Goal: Task Accomplishment & Management: Use online tool/utility

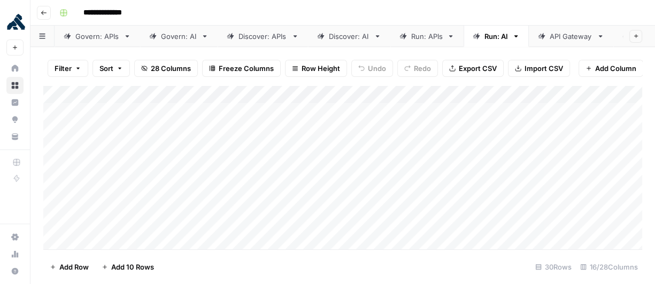
click at [516, 37] on icon "button" at bounding box center [515, 36] width 7 height 7
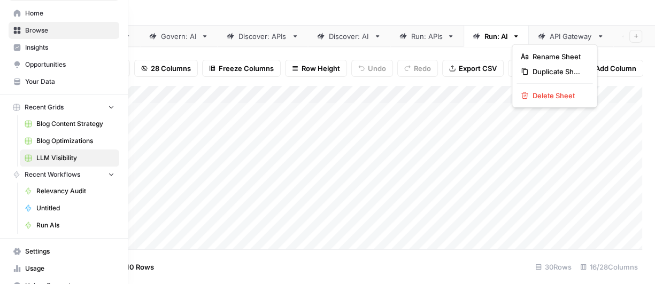
scroll to position [30, 0]
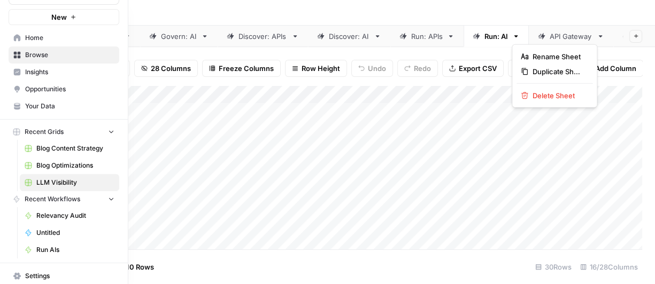
click at [50, 58] on span "Browse" at bounding box center [69, 55] width 89 height 10
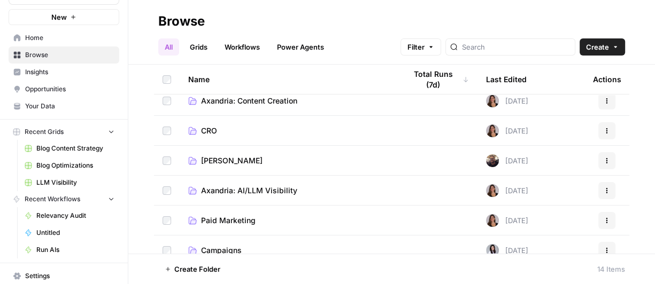
scroll to position [68, 0]
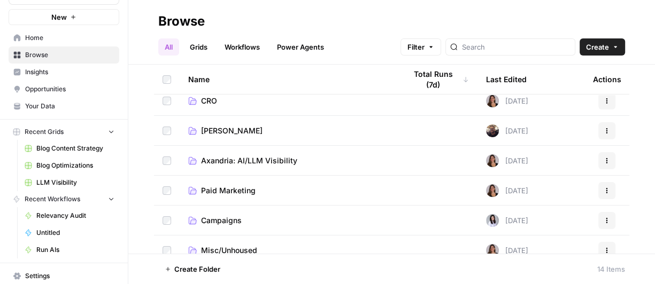
click at [263, 164] on span "Axandria: AI/LLM Visibility" at bounding box center [249, 160] width 96 height 11
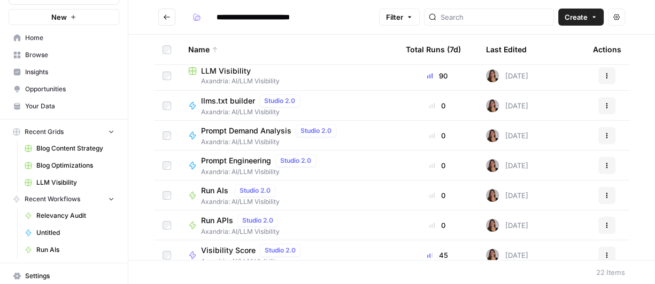
scroll to position [462, 0]
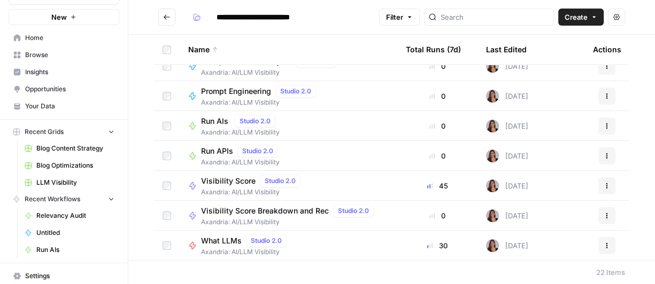
click at [213, 121] on span "Run AIs" at bounding box center [215, 121] width 29 height 11
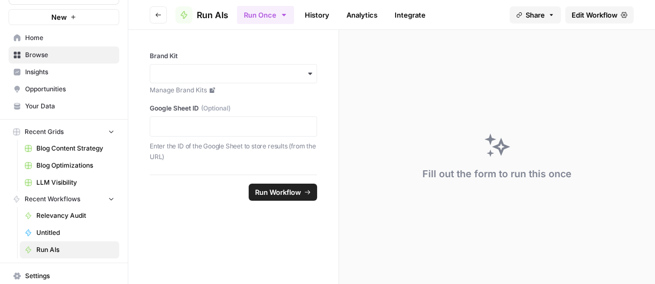
click at [603, 17] on span "Edit Workflow" at bounding box center [594, 15] width 46 height 11
click at [154, 11] on button "Go back" at bounding box center [158, 14] width 17 height 17
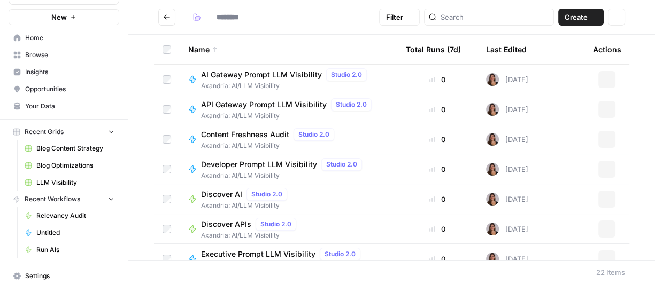
type input "**********"
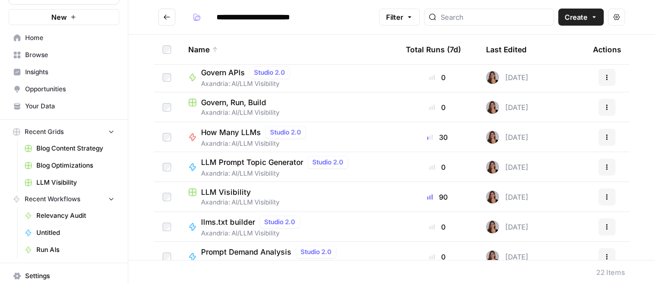
scroll to position [274, 0]
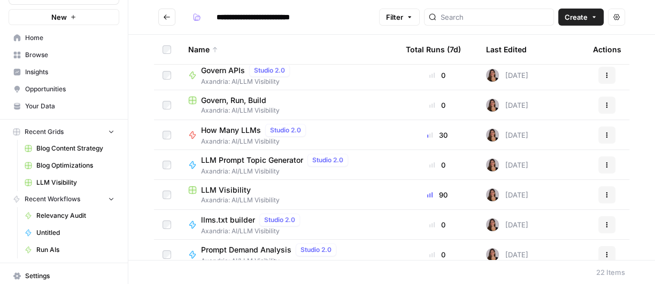
click at [308, 111] on span "Axandria: AI/LLM Visibility" at bounding box center [288, 111] width 200 height 10
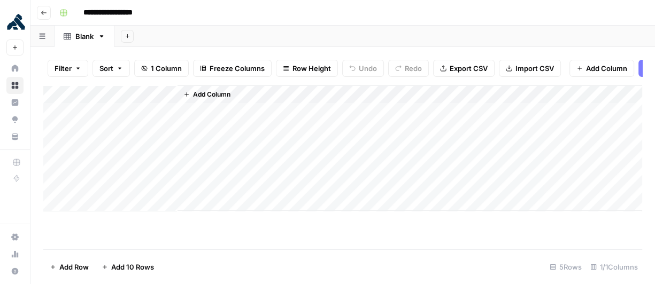
click at [45, 11] on icon "button" at bounding box center [44, 13] width 6 height 6
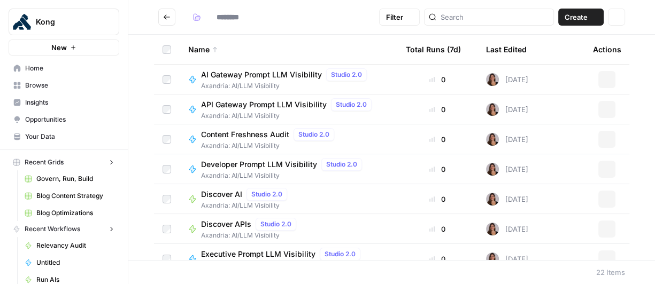
type input "**********"
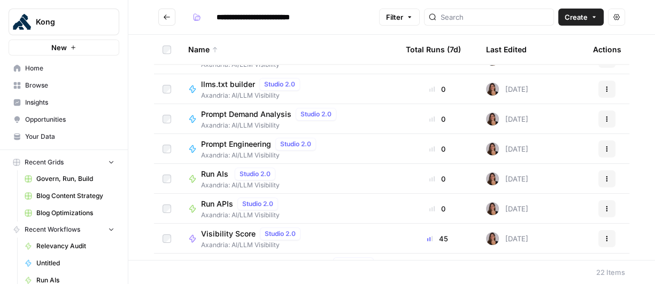
scroll to position [462, 0]
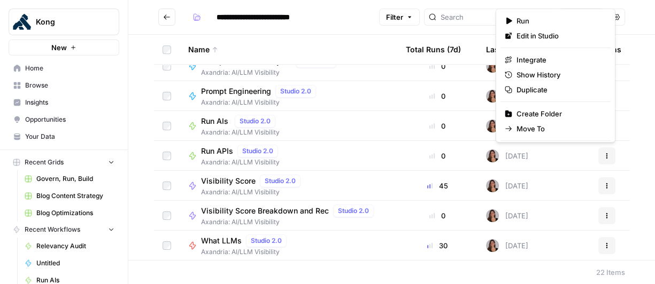
click at [614, 158] on button "Actions" at bounding box center [606, 155] width 17 height 17
click at [554, 38] on span "Edit in Studio" at bounding box center [558, 35] width 85 height 11
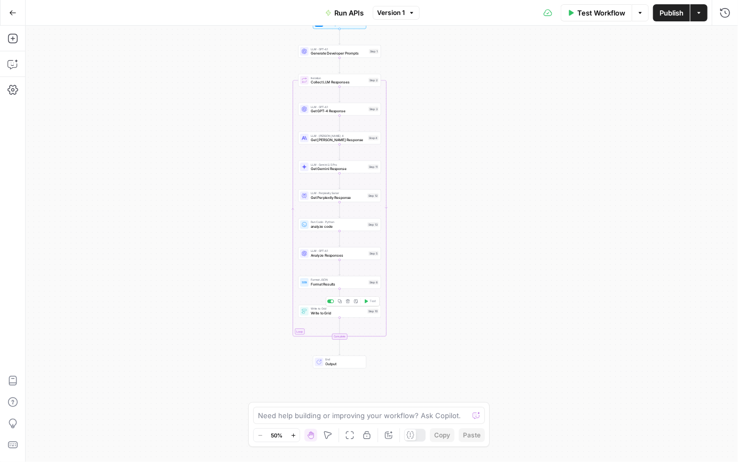
click at [343, 284] on span "Write to Grid" at bounding box center [338, 312] width 55 height 5
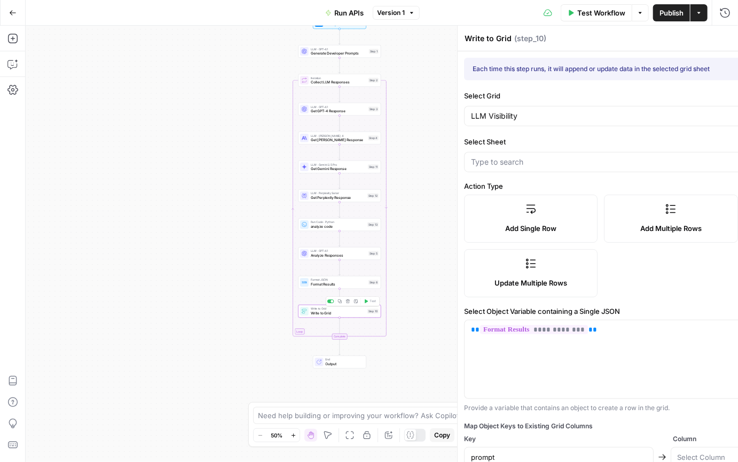
type input "Run: APIs"
type input "Prompt"
type input "Funnel Stage"
type input "Persona"
type input "Use Case"
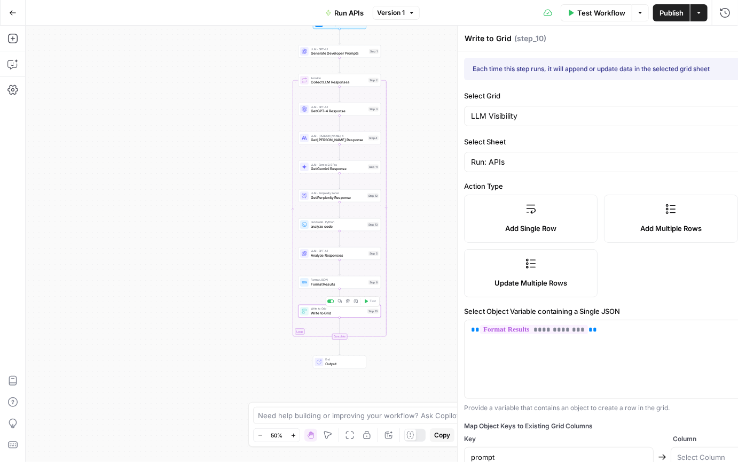
type input "GPT Response"
type input "[PERSON_NAME] Response"
type input "Analysis"
type input "Kong Mentioned"
type input "Competitors Mentioned"
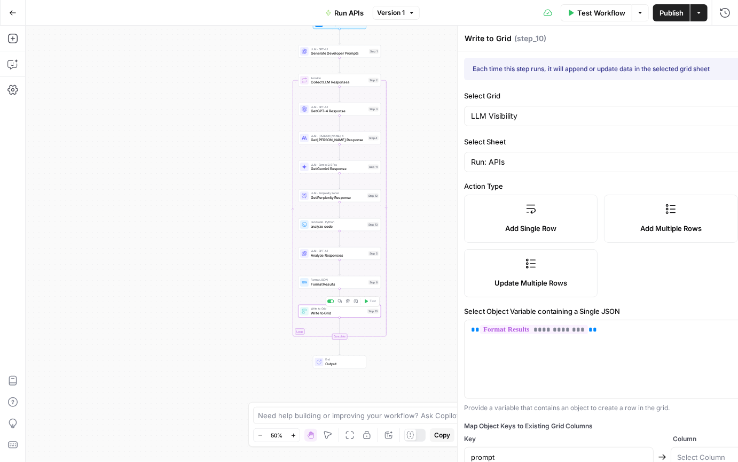
type input "Missed Op Score"
type input "Perplexity Response"
type input "Gemini Response"
type input "Kong GPT Citations"
type input "Other GPT Citations"
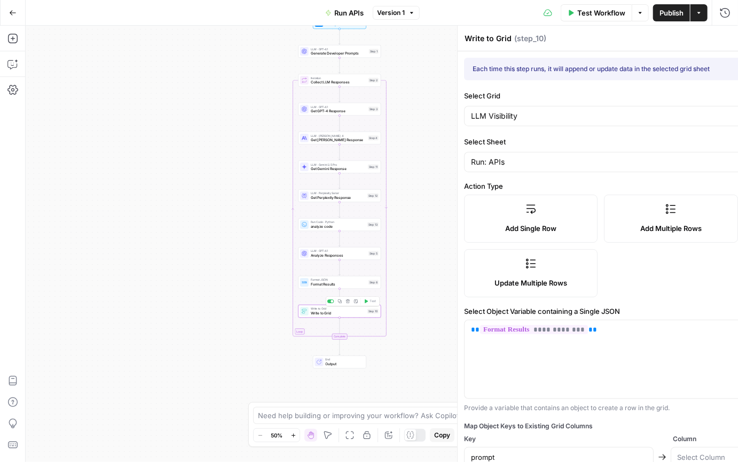
type input "Kong [PERSON_NAME] Citations"
type input "Other [PERSON_NAME] Citations"
type input "Kong Gemini Citations"
type input "Other Gemini Citations"
type input "Kong Perplexity Citations"
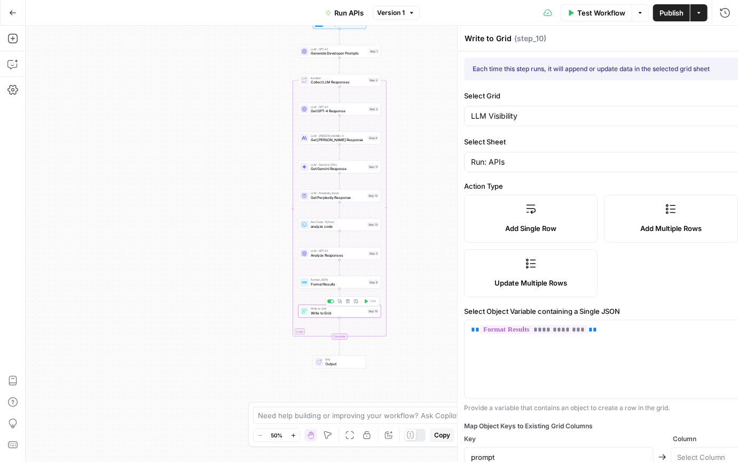
type input "Other Perplexity Citations"
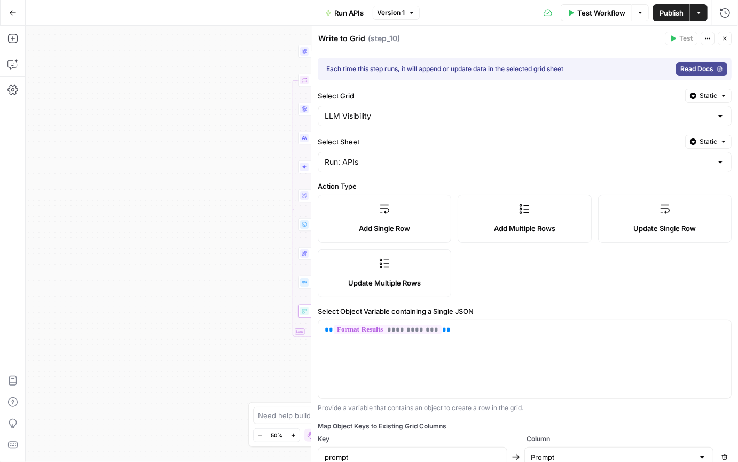
click at [242, 284] on div "Workflow Set Inputs Inputs LLM · GPT-4.1 Generate Developer Prompts Step 1 Loop…" at bounding box center [382, 244] width 713 height 436
click at [605, 14] on span "Test Workflow" at bounding box center [602, 12] width 48 height 11
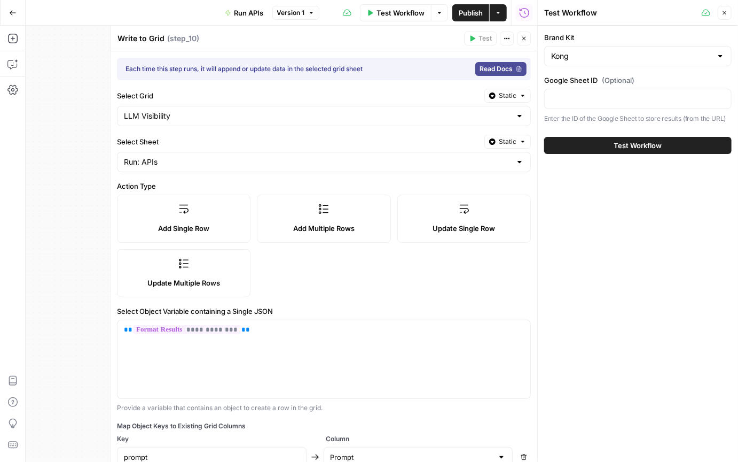
click at [651, 144] on span "Test Workflow" at bounding box center [638, 145] width 48 height 11
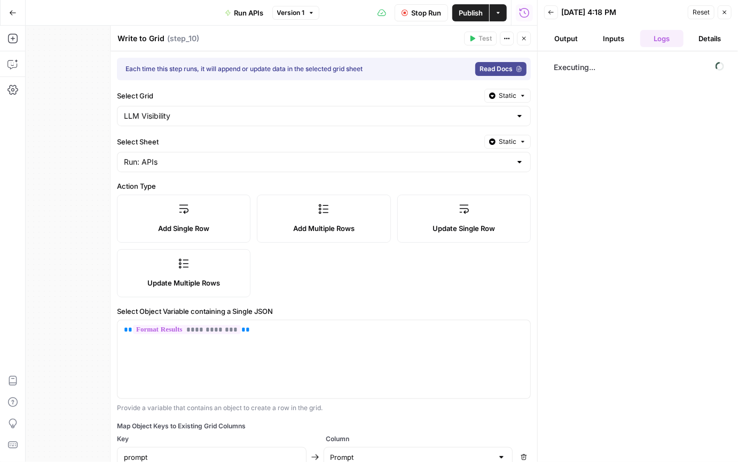
click at [524, 41] on icon "button" at bounding box center [524, 38] width 6 height 6
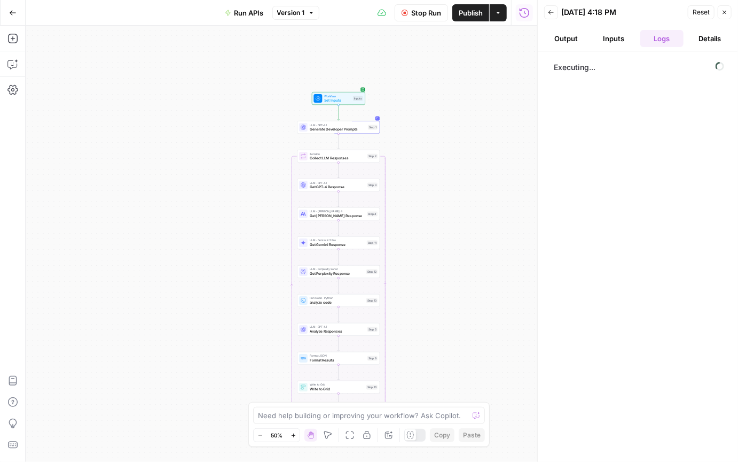
drag, startPoint x: 436, startPoint y: 113, endPoint x: 524, endPoint y: 117, distance: 88.3
click at [436, 186] on div "Workflow Set Inputs Inputs LLM · GPT-4.1 Generate Developer Prompts Step 1 Loop…" at bounding box center [282, 244] width 512 height 436
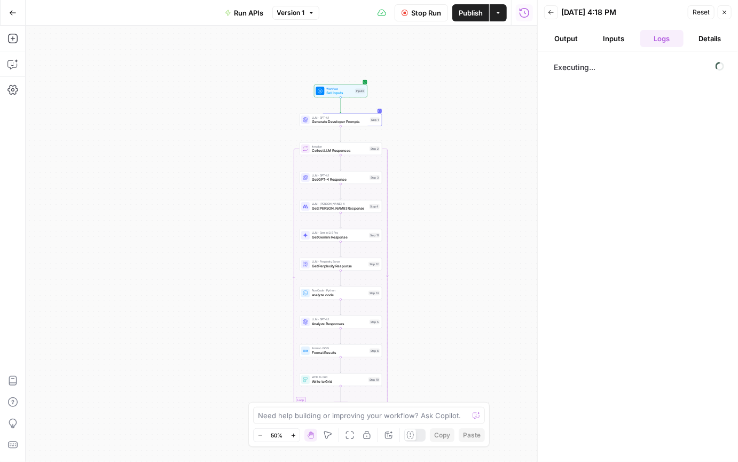
drag, startPoint x: 431, startPoint y: 134, endPoint x: 448, endPoint y: 116, distance: 25.3
click at [433, 123] on div "Workflow Set Inputs Inputs LLM · GPT-4.1 Generate Developer Prompts Step 1 Loop…" at bounding box center [282, 244] width 512 height 436
click at [607, 40] on button "Inputs" at bounding box center [615, 38] width 44 height 17
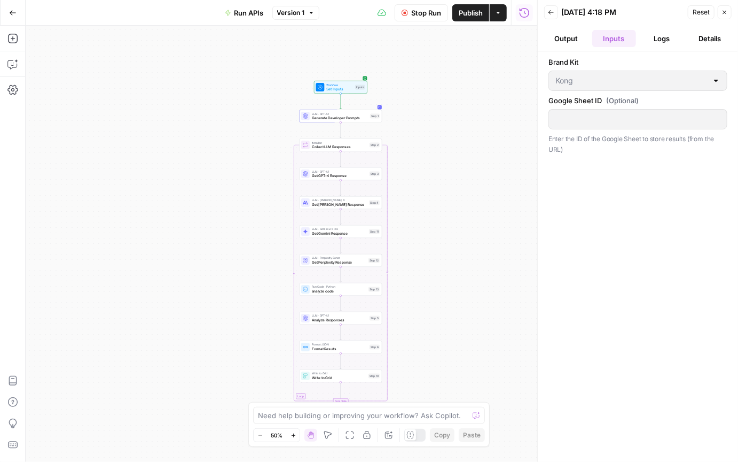
click at [571, 40] on button "Output" at bounding box center [566, 38] width 44 height 17
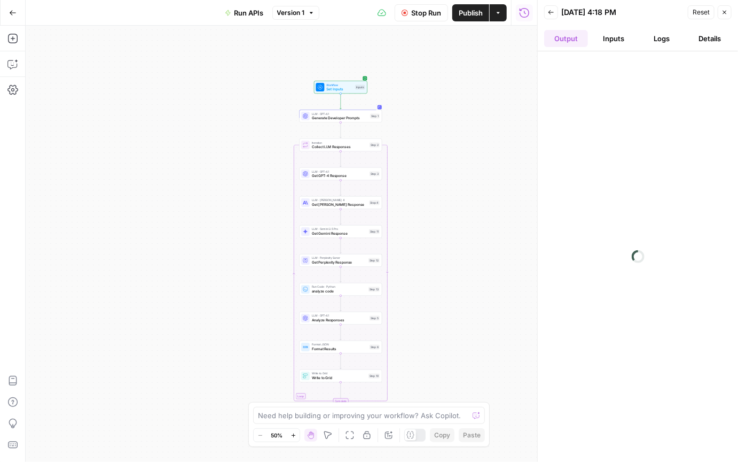
click at [654, 37] on button "Logs" at bounding box center [663, 38] width 44 height 17
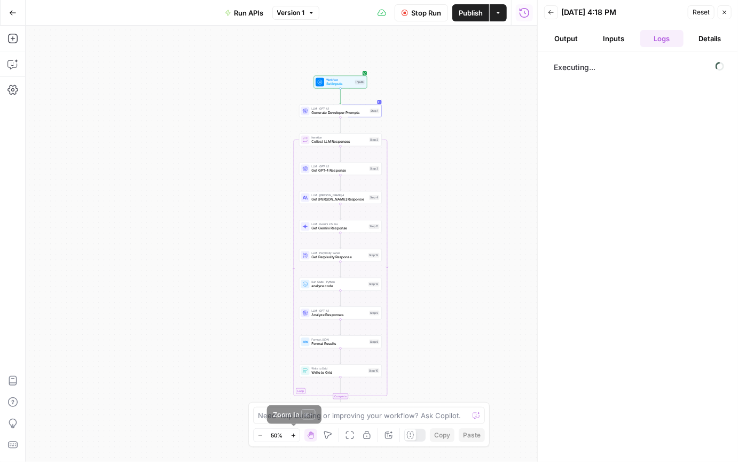
click at [292, 284] on icon "button" at bounding box center [294, 435] width 6 height 6
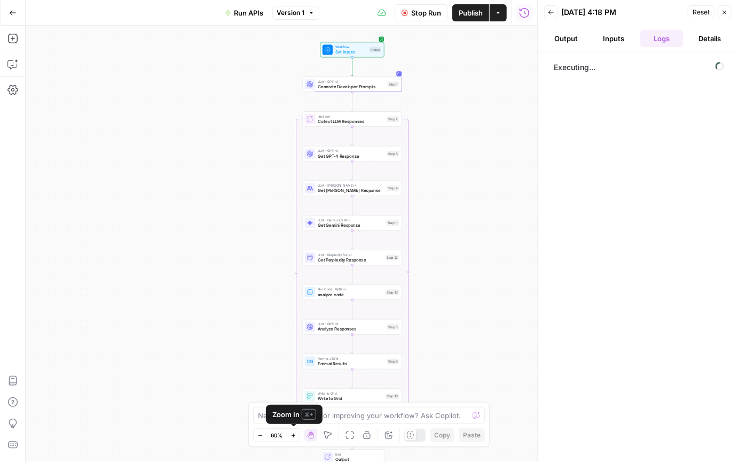
click at [291, 284] on icon "button" at bounding box center [294, 435] width 6 height 6
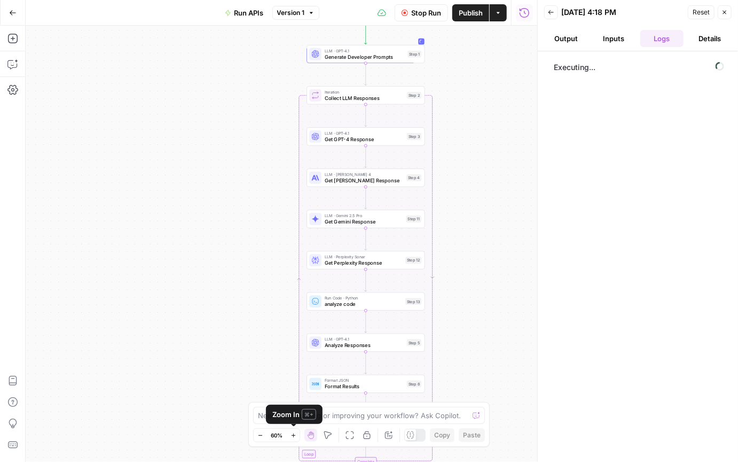
click at [291, 284] on icon "button" at bounding box center [294, 435] width 6 height 6
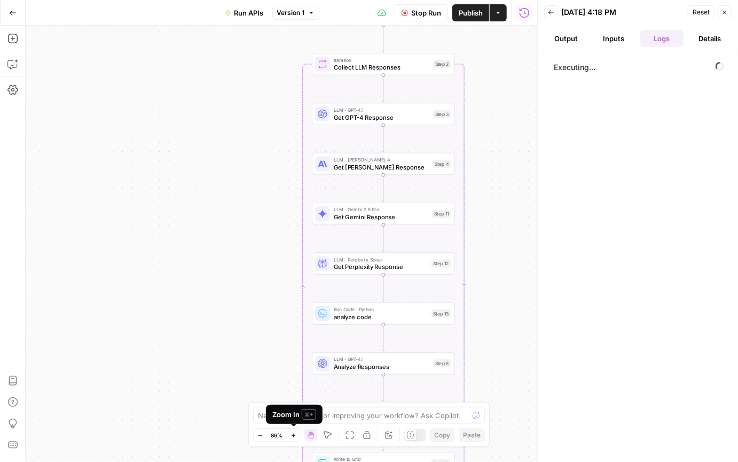
click at [291, 284] on icon "button" at bounding box center [294, 435] width 6 height 6
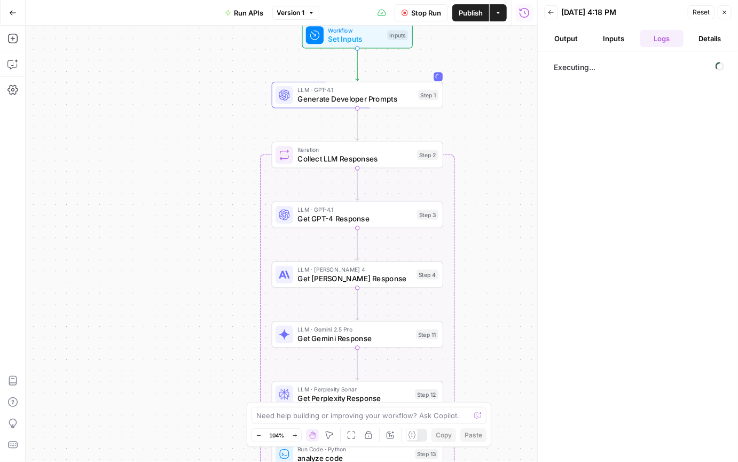
drag, startPoint x: 511, startPoint y: 294, endPoint x: 463, endPoint y: 412, distance: 128.0
click at [464, 284] on body "Kong New Home Browse Insights Opportunities Your Data Recent Grids Govern, Run,…" at bounding box center [369, 231] width 738 height 462
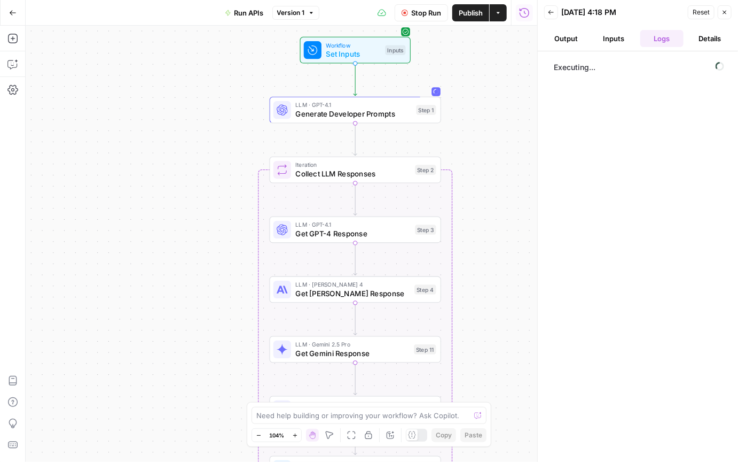
drag, startPoint x: 485, startPoint y: 300, endPoint x: 478, endPoint y: 319, distance: 20.3
click at [483, 284] on div "Workflow Set Inputs Inputs LLM · GPT-4.1 Generate Developer Prompts Step 1 Loop…" at bounding box center [282, 244] width 512 height 436
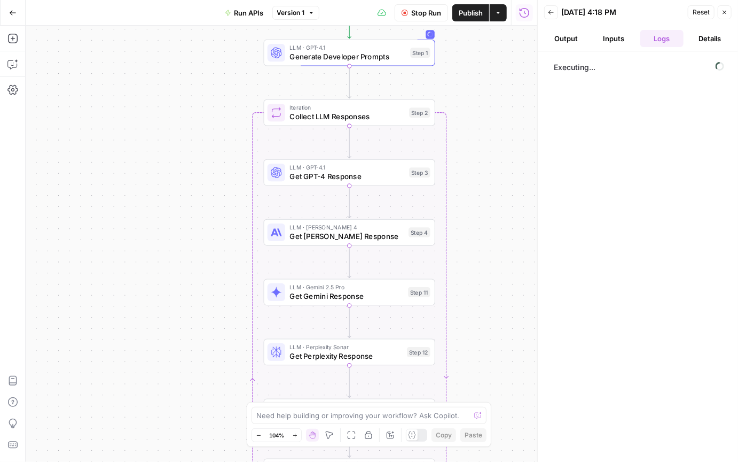
drag, startPoint x: 480, startPoint y: 192, endPoint x: 474, endPoint y: 135, distance: 57.5
click at [474, 135] on div "Workflow Set Inputs Inputs LLM · GPT-4.1 Generate Developer Prompts Step 1 Loop…" at bounding box center [282, 244] width 512 height 436
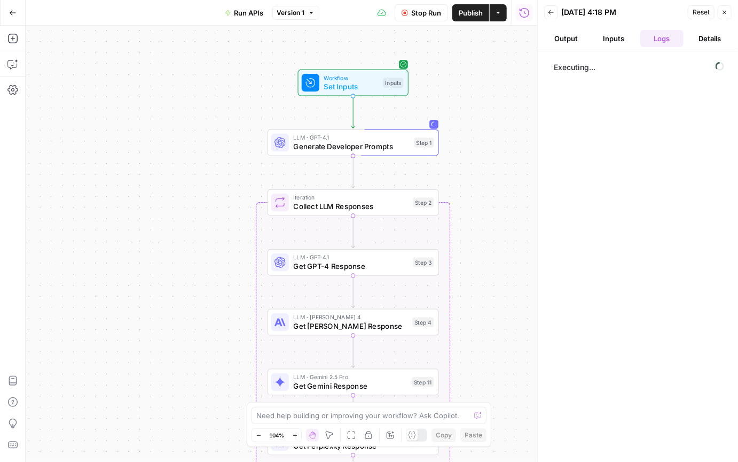
drag, startPoint x: 480, startPoint y: 111, endPoint x: 466, endPoint y: 196, distance: 86.1
click at [484, 198] on div "Workflow Set Inputs Inputs LLM · GPT-4.1 Generate Developer Prompts Step 1 Loop…" at bounding box center [282, 244] width 512 height 436
click at [341, 149] on span "Generate Developer Prompts" at bounding box center [351, 146] width 116 height 11
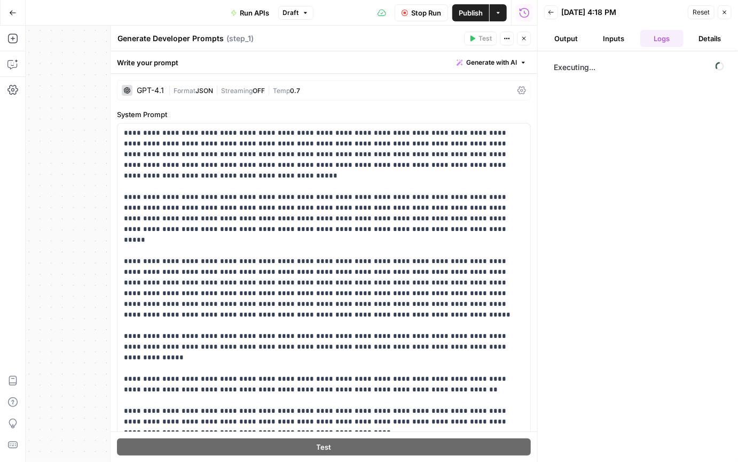
click at [185, 38] on textarea "Generate Developer Prompts" at bounding box center [171, 38] width 106 height 11
type textarea "A"
type textarea "a"
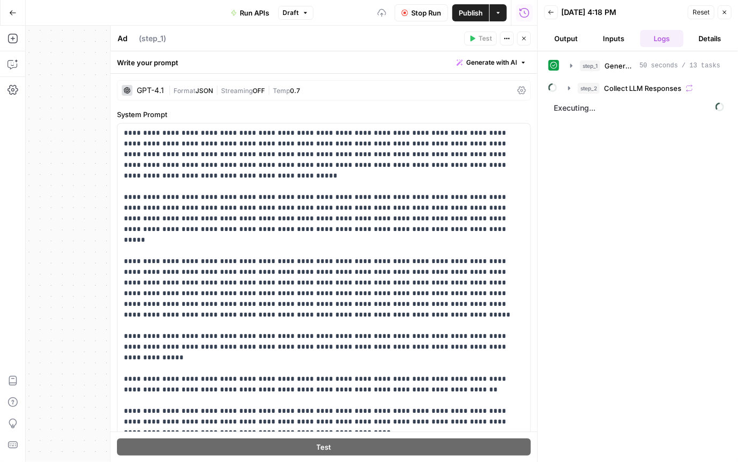
type textarea "A"
click at [119, 37] on textarea "AI Persona for Running APIs" at bounding box center [170, 38] width 105 height 11
drag, startPoint x: 154, startPoint y: 38, endPoint x: 166, endPoint y: 44, distance: 13.6
click at [127, 41] on textarea "AI Persona for Running APIs" at bounding box center [170, 38] width 105 height 11
drag, startPoint x: 174, startPoint y: 42, endPoint x: 149, endPoint y: 42, distance: 25.1
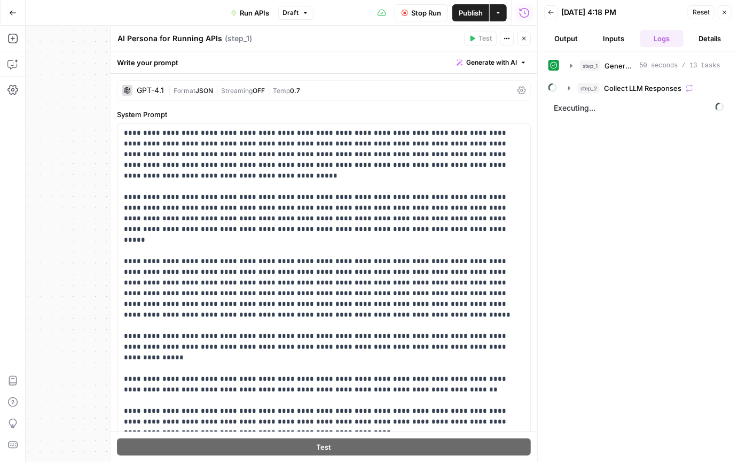
click at [174, 42] on textarea "AI Persona for Running APIs" at bounding box center [170, 38] width 105 height 11
click at [126, 39] on textarea "AI Persona for Running APIs" at bounding box center [170, 38] width 105 height 11
drag, startPoint x: 127, startPoint y: 39, endPoint x: 112, endPoint y: 38, distance: 14.4
click at [112, 39] on div "**********" at bounding box center [323, 244] width 427 height 436
type textarea "Persona for Running APIs"
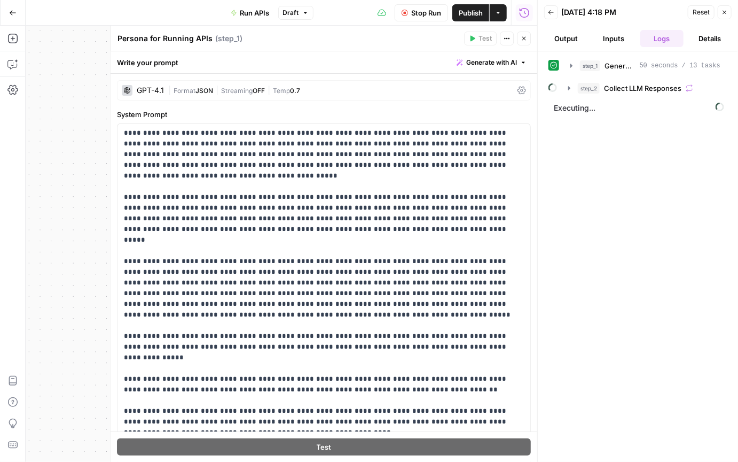
click at [60, 193] on div "Workflow Set Inputs Inputs LLM · GPT-4.1 Persona for Running APIs Step 1 Loop L…" at bounding box center [282, 244] width 512 height 436
click at [524, 42] on button "Close" at bounding box center [524, 39] width 14 height 14
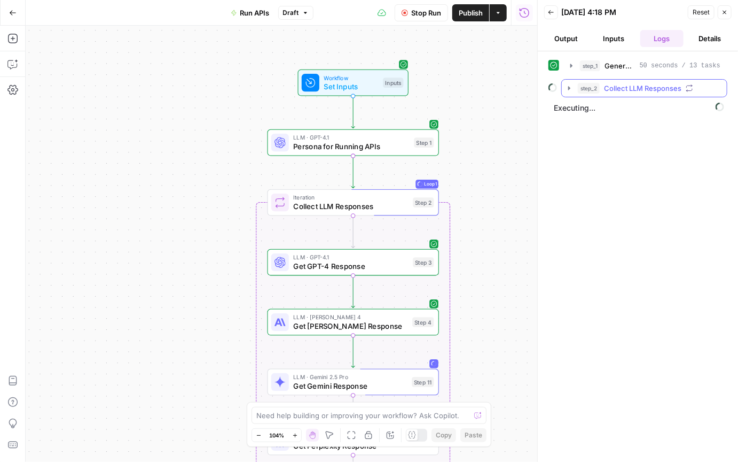
click at [568, 86] on icon "button" at bounding box center [569, 88] width 9 height 9
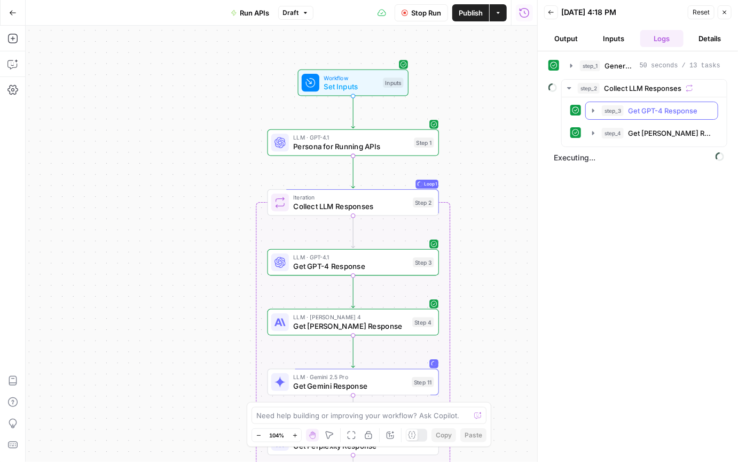
click at [593, 113] on icon "button" at bounding box center [593, 110] width 9 height 9
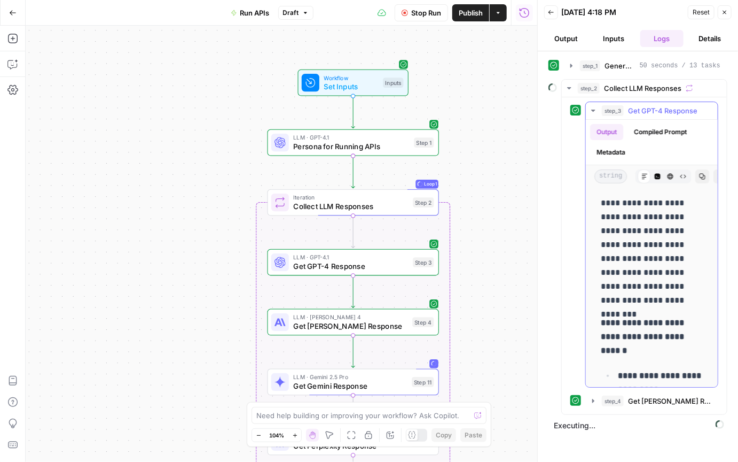
click at [593, 113] on icon "button" at bounding box center [593, 110] width 9 height 9
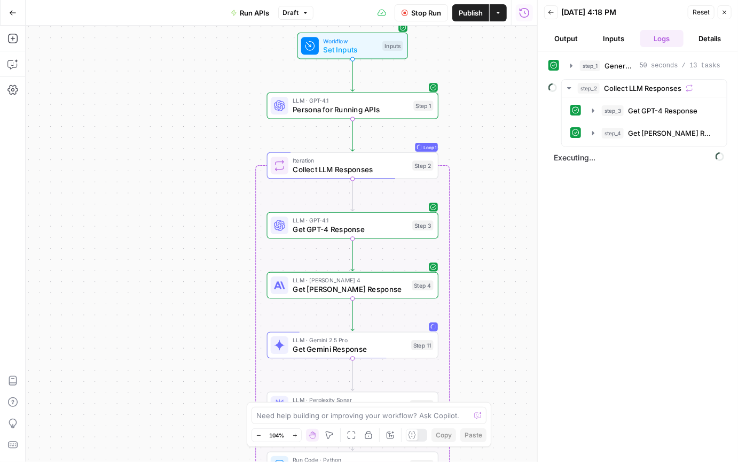
drag, startPoint x: 485, startPoint y: 127, endPoint x: 484, endPoint y: 110, distance: 17.1
click at [484, 110] on div "Workflow Set Inputs Inputs LLM · GPT-4.1 Persona for Running APIs Step 1 Loop L…" at bounding box center [282, 244] width 512 height 436
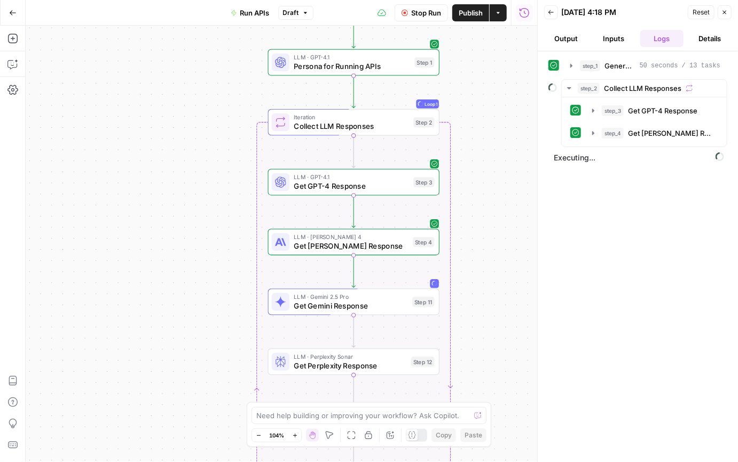
drag, startPoint x: 493, startPoint y: 136, endPoint x: 494, endPoint y: 92, distance: 43.3
click at [494, 92] on div "Workflow Set Inputs Inputs LLM · GPT-4.1 Persona for Running APIs Step 1 Loop L…" at bounding box center [282, 244] width 512 height 436
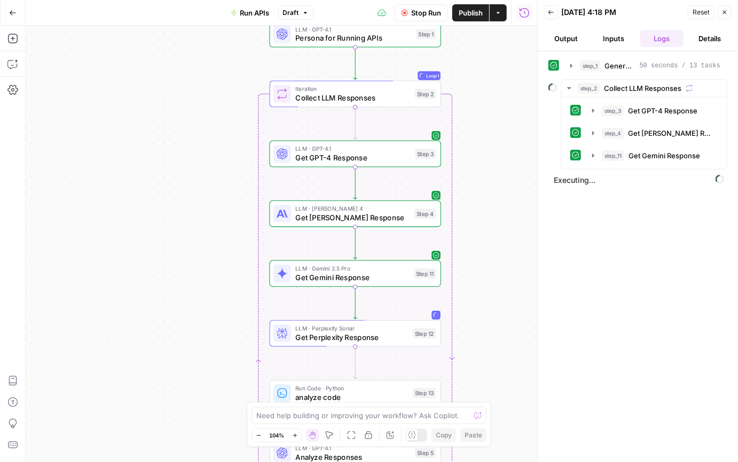
drag, startPoint x: 507, startPoint y: 200, endPoint x: 508, endPoint y: 183, distance: 17.1
click at [508, 183] on div "Workflow Set Inputs Inputs LLM · GPT-4.1 Persona for Running APIs Step 1 Loop L…" at bounding box center [282, 244] width 512 height 436
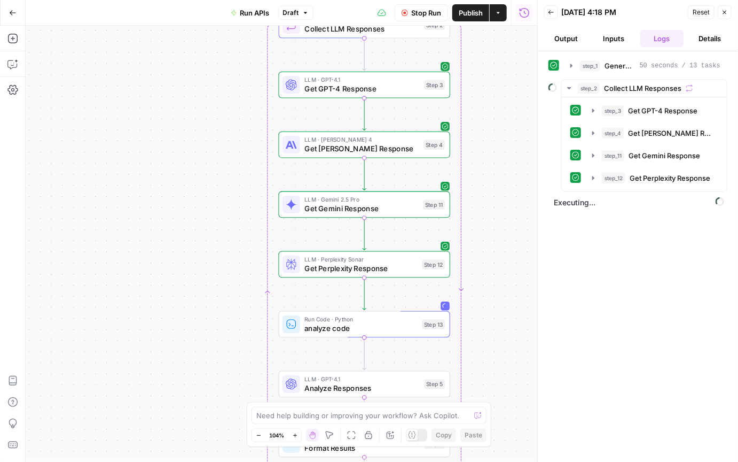
drag, startPoint x: 481, startPoint y: 212, endPoint x: 491, endPoint y: 143, distance: 69.5
click at [491, 143] on div "Workflow Set Inputs Inputs LLM · GPT-4.1 Persona for Running APIs Step 1 Loop L…" at bounding box center [282, 244] width 512 height 436
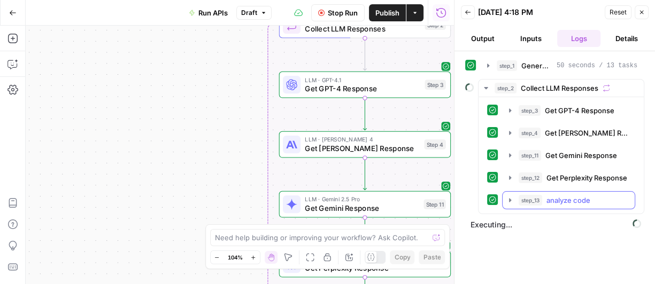
click at [510, 198] on icon "button" at bounding box center [510, 200] width 2 height 4
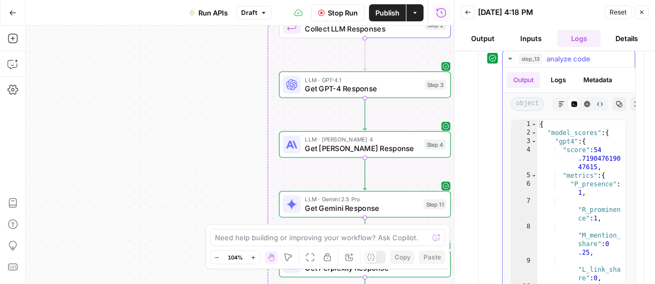
scroll to position [103, 0]
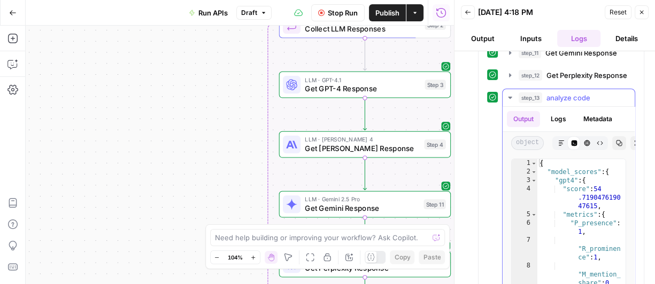
click at [509, 97] on icon "button" at bounding box center [510, 98] width 4 height 2
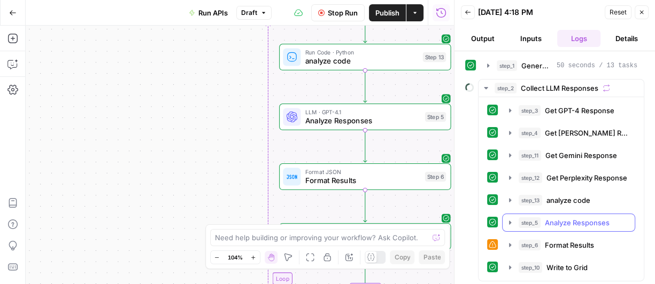
scroll to position [19, 0]
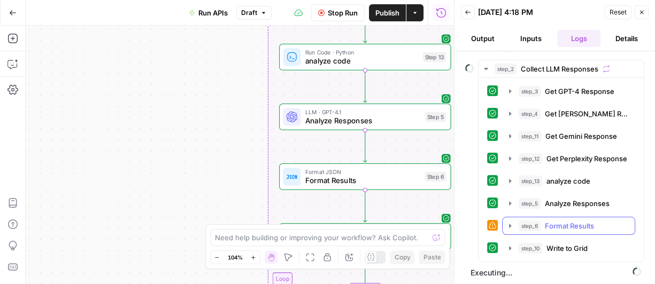
drag, startPoint x: 509, startPoint y: 223, endPoint x: 521, endPoint y: 224, distance: 12.3
click at [509, 224] on icon "button" at bounding box center [510, 226] width 2 height 4
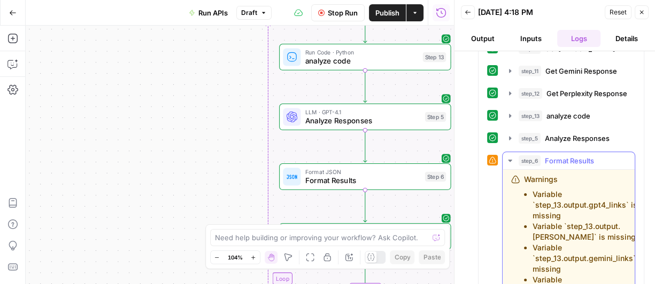
scroll to position [155, 0]
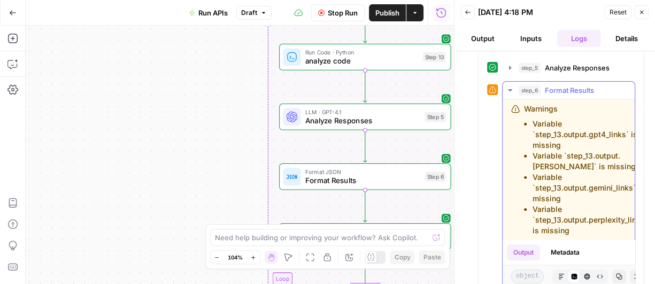
drag, startPoint x: 533, startPoint y: 120, endPoint x: 569, endPoint y: 239, distance: 124.1
click at [569, 236] on ul "Variable `step_13.output.gpt4_links` is missing Variable `step_13.output.claude…" at bounding box center [585, 178] width 123 height 118
copy ul "Variable `step_13.output.gpt4_links` is missing Variable `step_13.output.claude…"
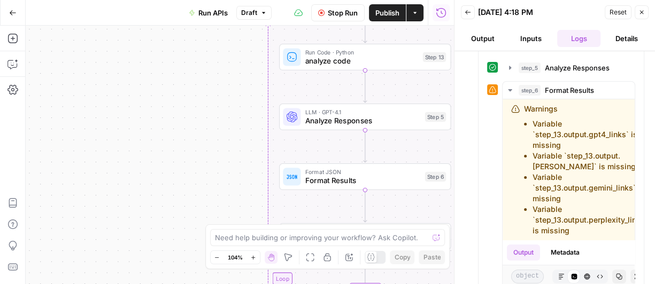
click at [338, 12] on span "Stop Run" at bounding box center [343, 12] width 30 height 11
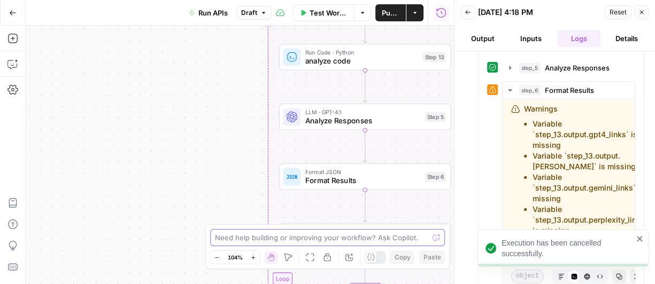
drag, startPoint x: 310, startPoint y: 239, endPoint x: 318, endPoint y: 240, distance: 8.0
click at [310, 239] on textarea at bounding box center [322, 237] width 214 height 11
type textarea "i"
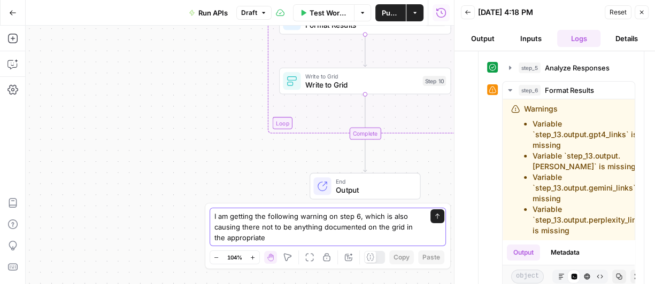
drag, startPoint x: 365, startPoint y: 221, endPoint x: 380, endPoint y: 238, distance: 22.4
click at [380, 238] on textarea "I am getting the following warning on step 6, which is also causing there not t…" at bounding box center [316, 227] width 205 height 32
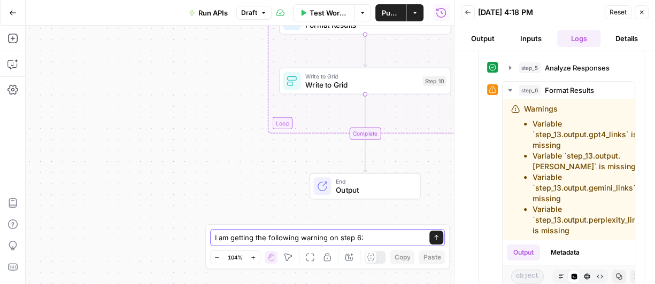
paste textarea "Variable `step_13.output.gpt4_links` is missing Variable `step_13.output.claude…"
type textarea "I am getting the following warning on step 6: Variable `step_13.output.gpt4_lin…"
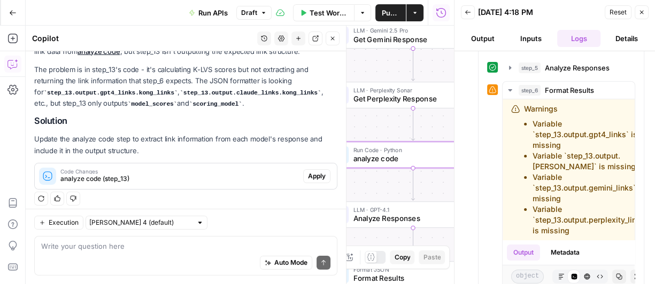
scroll to position [151, 0]
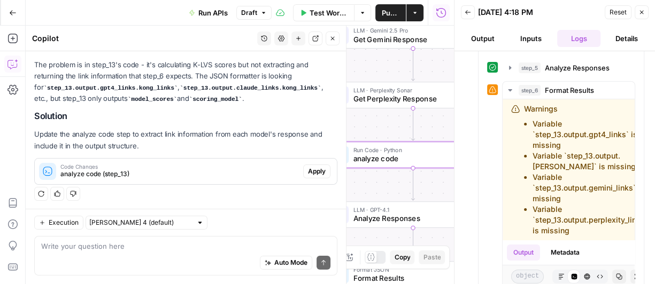
click at [315, 177] on button "Apply" at bounding box center [316, 172] width 27 height 14
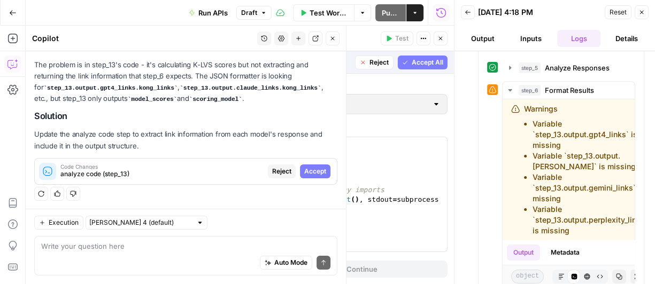
click at [318, 171] on span "Accept" at bounding box center [315, 172] width 22 height 10
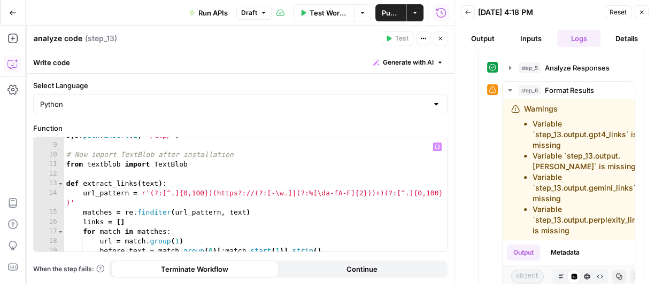
scroll to position [92, 0]
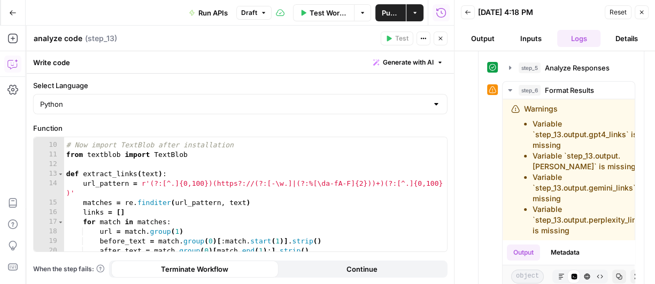
click at [332, 17] on span "Test Workflow" at bounding box center [328, 12] width 38 height 11
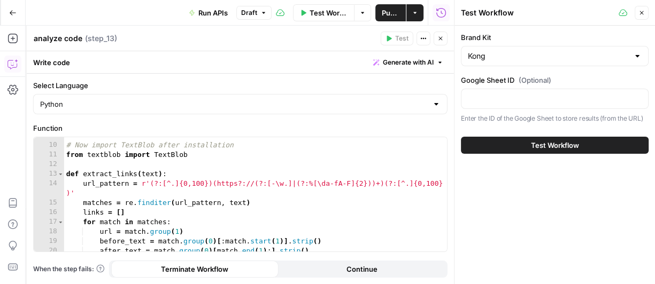
click at [503, 139] on button "Test Workflow" at bounding box center [555, 145] width 188 height 17
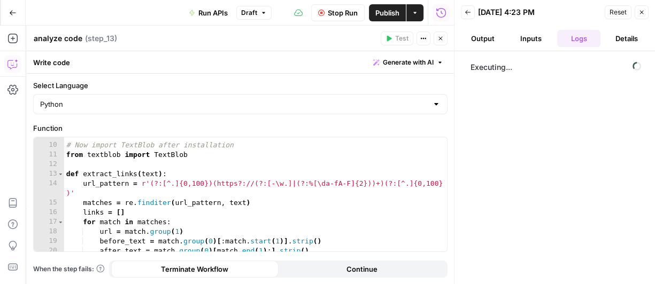
click at [442, 42] on button "Close" at bounding box center [440, 39] width 14 height 14
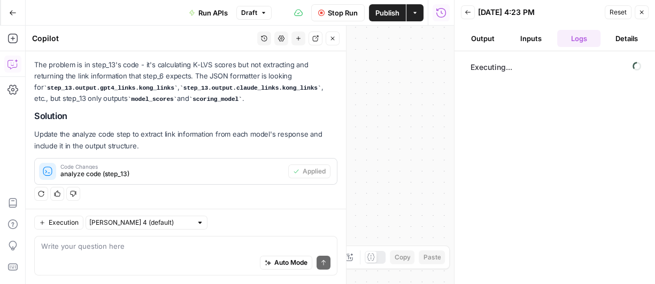
click at [333, 42] on button "Close" at bounding box center [332, 39] width 14 height 14
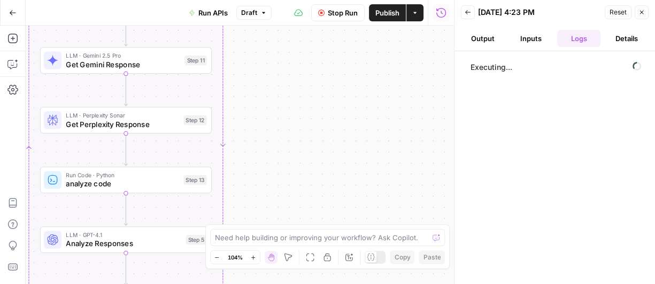
drag, startPoint x: 361, startPoint y: 142, endPoint x: 458, endPoint y: 170, distance: 101.8
click at [458, 170] on body "Kong New Home Browse Insights Opportunities Your Data Recent Grids Govern, Run,…" at bounding box center [327, 142] width 655 height 284
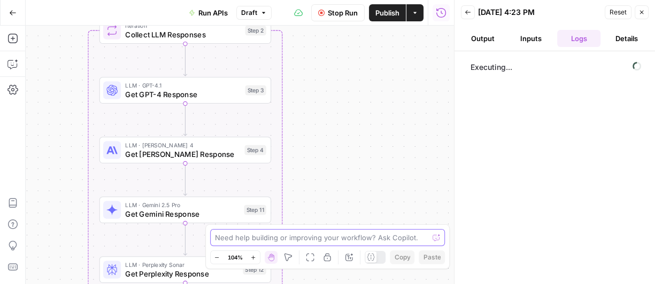
drag, startPoint x: 248, startPoint y: 98, endPoint x: 301, endPoint y: 234, distance: 146.0
click at [301, 234] on body "Kong New Home Browse Insights Opportunities Your Data Recent Grids Govern, Run,…" at bounding box center [327, 142] width 655 height 284
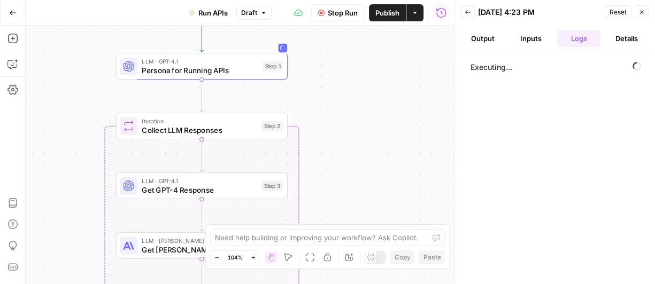
drag, startPoint x: 353, startPoint y: 124, endPoint x: 371, endPoint y: 184, distance: 62.4
click at [371, 184] on div "Workflow Set Inputs Inputs LLM · GPT-4.1 Persona for Running APIs Step 1 Loop I…" at bounding box center [240, 155] width 428 height 259
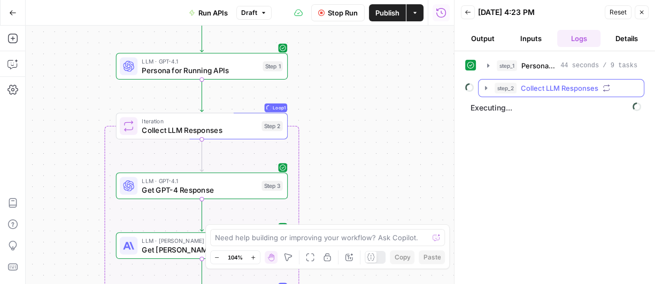
click at [488, 89] on icon "button" at bounding box center [485, 88] width 9 height 9
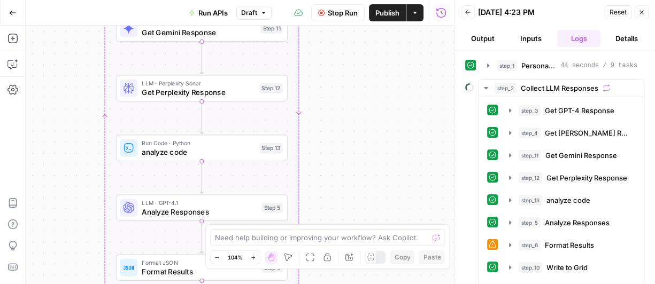
scroll to position [2, 0]
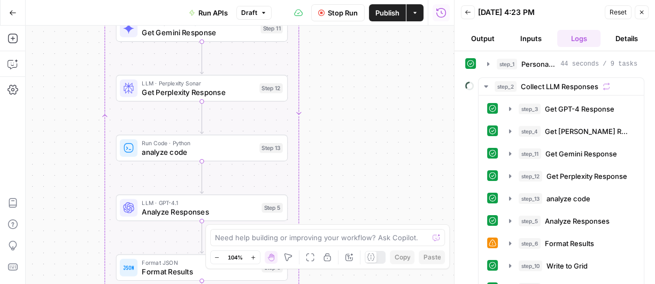
drag, startPoint x: 338, startPoint y: 18, endPoint x: 397, endPoint y: 63, distance: 74.3
click at [338, 18] on span "Stop Run" at bounding box center [343, 12] width 30 height 11
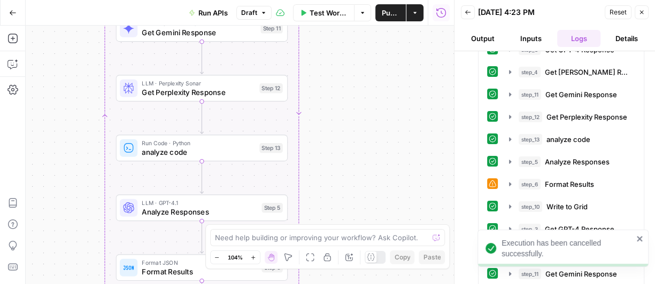
scroll to position [62, 0]
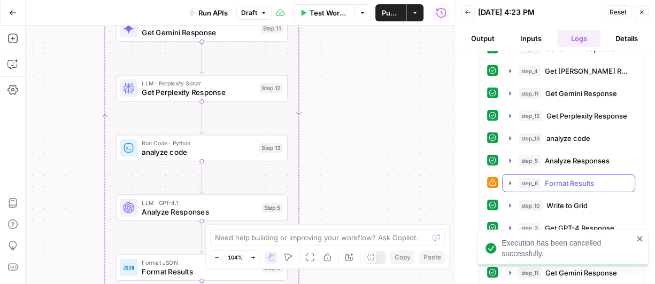
click at [516, 186] on button "step_6 Format Results 0 ms" at bounding box center [568, 183] width 132 height 17
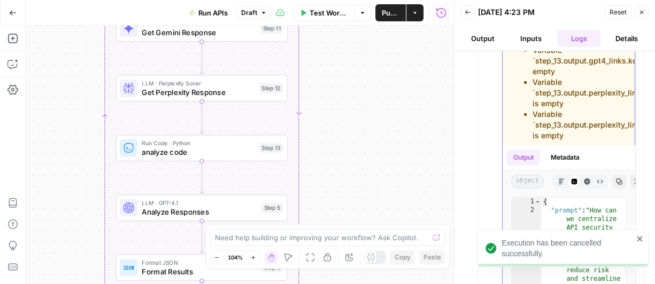
scroll to position [281, 0]
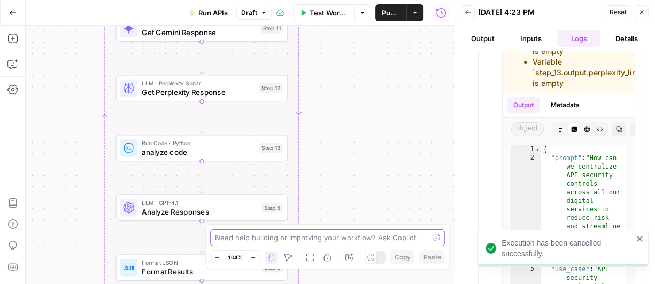
click at [253, 239] on textarea at bounding box center [322, 237] width 214 height 11
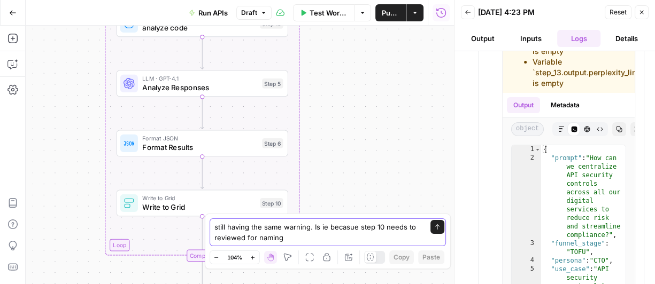
type textarea "still having the same warning. Is ie becasue step 10 needs to reviewed for nami…"
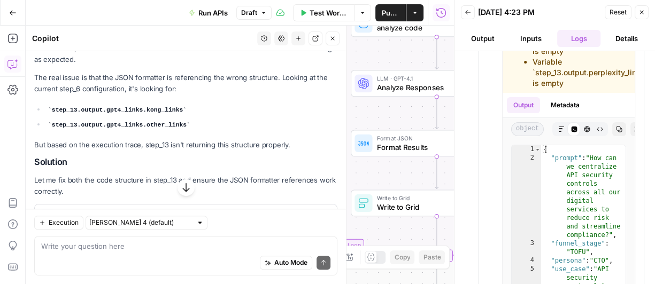
scroll to position [416, 0]
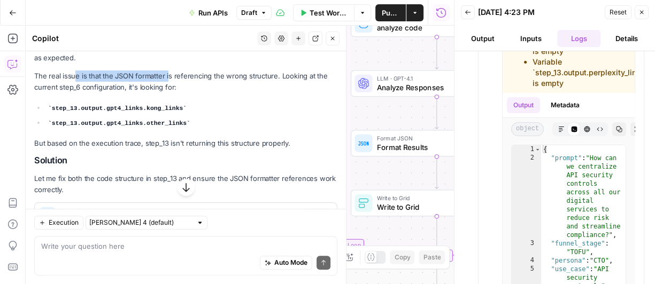
drag, startPoint x: 74, startPoint y: 76, endPoint x: 192, endPoint y: 83, distance: 118.3
click at [168, 80] on p "The real issue is that the JSON formatter is referencing the wrong structure. L…" at bounding box center [185, 82] width 303 height 22
click at [201, 83] on p "The real issue is that the JSON formatter is referencing the wrong structure. L…" at bounding box center [185, 82] width 303 height 22
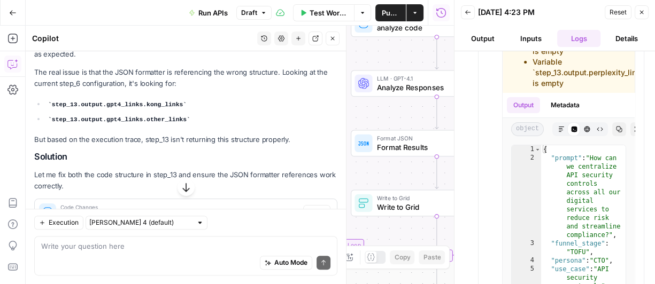
drag, startPoint x: 202, startPoint y: 78, endPoint x: 228, endPoint y: 79, distance: 25.7
click at [224, 77] on p "The real issue is that the JSON formatter is referencing the wrong structure. L…" at bounding box center [185, 78] width 303 height 22
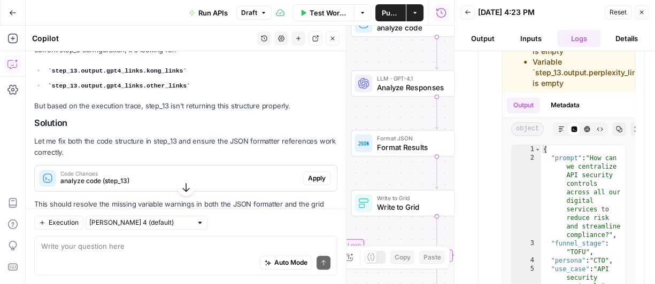
scroll to position [455, 0]
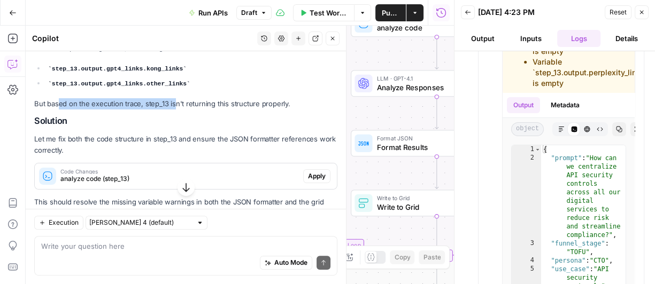
drag, startPoint x: 60, startPoint y: 100, endPoint x: 184, endPoint y: 107, distance: 124.7
click at [174, 105] on p "But based on the execution trace, step_13 isn't returning this structure proper…" at bounding box center [185, 103] width 303 height 11
click at [188, 107] on div "You're right to check step_10! The issue isn't just the code in step_13 - it's …" at bounding box center [185, 78] width 303 height 281
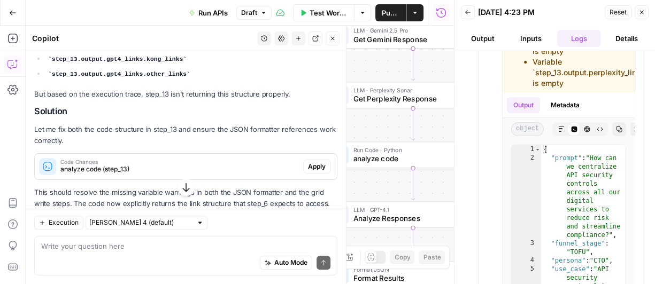
scroll to position [476, 0]
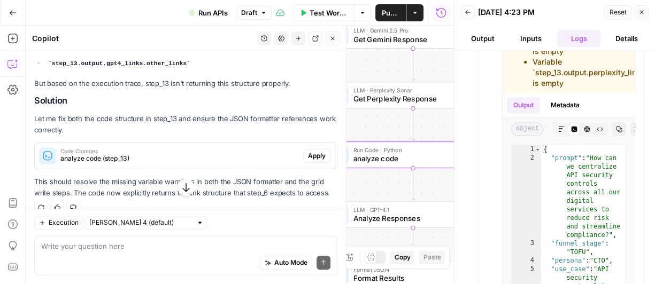
click at [261, 154] on span "analyze code (step_13)" at bounding box center [179, 159] width 238 height 10
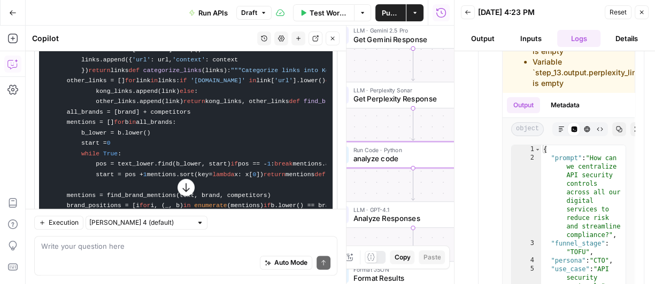
scroll to position [701, 0]
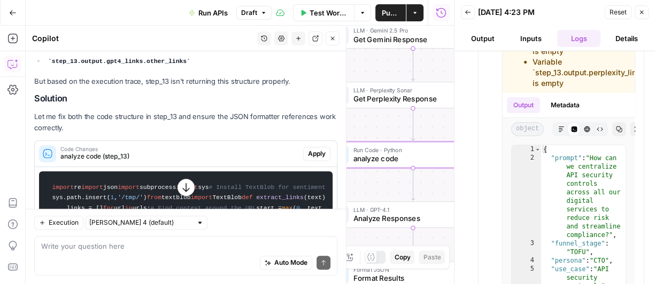
click at [313, 152] on span "Apply" at bounding box center [317, 154] width 18 height 10
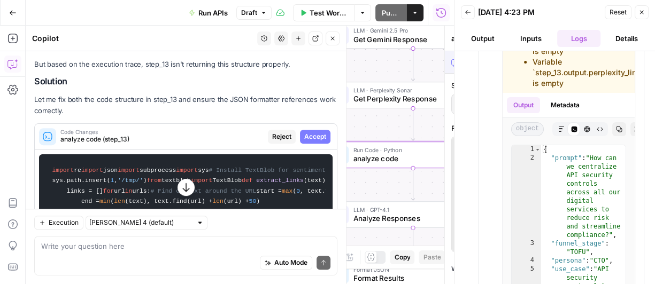
scroll to position [461, 0]
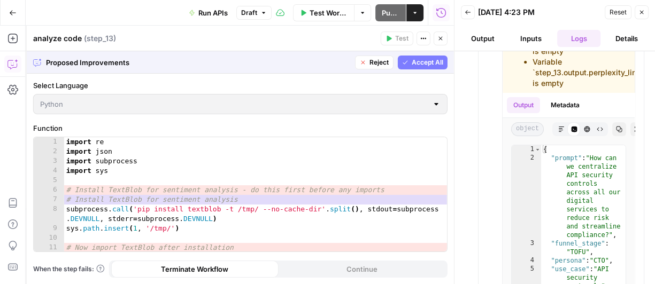
click at [433, 63] on span "Accept All" at bounding box center [427, 63] width 32 height 10
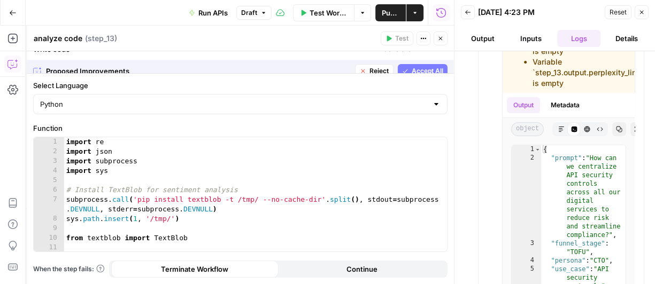
scroll to position [495, 0]
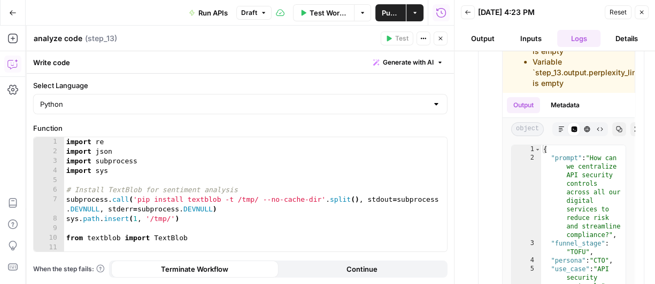
click at [318, 11] on span "Test Workflow" at bounding box center [328, 12] width 38 height 11
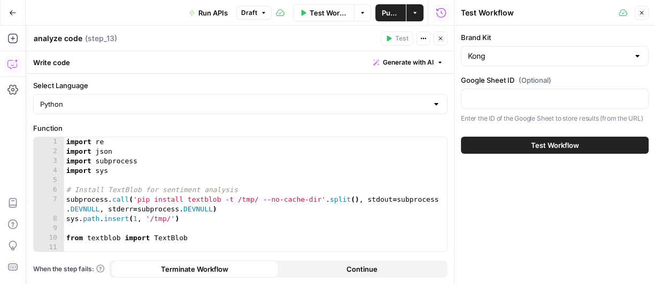
click at [486, 143] on button "Test Workflow" at bounding box center [555, 145] width 188 height 17
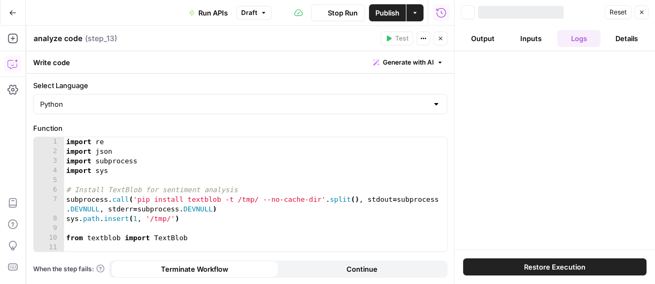
click at [442, 40] on icon "button" at bounding box center [440, 38] width 6 height 6
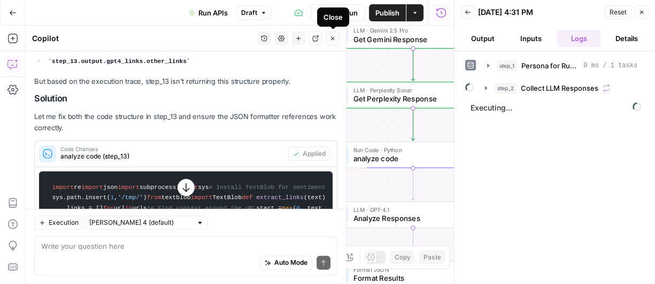
click at [331, 37] on icon "button" at bounding box center [332, 38] width 6 height 6
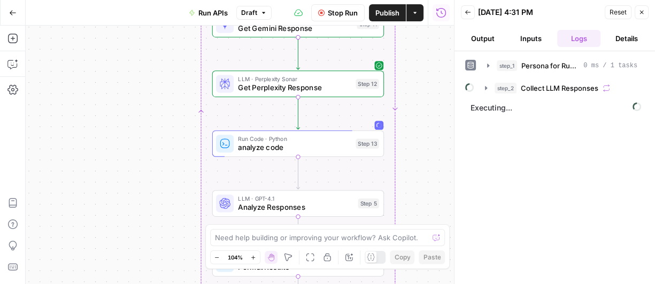
drag, startPoint x: 371, startPoint y: 132, endPoint x: 414, endPoint y: 110, distance: 47.8
click at [256, 121] on div "Workflow Set Inputs Inputs LLM · GPT-4.1 Persona for Running APIs Step 1 Loop L…" at bounding box center [240, 155] width 428 height 259
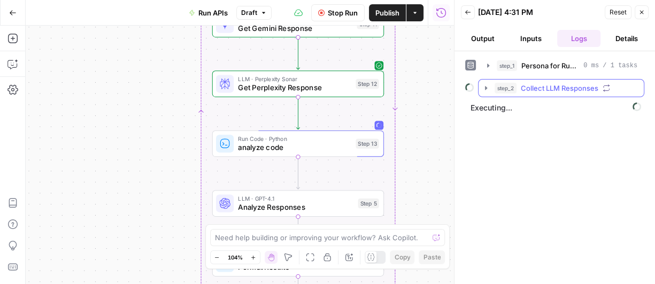
click at [489, 89] on icon "button" at bounding box center [485, 88] width 9 height 9
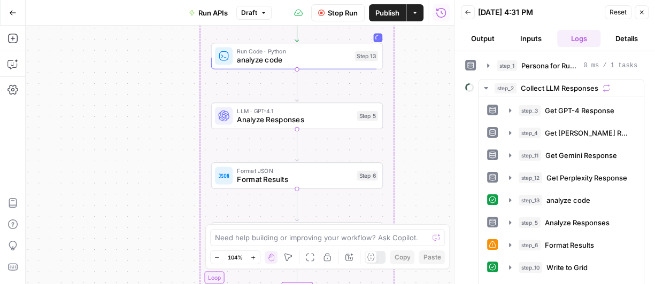
drag, startPoint x: 384, startPoint y: 180, endPoint x: 383, endPoint y: 93, distance: 87.1
click at [383, 94] on div "Workflow Set Inputs Inputs LLM · GPT-4.1 Persona for Running APIs Step 1 Loop L…" at bounding box center [240, 155] width 428 height 259
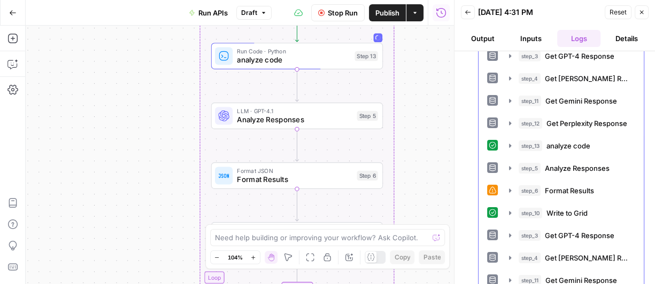
scroll to position [108, 0]
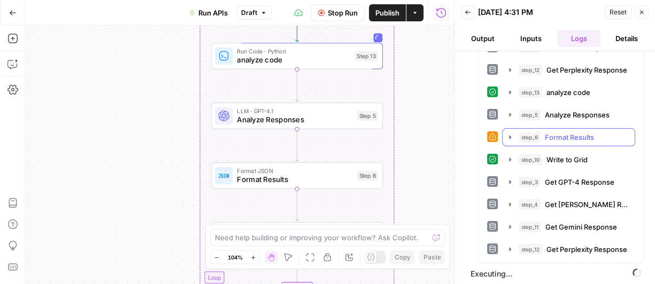
click at [505, 135] on icon "button" at bounding box center [509, 137] width 9 height 9
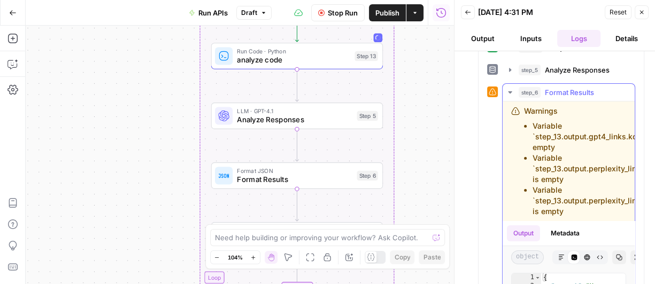
scroll to position [152, 0]
click at [507, 91] on icon "button" at bounding box center [509, 93] width 9 height 9
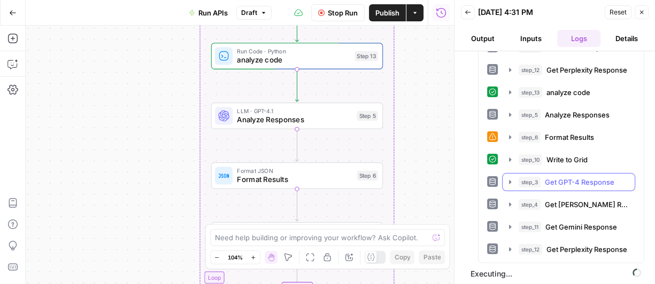
scroll to position [130, 0]
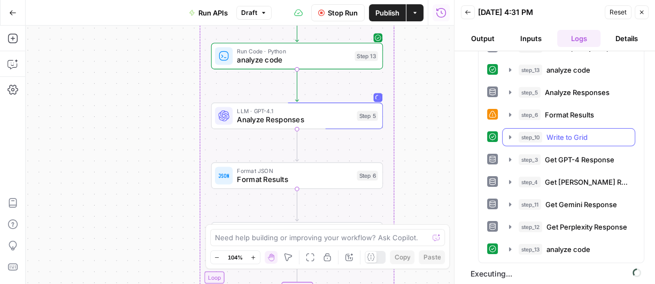
click at [510, 136] on icon "button" at bounding box center [509, 137] width 9 height 9
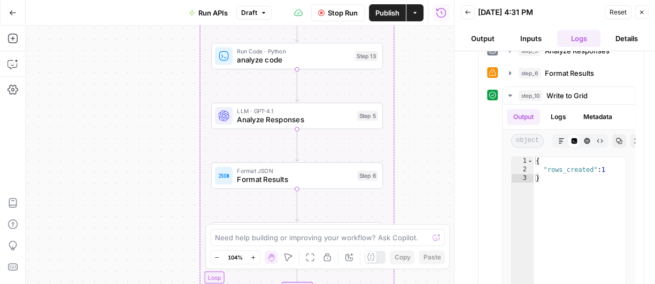
scroll to position [0, 0]
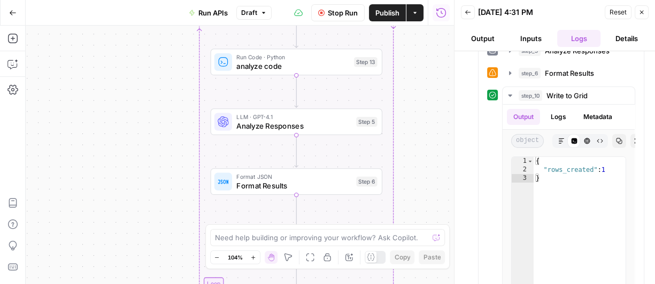
click at [343, 15] on span "Stop Run" at bounding box center [343, 12] width 30 height 11
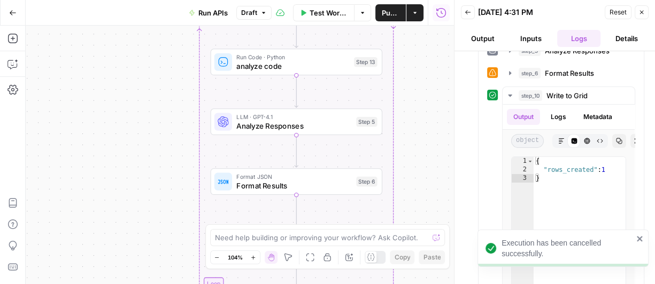
click at [15, 20] on button "Go Back" at bounding box center [12, 12] width 19 height 19
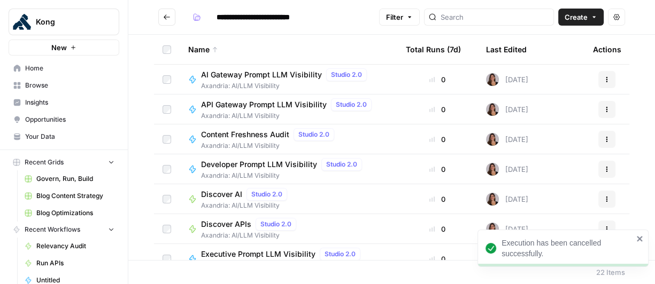
click at [75, 200] on link "Blog Content Strategy" at bounding box center [69, 196] width 99 height 17
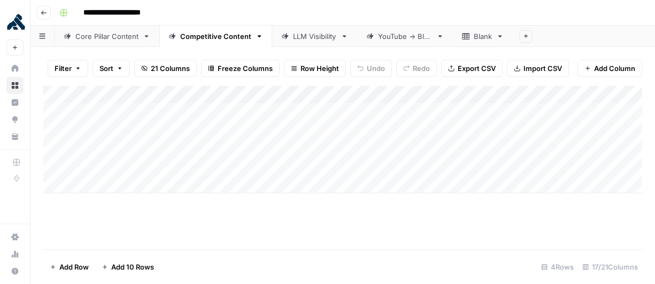
click at [43, 13] on icon "button" at bounding box center [44, 13] width 6 height 6
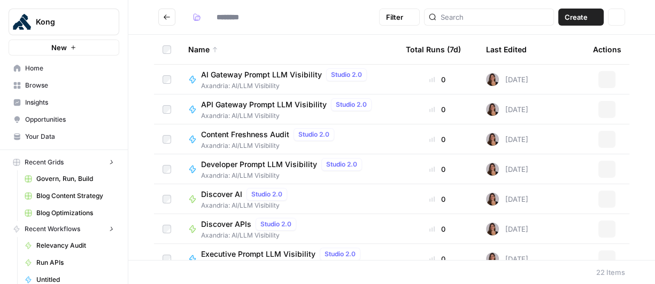
type input "**********"
drag, startPoint x: 45, startPoint y: 84, endPoint x: 57, endPoint y: 91, distance: 13.5
click at [45, 84] on span "Browse" at bounding box center [69, 86] width 89 height 10
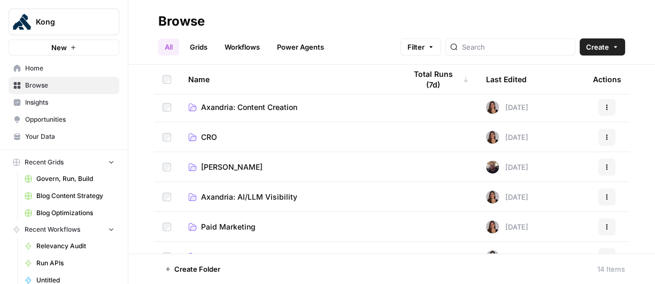
scroll to position [66, 0]
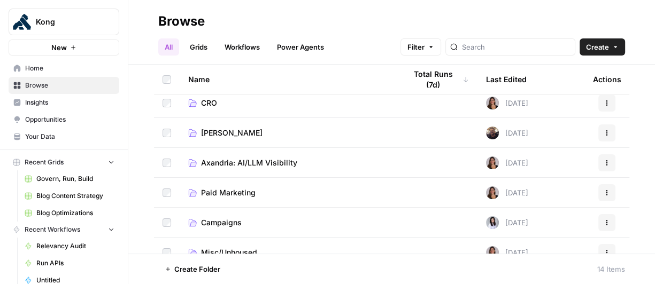
click at [252, 160] on span "Axandria: AI/LLM Visibility" at bounding box center [249, 163] width 96 height 11
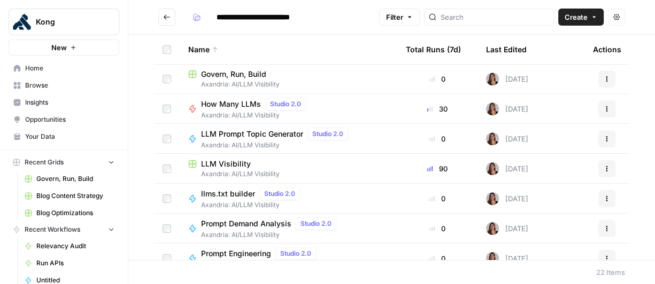
scroll to position [295, 0]
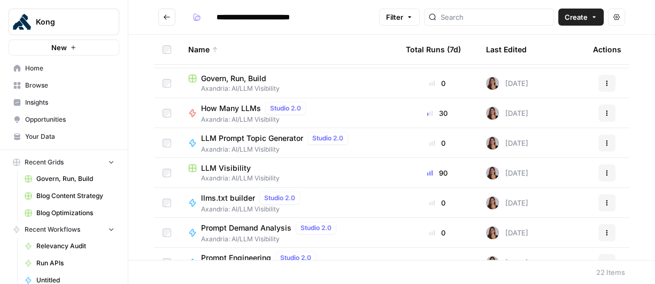
click at [236, 171] on span "LLM Visibility" at bounding box center [226, 168] width 50 height 11
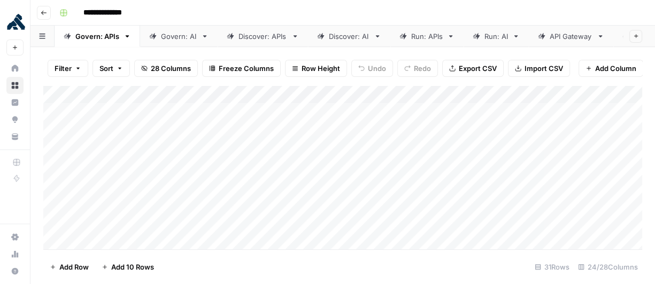
click at [417, 43] on link "Run: APIs" at bounding box center [426, 36] width 73 height 21
click at [60, 96] on div "Add Column" at bounding box center [342, 167] width 598 height 164
click at [80, 264] on span "Delete 35 Rows" at bounding box center [76, 267] width 52 height 11
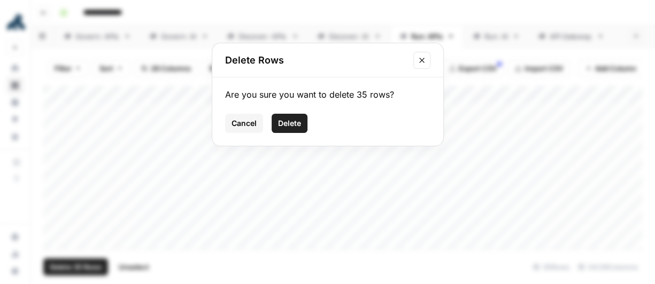
click at [284, 121] on span "Delete" at bounding box center [289, 123] width 23 height 11
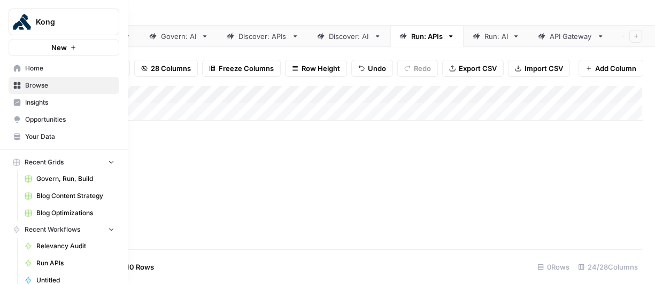
click at [30, 71] on span "Home" at bounding box center [69, 69] width 89 height 10
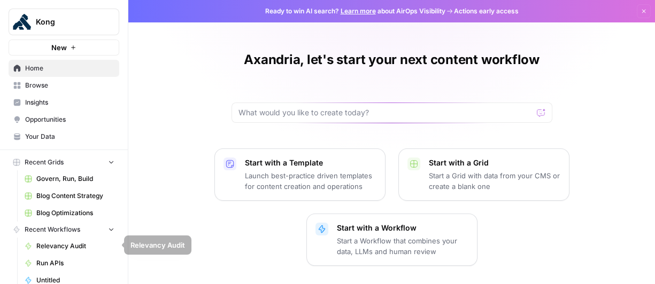
drag, startPoint x: 66, startPoint y: 263, endPoint x: 73, endPoint y: 262, distance: 7.0
click at [66, 263] on span "Run APIs" at bounding box center [75, 264] width 78 height 10
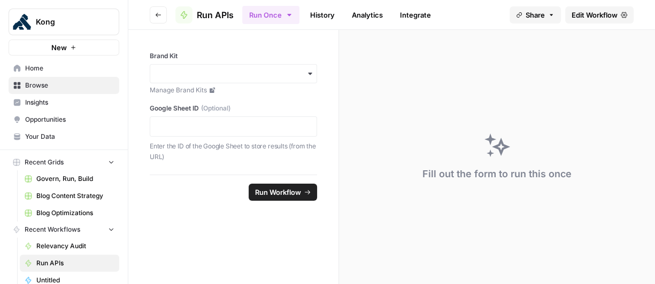
click at [602, 11] on span "Edit Workflow" at bounding box center [594, 15] width 46 height 11
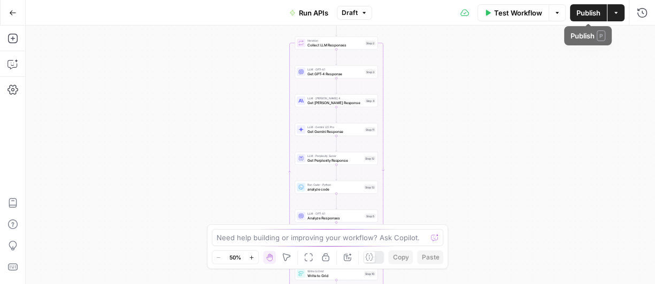
click at [585, 12] on span "Publish" at bounding box center [588, 12] width 24 height 11
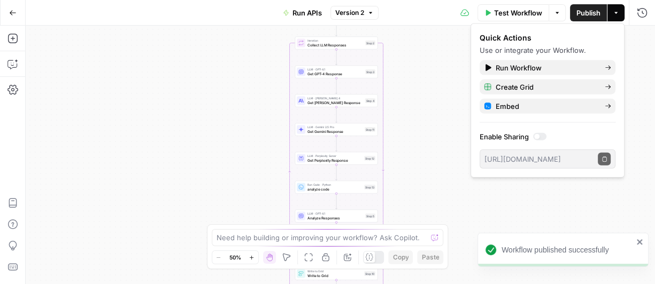
click at [16, 12] on icon "button" at bounding box center [12, 12] width 7 height 7
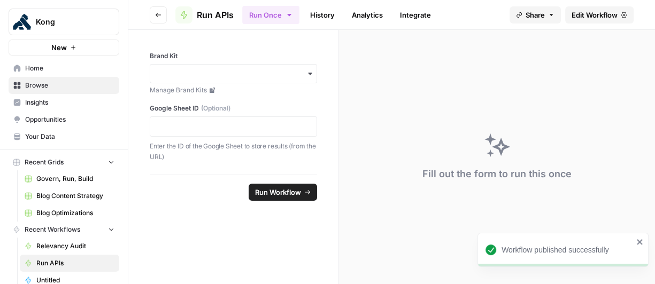
click at [268, 190] on span "Run Workflow" at bounding box center [278, 192] width 46 height 11
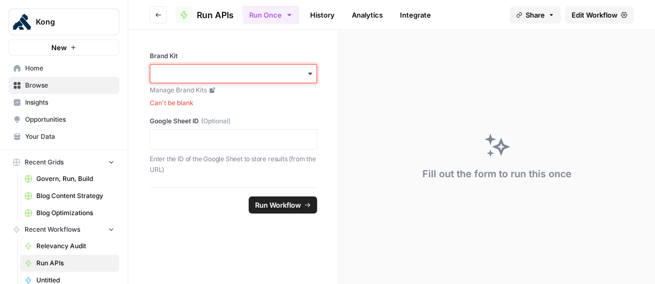
click at [297, 73] on input "Brand Kit" at bounding box center [233, 73] width 153 height 11
drag, startPoint x: 219, startPoint y: 102, endPoint x: 320, endPoint y: 169, distance: 121.1
click at [219, 102] on div "Kong" at bounding box center [233, 102] width 166 height 20
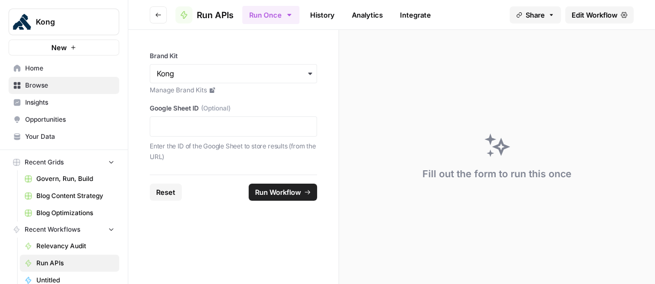
drag, startPoint x: 273, startPoint y: 194, endPoint x: 321, endPoint y: 192, distance: 47.6
click at [273, 194] on span "Run Workflow" at bounding box center [278, 192] width 46 height 11
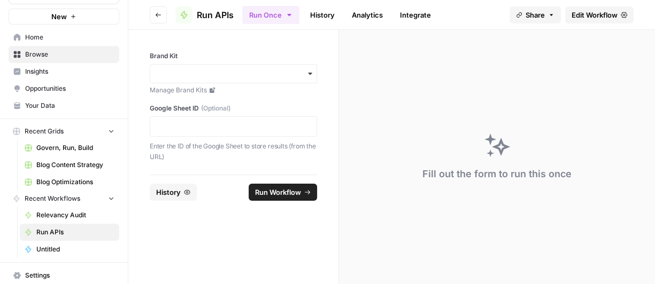
scroll to position [32, 0]
click at [50, 130] on span "Recent Grids" at bounding box center [44, 131] width 39 height 10
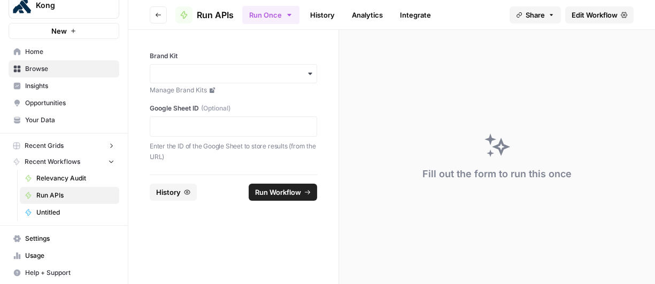
click at [54, 147] on span "Recent Grids" at bounding box center [44, 146] width 39 height 10
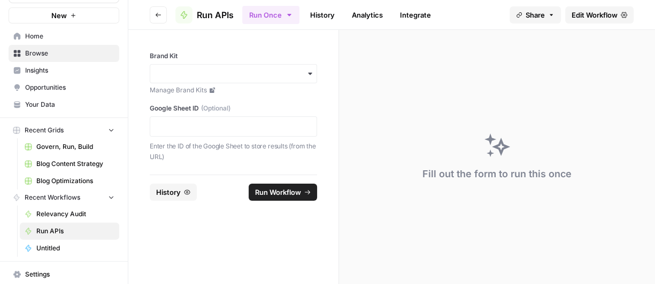
click at [52, 53] on span "Browse" at bounding box center [69, 54] width 89 height 10
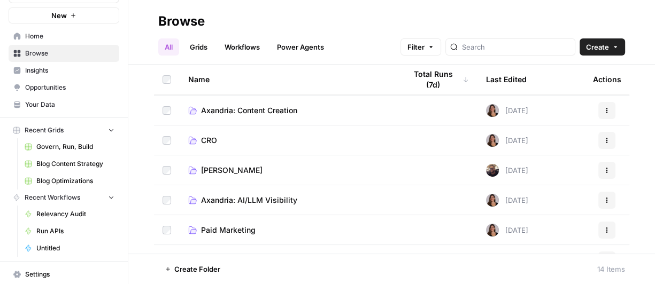
scroll to position [48, 0]
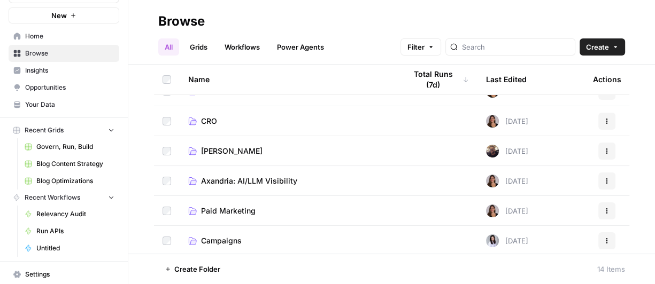
click at [253, 177] on span "Axandria: AI/LLM Visibility" at bounding box center [249, 181] width 96 height 11
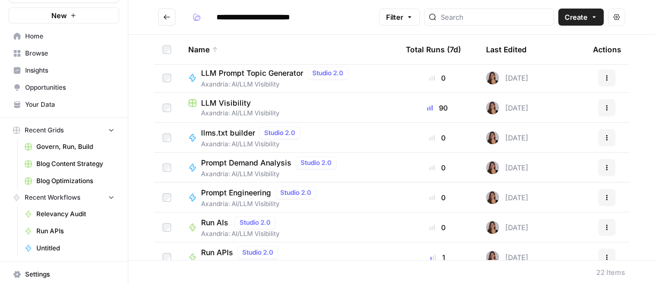
scroll to position [356, 0]
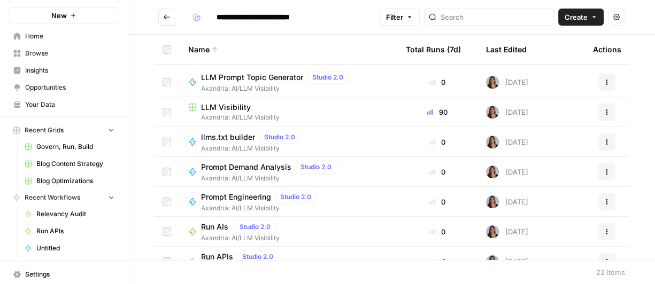
click at [228, 110] on span "LLM Visibility" at bounding box center [226, 107] width 50 height 11
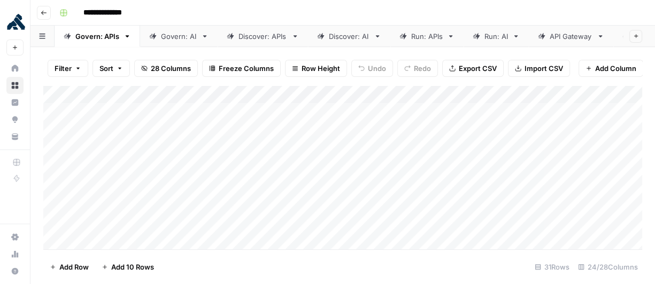
click at [423, 34] on div "Run: APIs" at bounding box center [427, 36] width 32 height 11
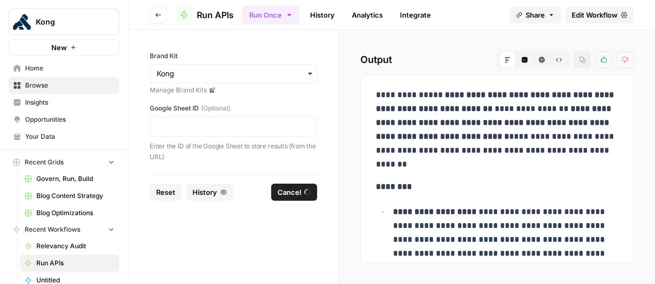
click at [598, 19] on span "Edit Workflow" at bounding box center [594, 15] width 46 height 11
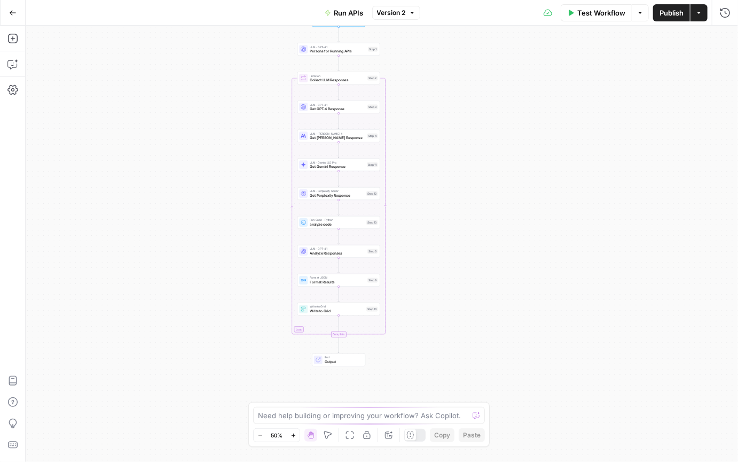
click at [292, 434] on icon "button" at bounding box center [293, 435] width 4 height 4
click at [292, 433] on icon "button" at bounding box center [294, 435] width 6 height 6
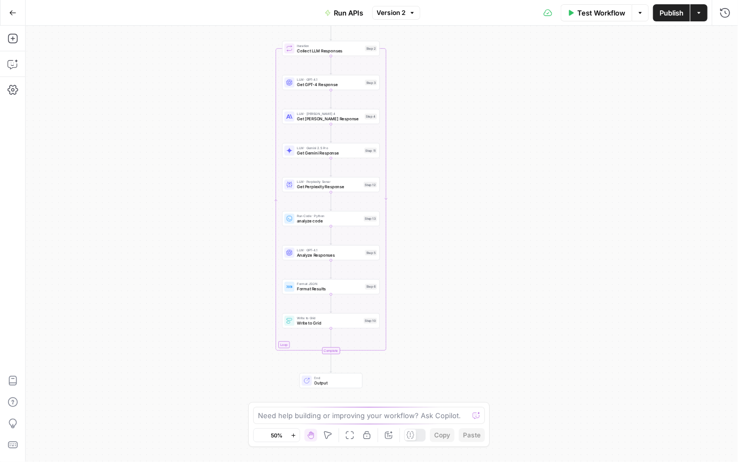
click at [292, 433] on icon "button" at bounding box center [294, 435] width 6 height 6
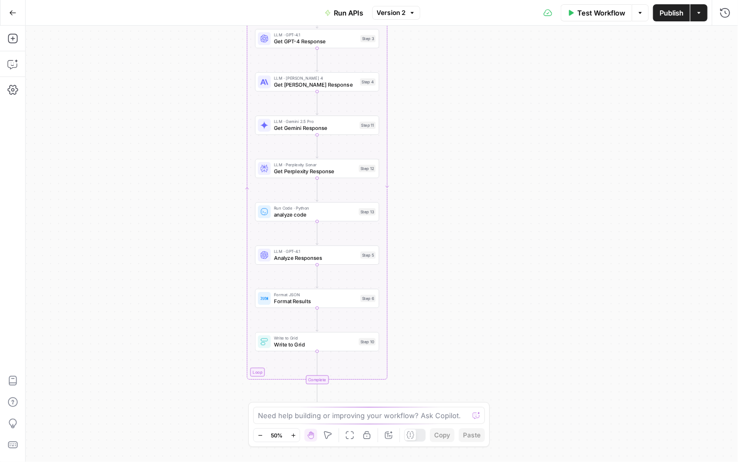
click at [292, 433] on icon "button" at bounding box center [294, 435] width 6 height 6
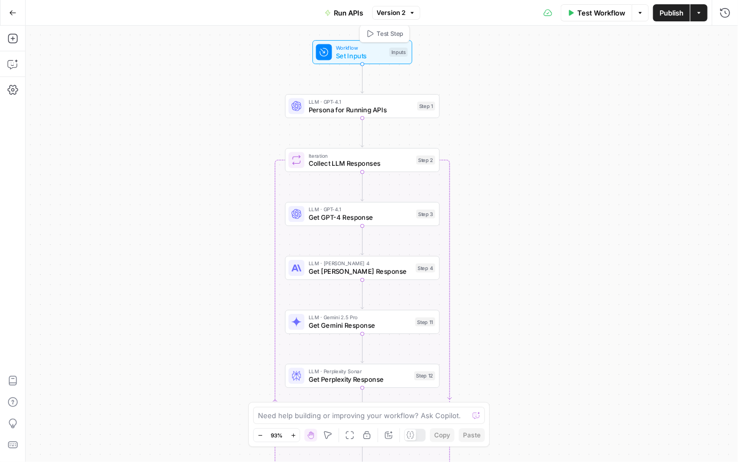
click at [357, 56] on span "Set Inputs" at bounding box center [360, 56] width 49 height 10
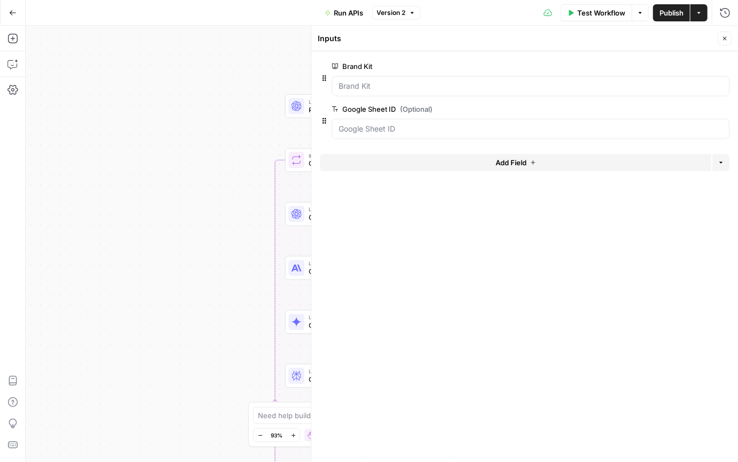
click at [247, 58] on div "Workflow Set Inputs Inputs LLM · GPT-4.1 Persona for Running APIs Step 1 Loop I…" at bounding box center [382, 244] width 713 height 436
click at [730, 41] on button "Close" at bounding box center [725, 39] width 14 height 14
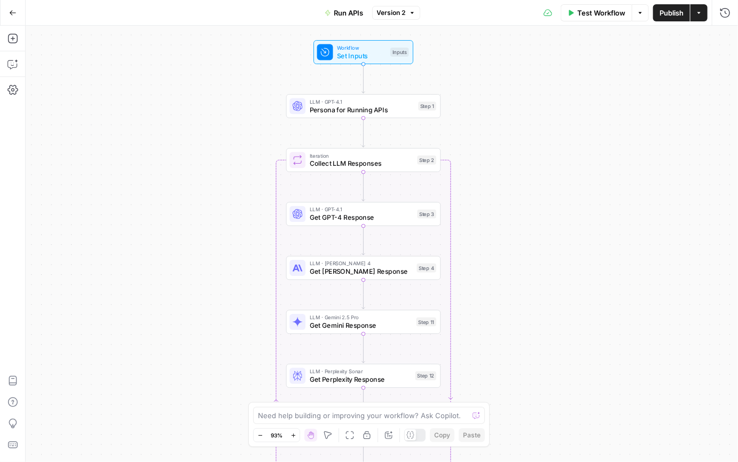
drag, startPoint x: 548, startPoint y: 125, endPoint x: 554, endPoint y: 123, distance: 6.8
click at [554, 123] on div "Workflow Set Inputs Inputs LLM · GPT-4.1 Persona for Running APIs Step 1 Loop I…" at bounding box center [382, 244] width 713 height 436
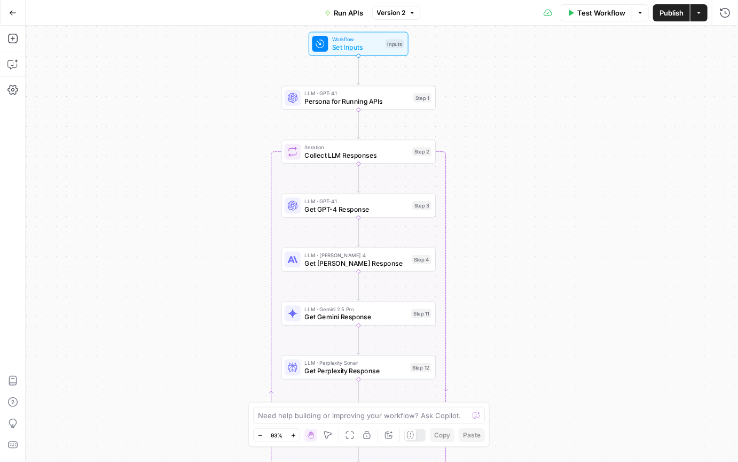
drag, startPoint x: 613, startPoint y: 166, endPoint x: 613, endPoint y: 154, distance: 12.3
click at [613, 154] on div "Workflow Set Inputs Inputs LLM · GPT-4.1 Persona for Running APIs Step 1 Loop I…" at bounding box center [382, 244] width 713 height 436
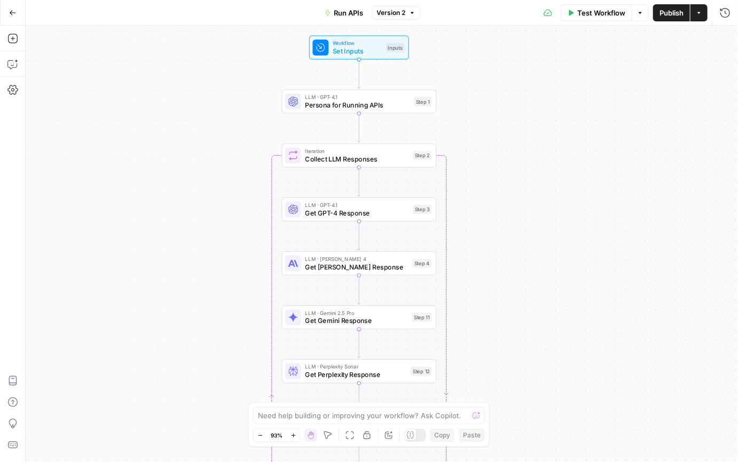
click at [608, 180] on div "Workflow Set Inputs Inputs LLM · GPT-4.1 Persona for Running APIs Step 1 Loop I…" at bounding box center [382, 244] width 713 height 436
click at [332, 104] on span "Persona for Running APIs" at bounding box center [358, 105] width 105 height 10
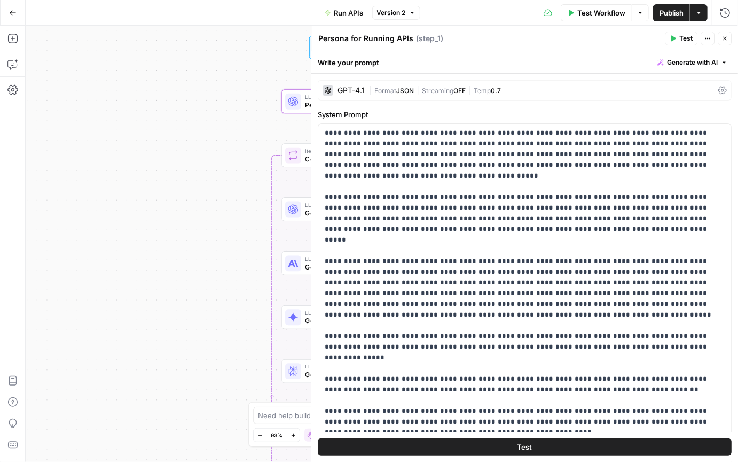
click at [727, 40] on icon "button" at bounding box center [725, 38] width 6 height 6
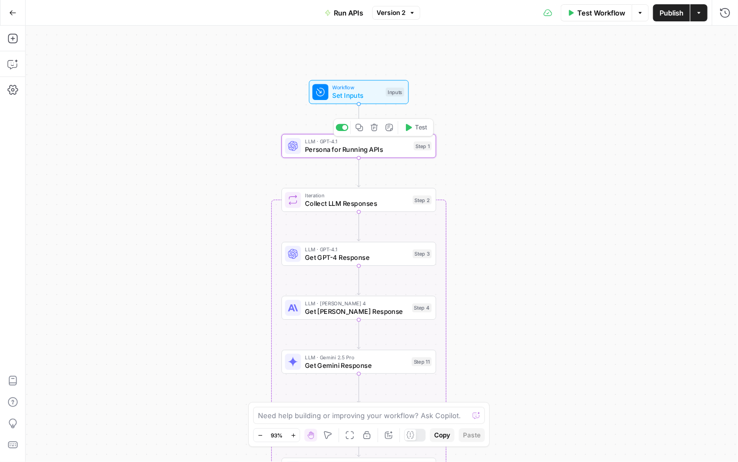
click at [371, 149] on span "Persona for Running APIs" at bounding box center [357, 149] width 105 height 10
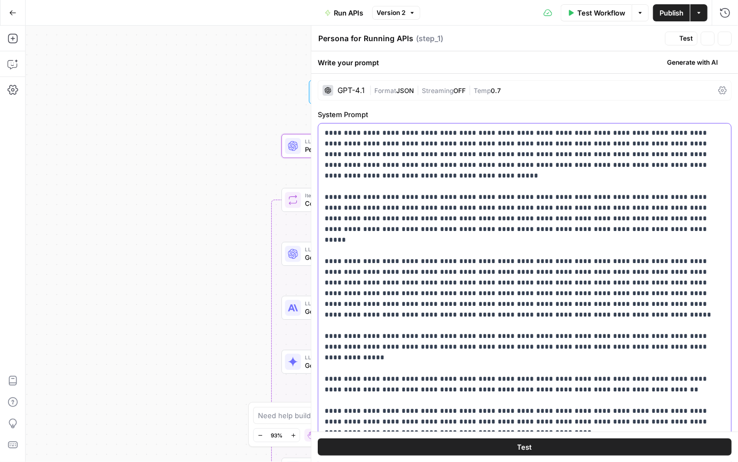
drag, startPoint x: 348, startPoint y: 144, endPoint x: 549, endPoint y: 272, distance: 238.3
click at [730, 40] on button "Close" at bounding box center [725, 39] width 14 height 14
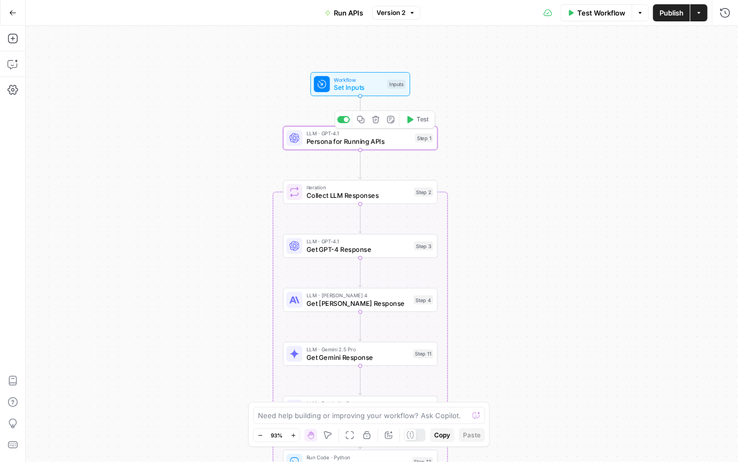
click at [395, 144] on span "Persona for Running APIs" at bounding box center [359, 141] width 105 height 10
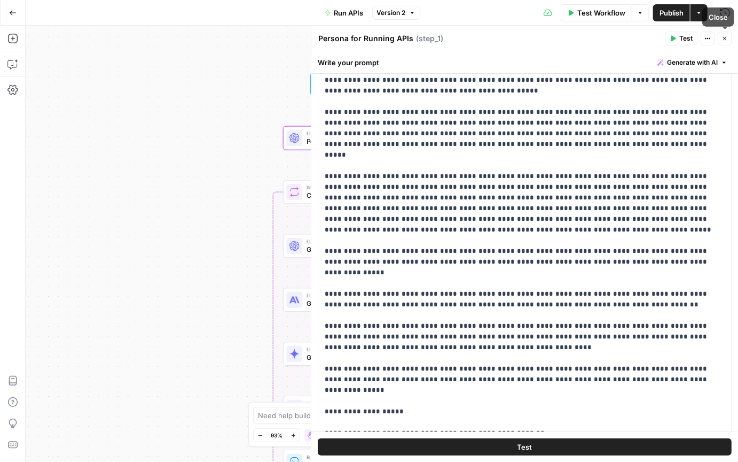
click at [726, 42] on button "Close" at bounding box center [725, 39] width 14 height 14
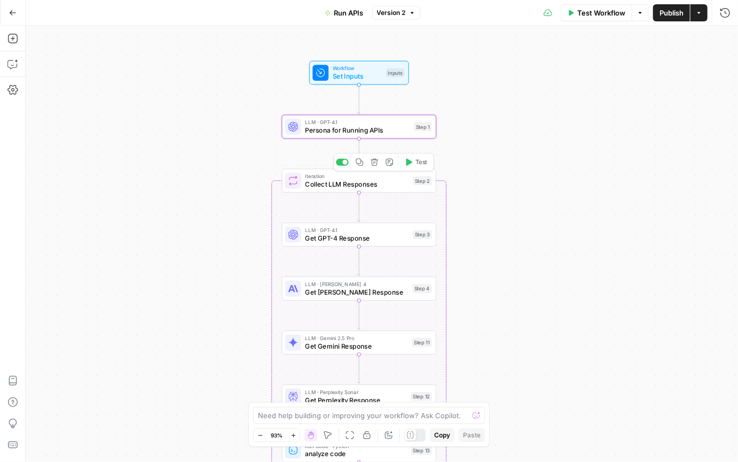
click at [377, 183] on span "Collect LLM Responses" at bounding box center [358, 184] width 104 height 10
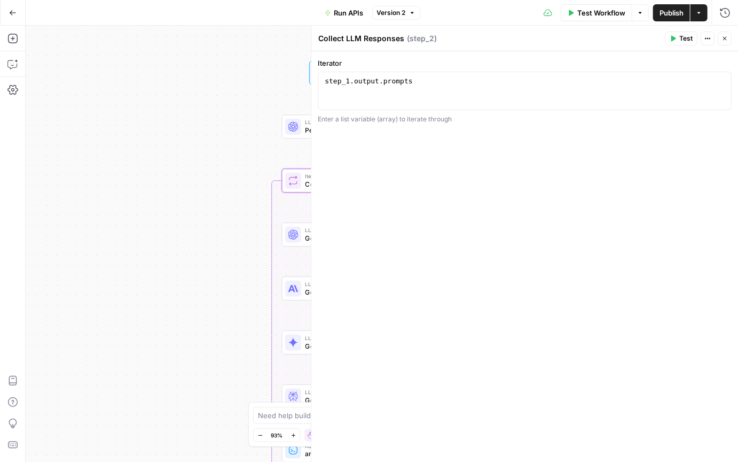
click at [723, 38] on icon "button" at bounding box center [725, 38] width 6 height 6
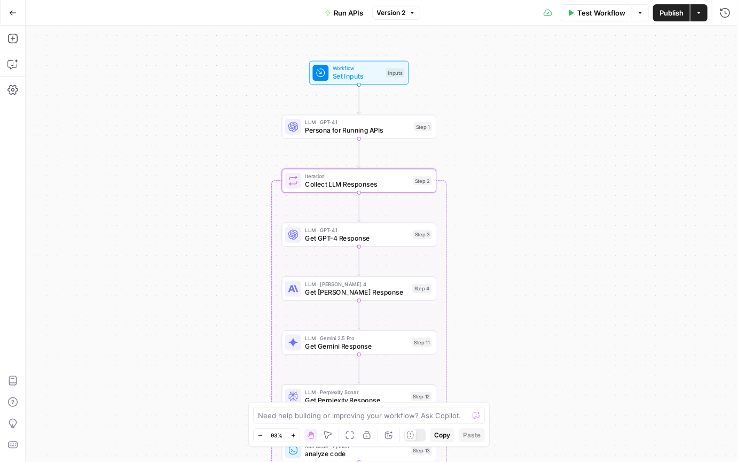
click at [542, 174] on div "Workflow Set Inputs Inputs LLM · GPT-4.1 Persona for Running APIs Step 1 Loop I…" at bounding box center [382, 244] width 713 height 436
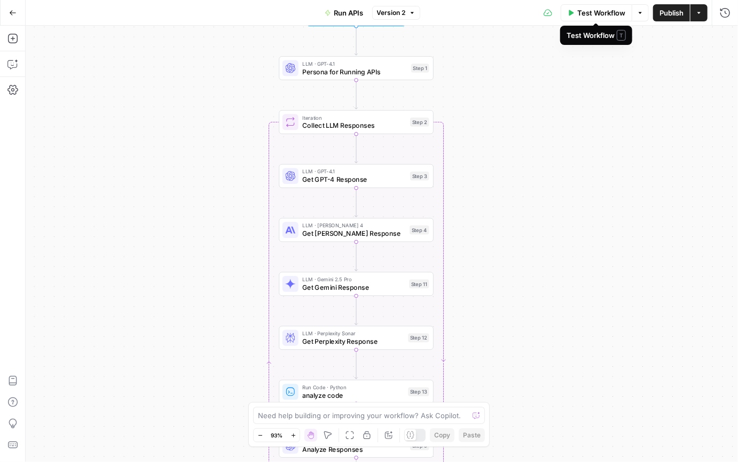
click at [613, 17] on span "Test Workflow" at bounding box center [602, 12] width 48 height 11
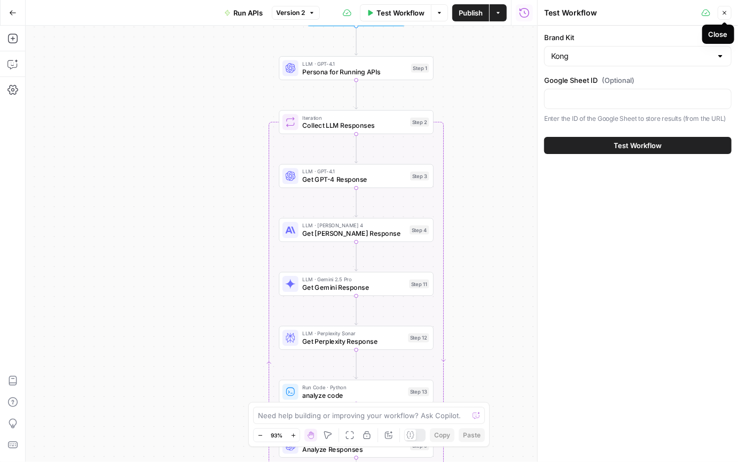
click at [726, 12] on icon "button" at bounding box center [725, 13] width 6 height 6
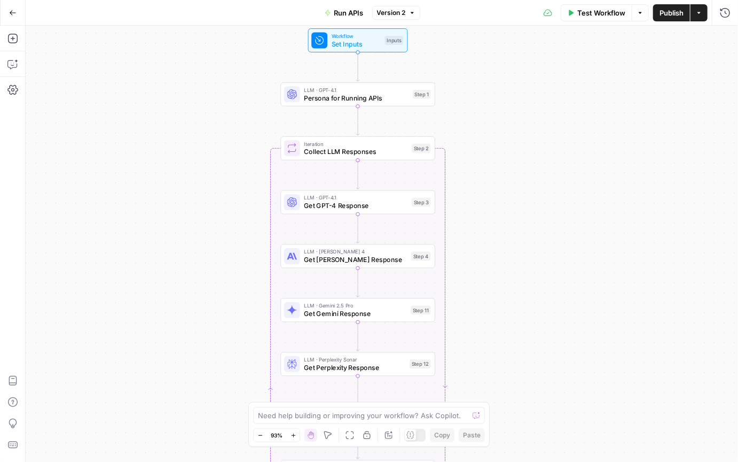
drag, startPoint x: 594, startPoint y: 108, endPoint x: 594, endPoint y: 135, distance: 26.7
click at [595, 134] on div "Workflow Set Inputs Inputs LLM · GPT-4.1 Persona for Running APIs Step 1 Loop I…" at bounding box center [382, 244] width 713 height 436
click at [372, 98] on span "Persona for Running APIs" at bounding box center [357, 98] width 105 height 10
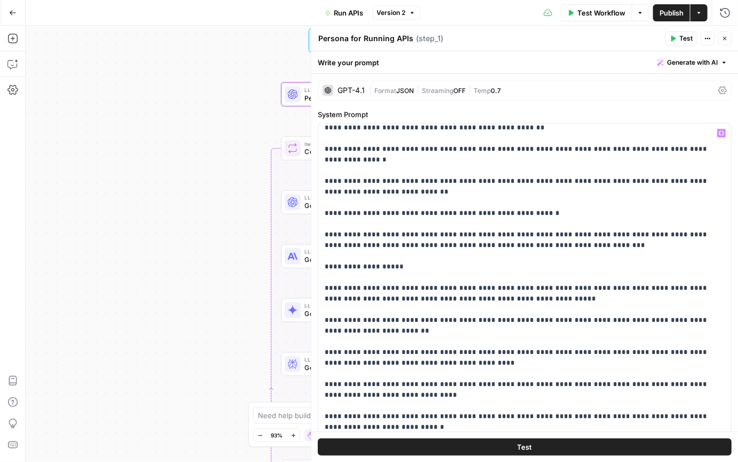
scroll to position [396, 0]
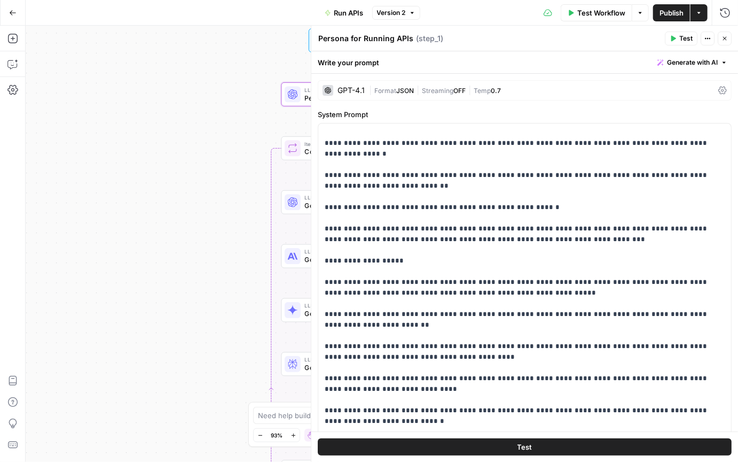
click at [726, 37] on icon "button" at bounding box center [725, 39] width 4 height 4
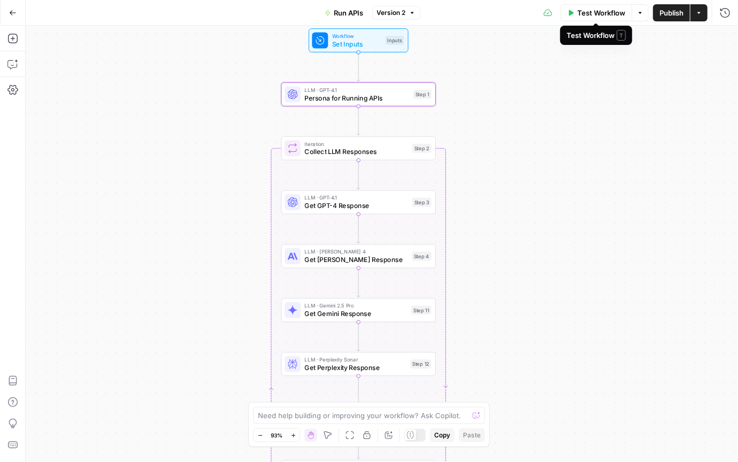
click at [591, 14] on span "Test Workflow" at bounding box center [602, 12] width 48 height 11
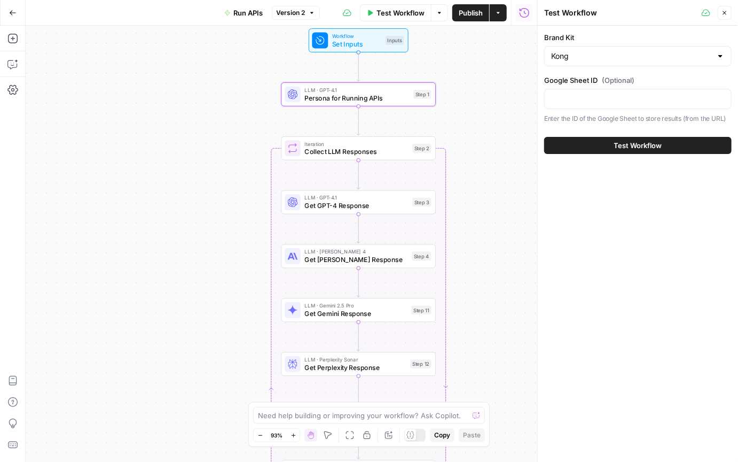
click at [621, 142] on span "Test Workflow" at bounding box center [638, 145] width 48 height 11
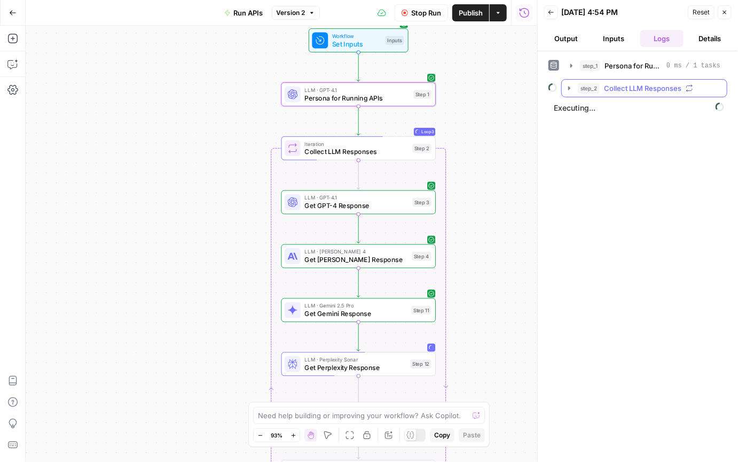
click at [570, 88] on icon "button" at bounding box center [570, 88] width 2 height 4
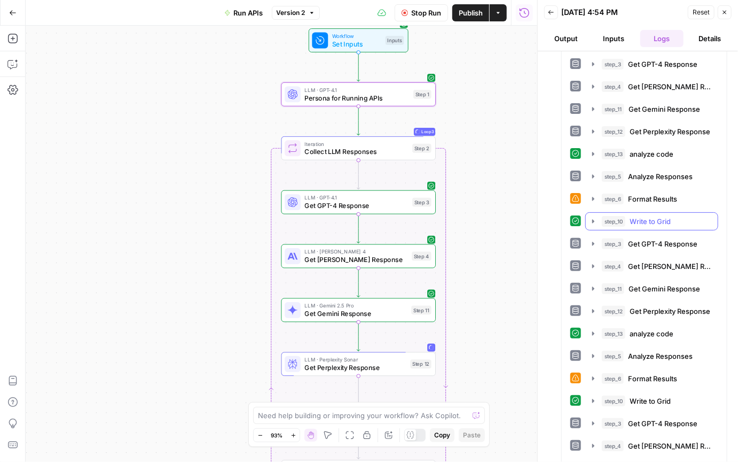
scroll to position [51, 0]
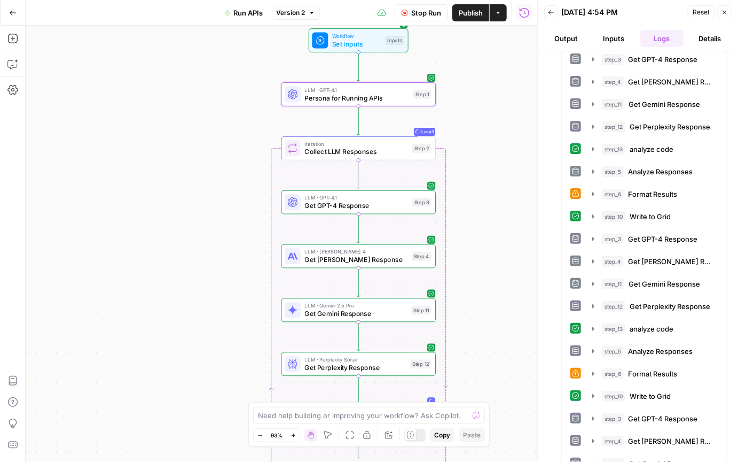
click at [423, 12] on span "Stop Run" at bounding box center [426, 12] width 30 height 11
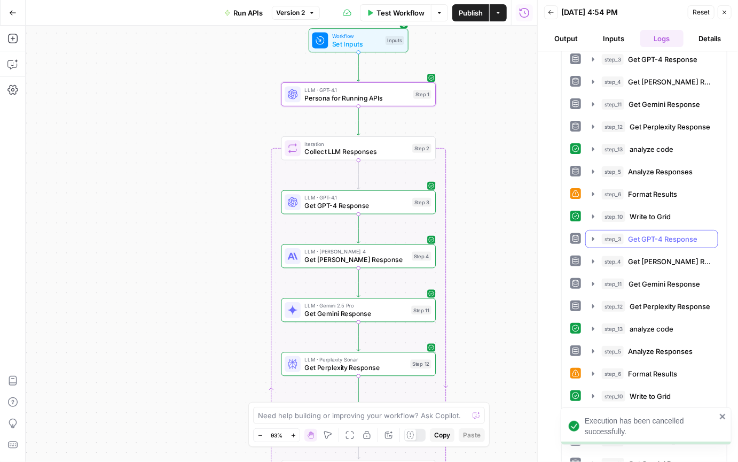
scroll to position [89, 0]
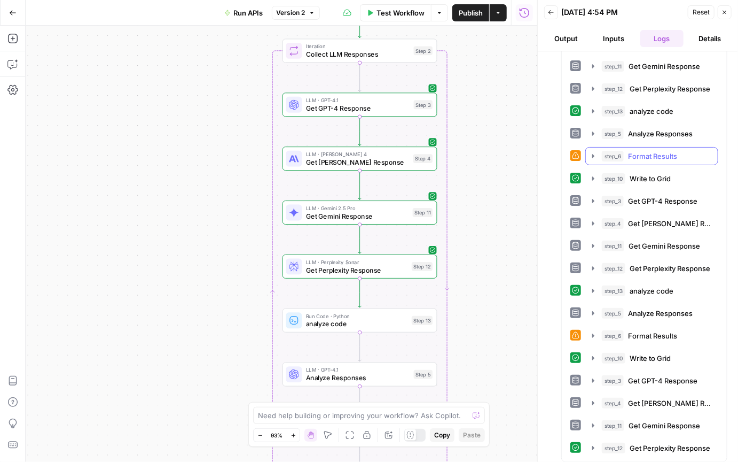
click at [594, 153] on icon "button" at bounding box center [593, 156] width 9 height 9
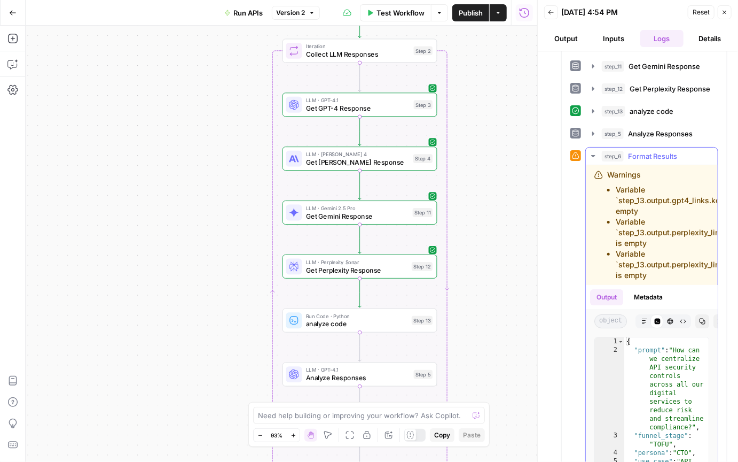
click at [594, 155] on icon "button" at bounding box center [593, 156] width 4 height 2
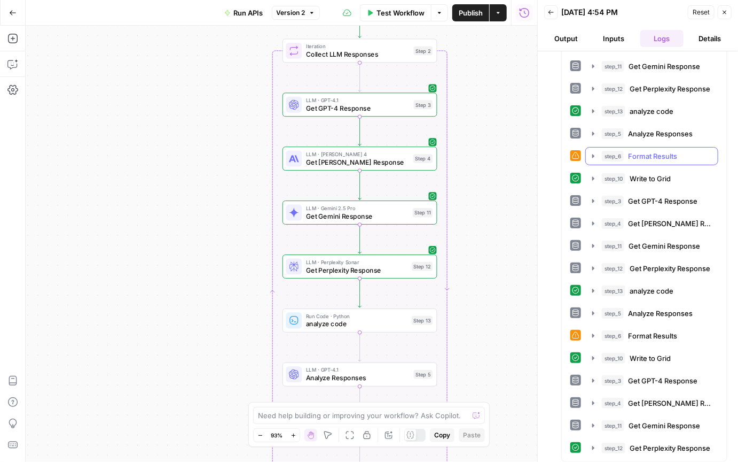
scroll to position [71, 0]
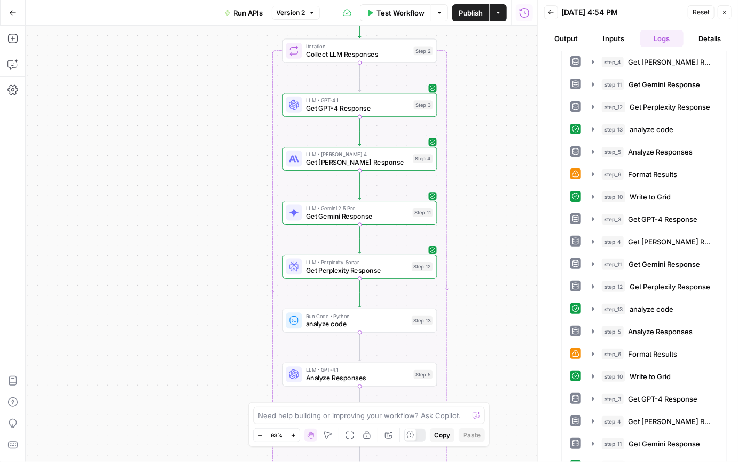
click at [724, 18] on button "Close" at bounding box center [725, 12] width 14 height 14
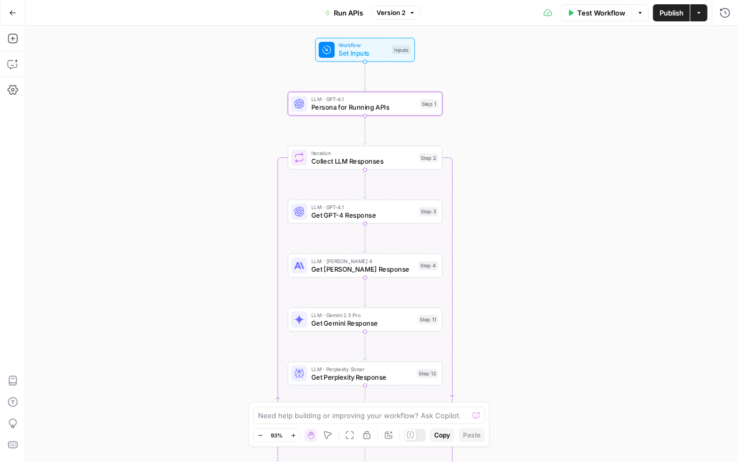
drag, startPoint x: 507, startPoint y: 177, endPoint x: 515, endPoint y: 305, distance: 127.4
click at [515, 307] on div "Workflow Set Inputs Inputs LLM · GPT-4.1 Persona for Running APIs Step 1 Loop I…" at bounding box center [382, 244] width 713 height 436
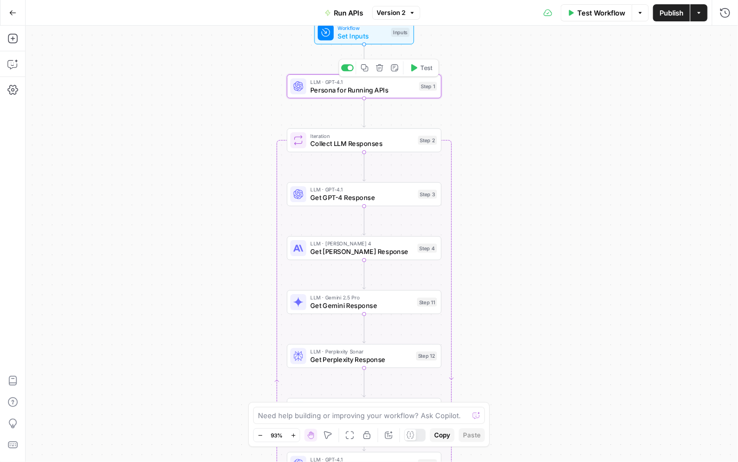
click at [372, 89] on span "Persona for Running APIs" at bounding box center [362, 90] width 105 height 10
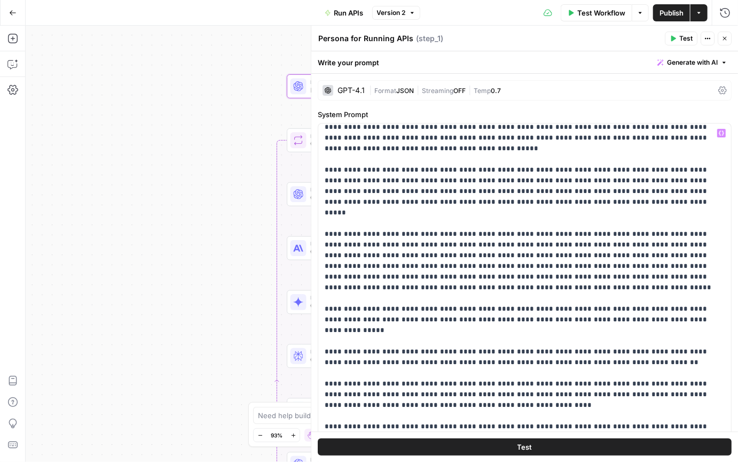
scroll to position [30, 0]
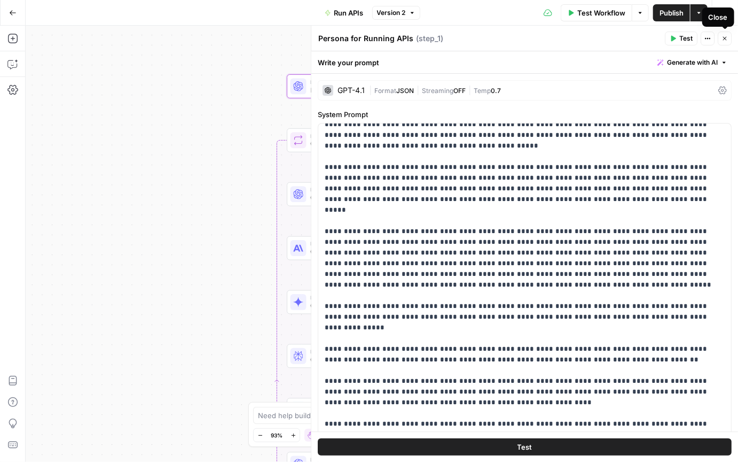
click at [727, 40] on icon "button" at bounding box center [725, 38] width 6 height 6
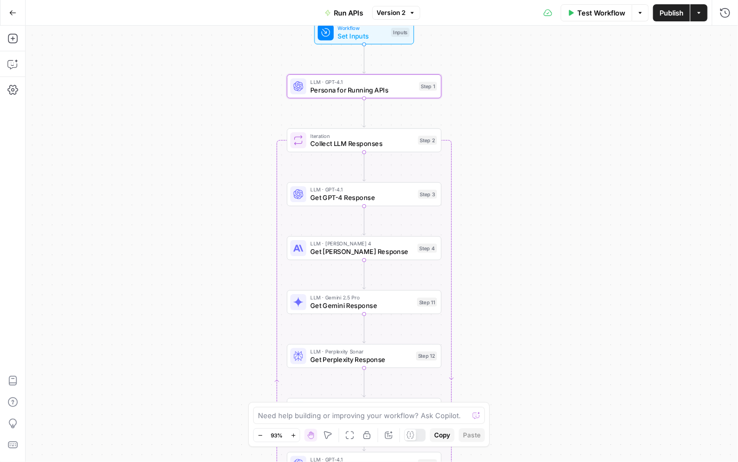
click at [610, 18] on button "Test Workflow" at bounding box center [597, 12] width 72 height 17
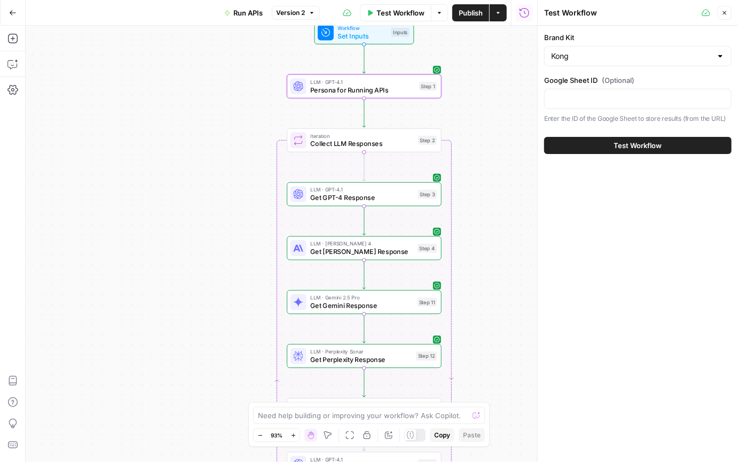
click at [625, 145] on span "Test Workflow" at bounding box center [638, 145] width 48 height 11
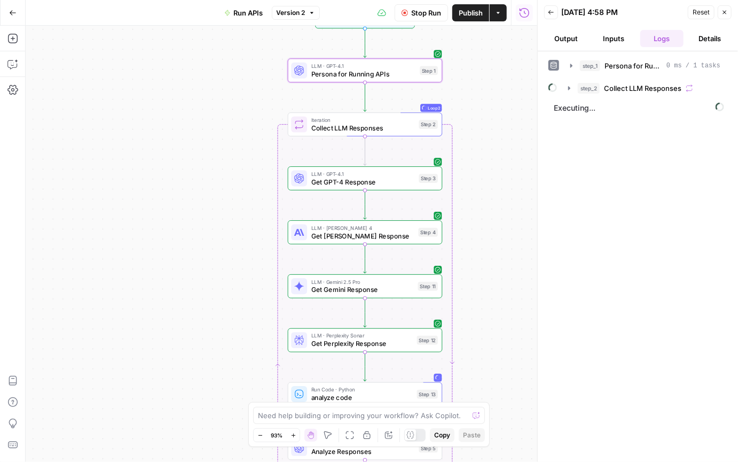
click at [427, 17] on span "Stop Run" at bounding box center [426, 12] width 30 height 11
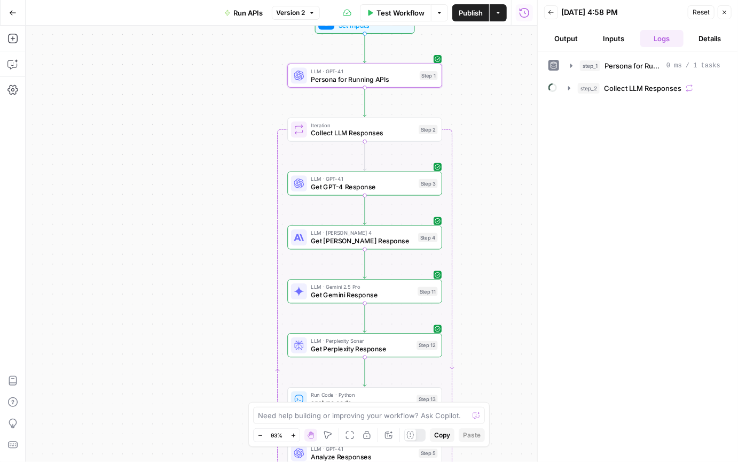
click at [701, 9] on span "Reset" at bounding box center [701, 12] width 17 height 10
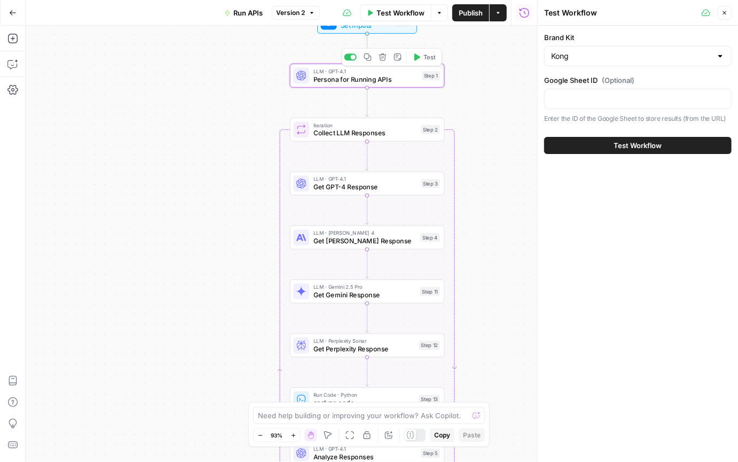
click at [337, 77] on span "Persona for Running APIs" at bounding box center [366, 79] width 105 height 10
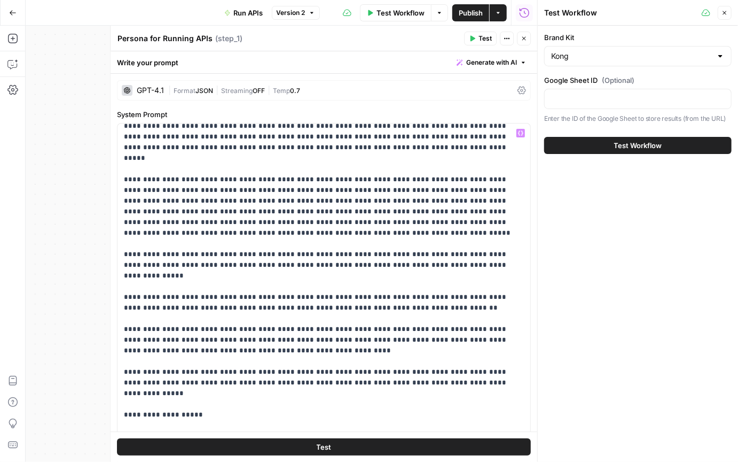
scroll to position [67, 0]
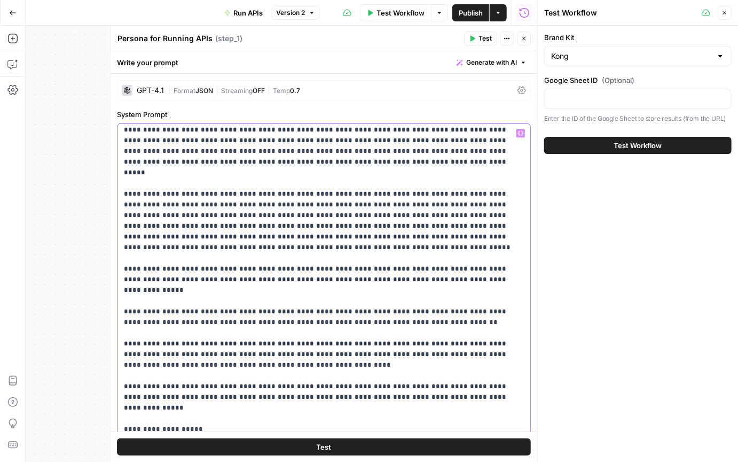
drag, startPoint x: 151, startPoint y: 172, endPoint x: 249, endPoint y: 215, distance: 106.9
drag, startPoint x: 189, startPoint y: 253, endPoint x: 314, endPoint y: 264, distance: 125.5
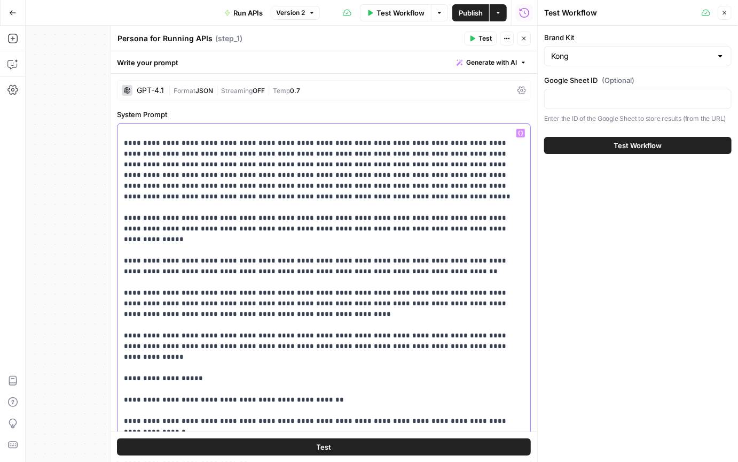
scroll to position [124, 0]
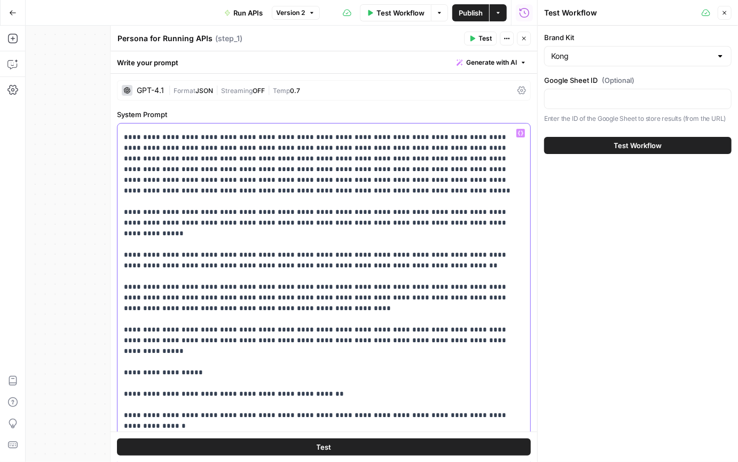
drag, startPoint x: 208, startPoint y: 224, endPoint x: 297, endPoint y: 227, distance: 88.8
click at [294, 227] on p "**********" at bounding box center [324, 415] width 401 height 823
click at [328, 244] on p "**********" at bounding box center [324, 415] width 401 height 823
drag, startPoint x: 191, startPoint y: 253, endPoint x: 293, endPoint y: 281, distance: 105.8
click at [278, 267] on p "**********" at bounding box center [324, 415] width 401 height 823
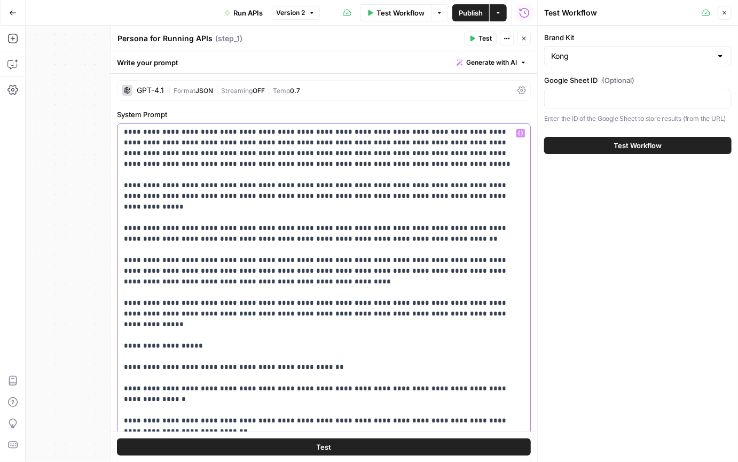
scroll to position [150, 0]
click at [725, 15] on icon "button" at bounding box center [725, 13] width 6 height 6
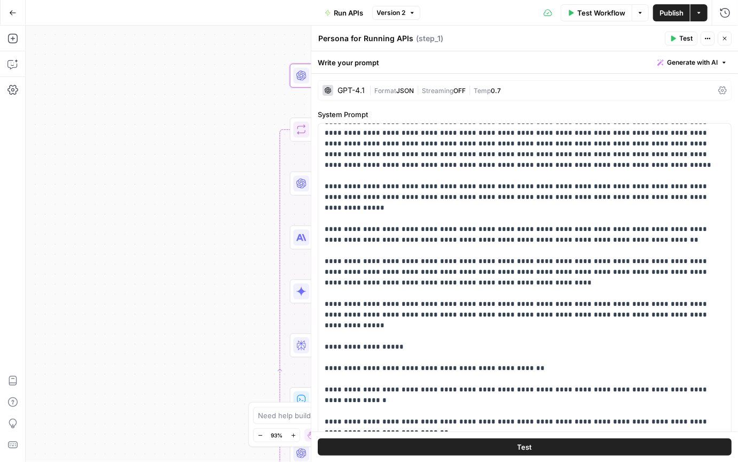
click at [721, 36] on button "Close" at bounding box center [725, 39] width 14 height 14
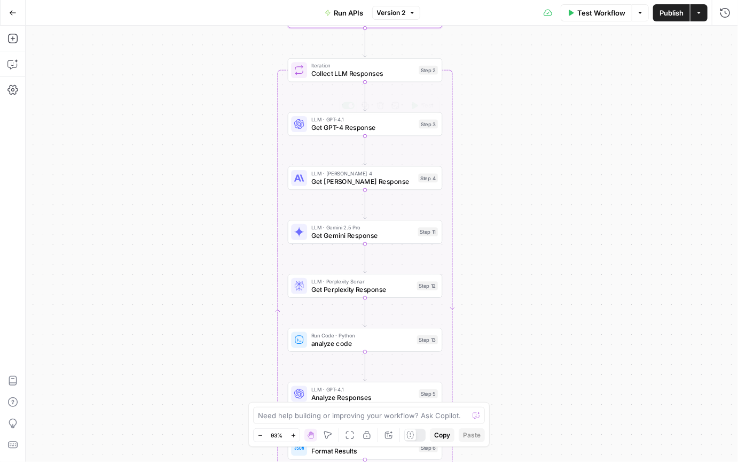
click at [332, 122] on span "Get GPT-4 Response" at bounding box center [364, 127] width 104 height 10
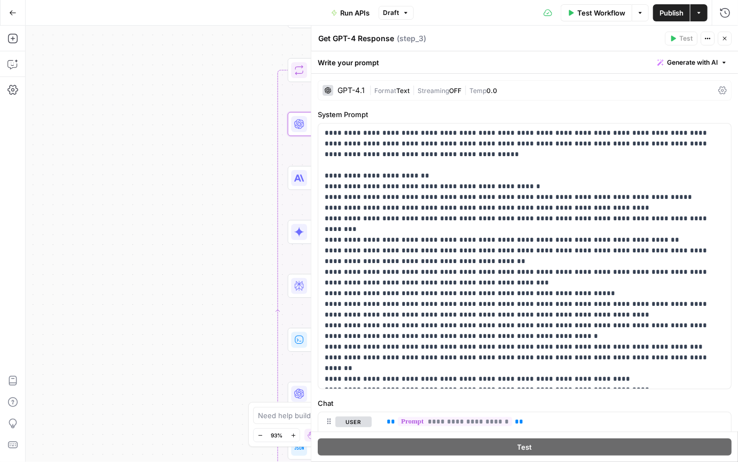
click at [729, 38] on button "Close" at bounding box center [725, 39] width 14 height 14
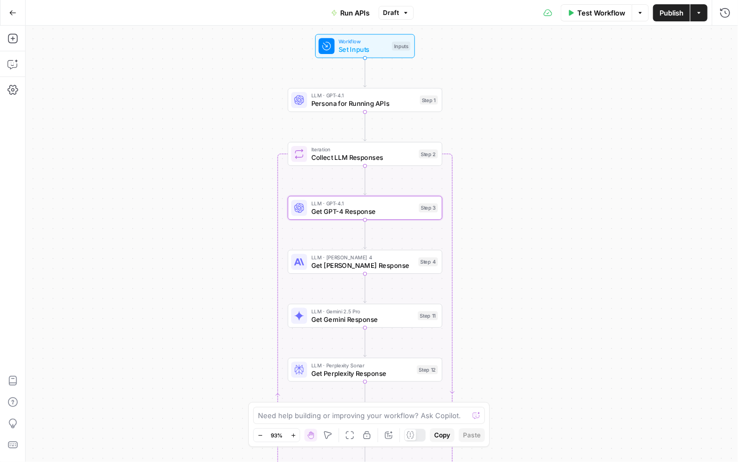
click at [367, 264] on span "Get Claude Response" at bounding box center [363, 265] width 103 height 10
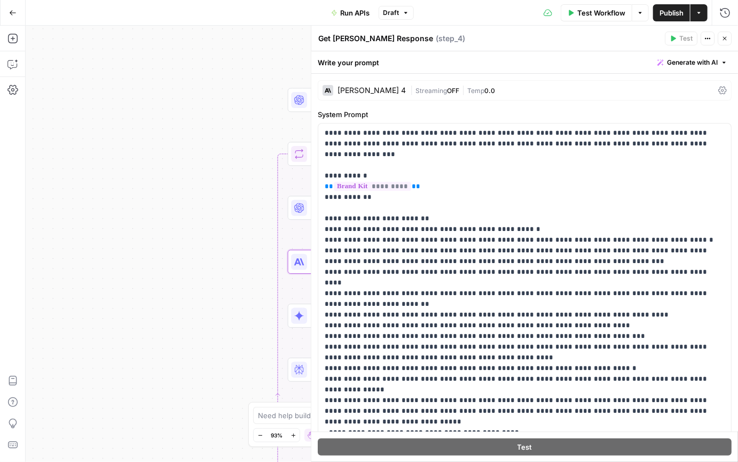
click at [722, 39] on icon "button" at bounding box center [725, 38] width 6 height 6
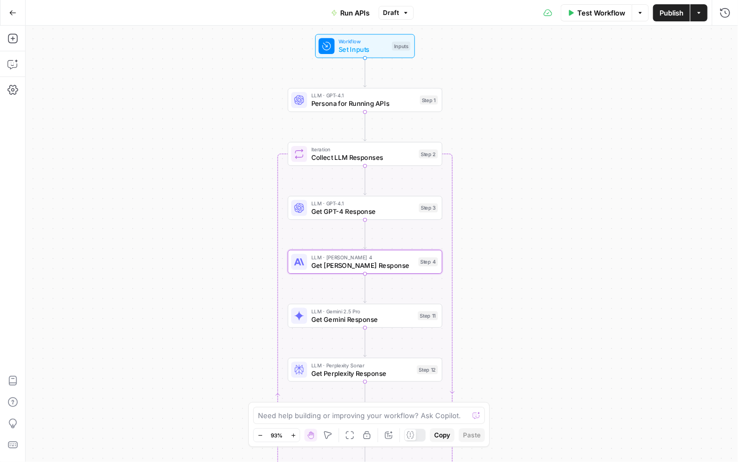
click at [371, 315] on span "Get Gemini Response" at bounding box center [363, 319] width 103 height 10
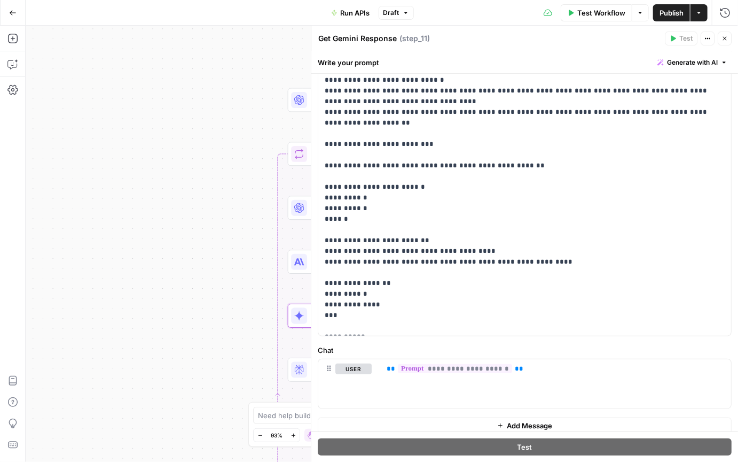
scroll to position [231, 0]
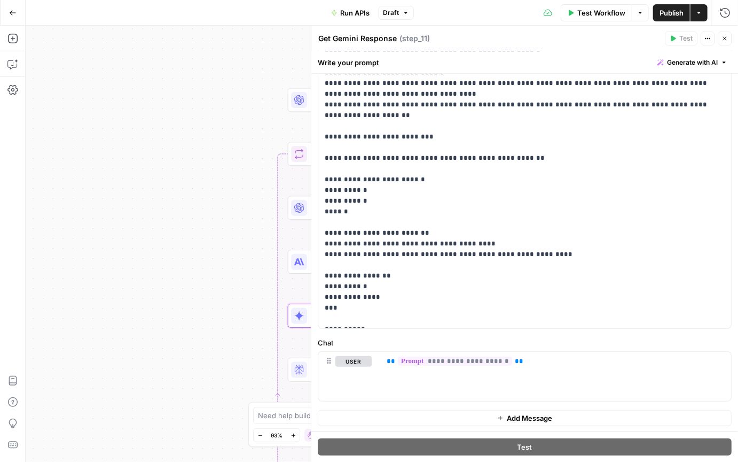
click at [229, 307] on div "Workflow Set Inputs Inputs LLM · GPT-4.1 Persona for Running APIs Step 1 Loop I…" at bounding box center [382, 244] width 713 height 436
drag, startPoint x: 722, startPoint y: 35, endPoint x: 712, endPoint y: 44, distance: 13.7
click at [722, 35] on icon "button" at bounding box center [725, 38] width 6 height 6
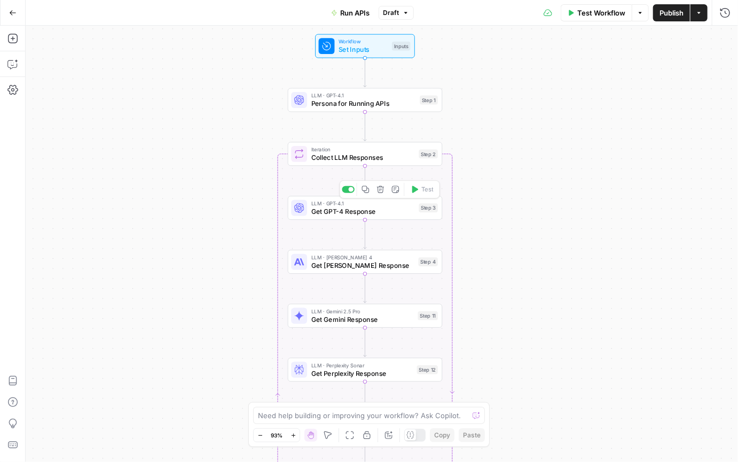
click at [381, 214] on span "Get GPT-4 Response" at bounding box center [364, 211] width 104 height 10
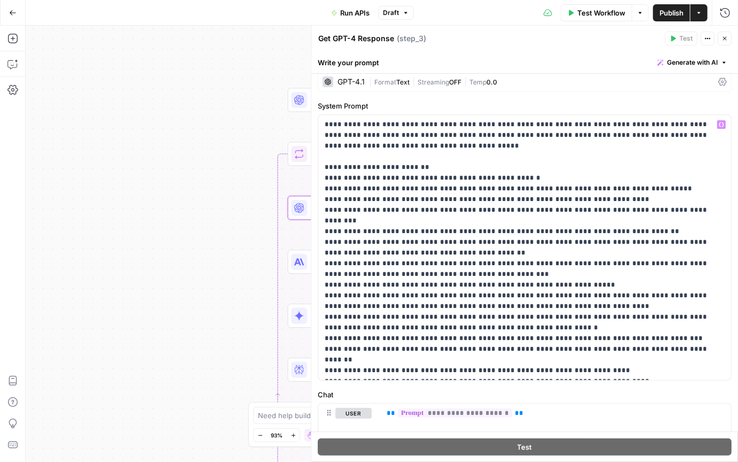
scroll to position [0, 0]
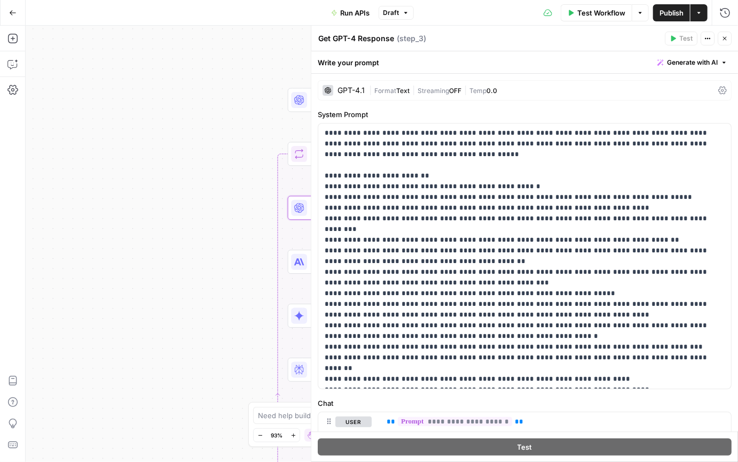
drag, startPoint x: 726, startPoint y: 36, endPoint x: 715, endPoint y: 41, distance: 11.9
click at [726, 36] on icon "button" at bounding box center [725, 38] width 6 height 6
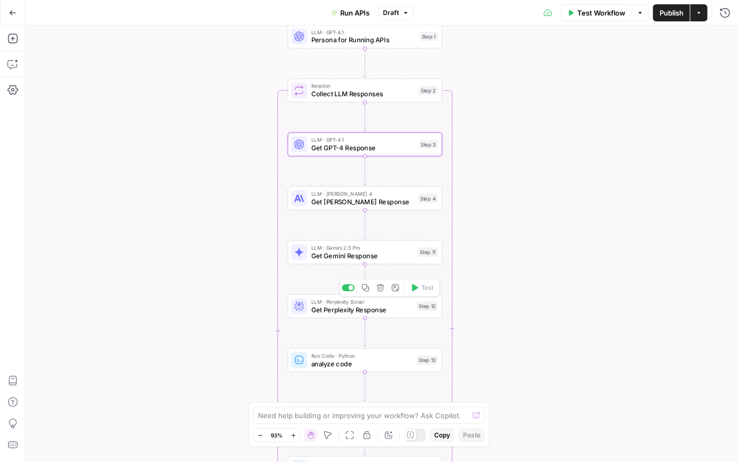
click at [377, 312] on span "Get Perplexity Response" at bounding box center [363, 310] width 102 height 10
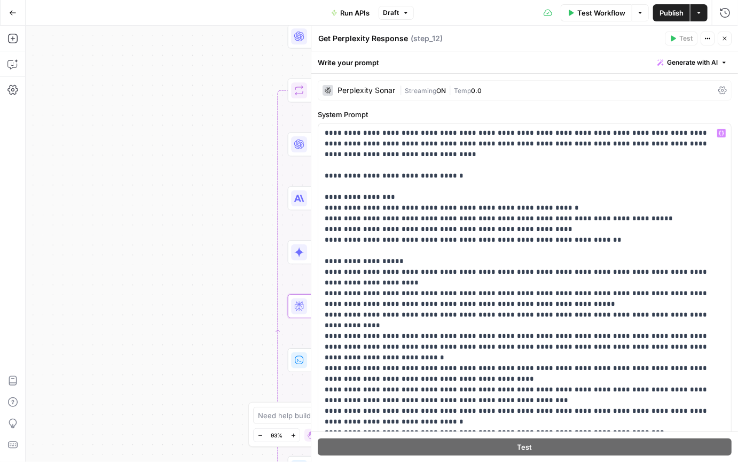
scroll to position [214, 0]
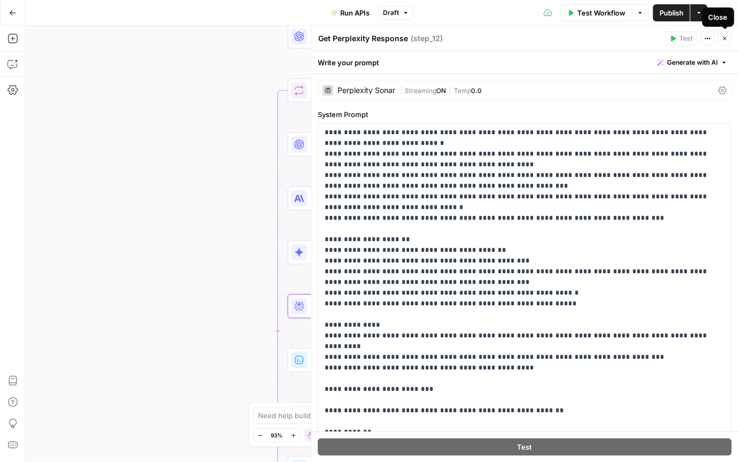
click at [725, 41] on icon "button" at bounding box center [725, 38] width 6 height 6
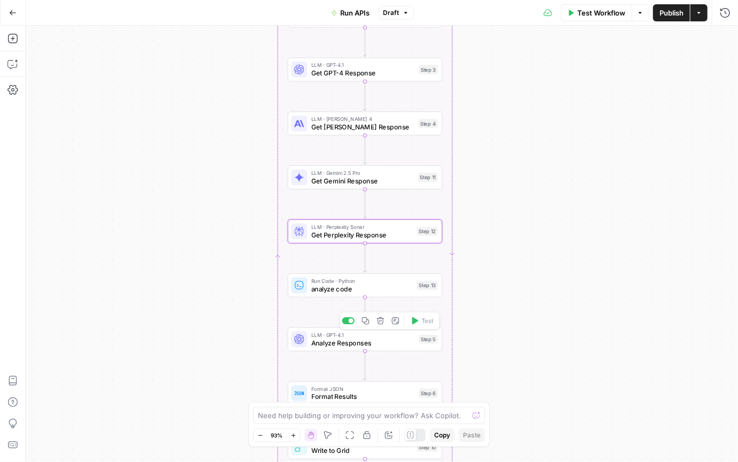
click at [364, 344] on span "Analyze Responses" at bounding box center [364, 343] width 104 height 10
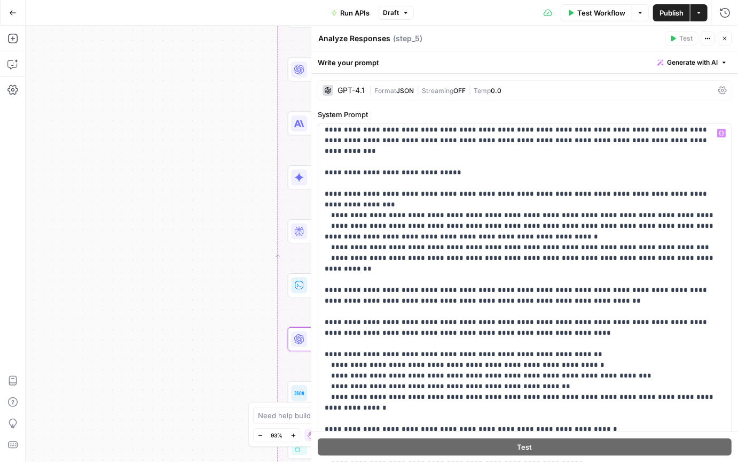
scroll to position [0, 0]
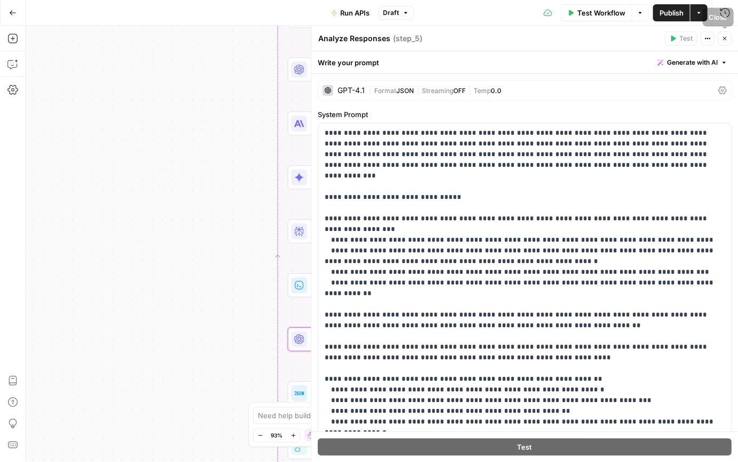
drag, startPoint x: 725, startPoint y: 39, endPoint x: 714, endPoint y: 48, distance: 13.3
click at [725, 39] on icon "button" at bounding box center [725, 39] width 4 height 4
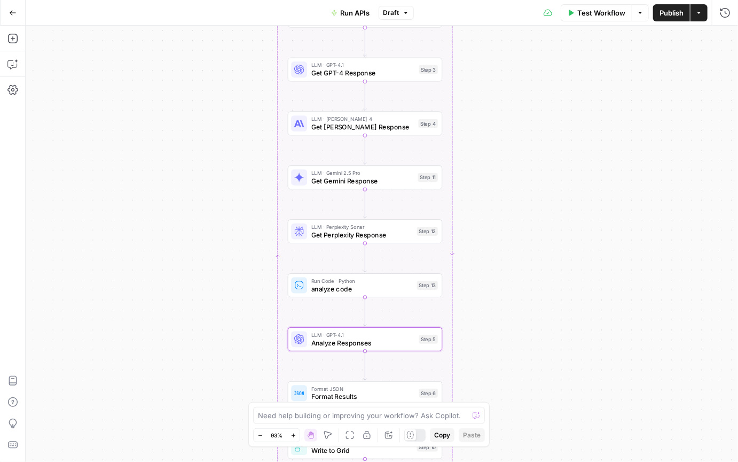
click at [557, 193] on div "Workflow Set Inputs Inputs LLM · GPT-4.1 Persona for Running APIs Step 1 Loop I…" at bounding box center [382, 244] width 713 height 436
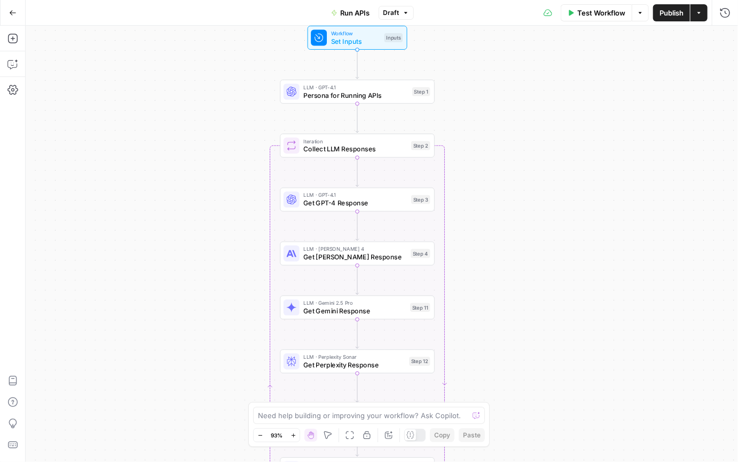
click at [486, 246] on div "Workflow Set Inputs Inputs LLM · GPT-4.1 Persona for Running APIs Step 1 Loop I…" at bounding box center [382, 244] width 713 height 436
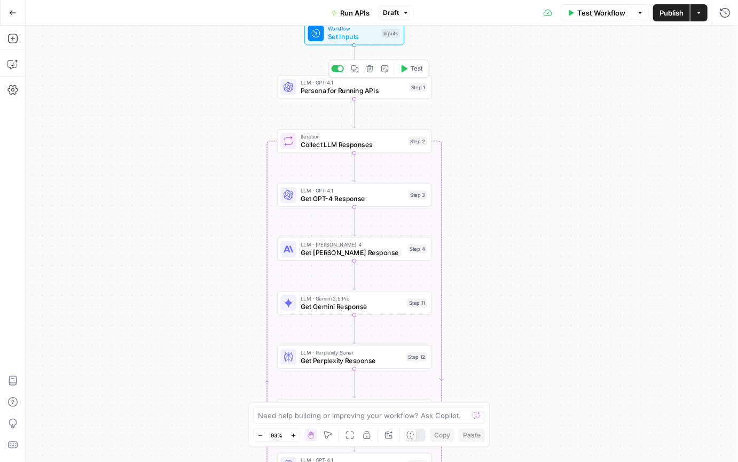
click at [346, 87] on span "Persona for Running APIs" at bounding box center [353, 90] width 105 height 10
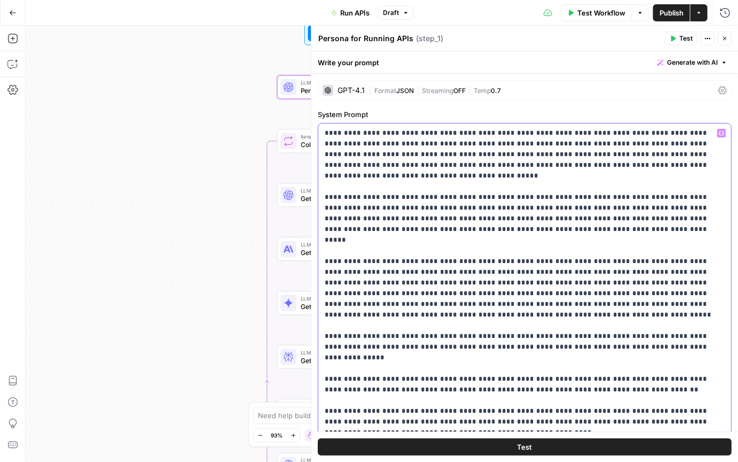
drag, startPoint x: 328, startPoint y: 133, endPoint x: 521, endPoint y: 322, distance: 270.9
drag, startPoint x: 354, startPoint y: 141, endPoint x: 467, endPoint y: 146, distance: 112.9
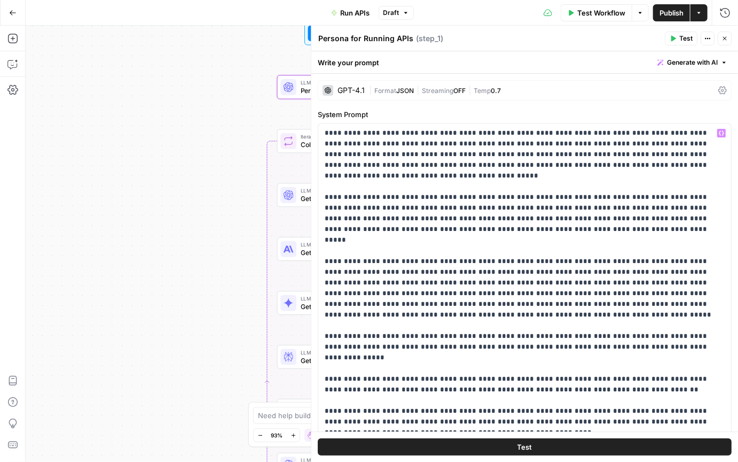
click at [727, 39] on icon "button" at bounding box center [725, 38] width 6 height 6
click at [727, 39] on div "Persona for Running APIs Persona for Running APIs ( step_1 ) Test Actions Close" at bounding box center [525, 39] width 414 height 14
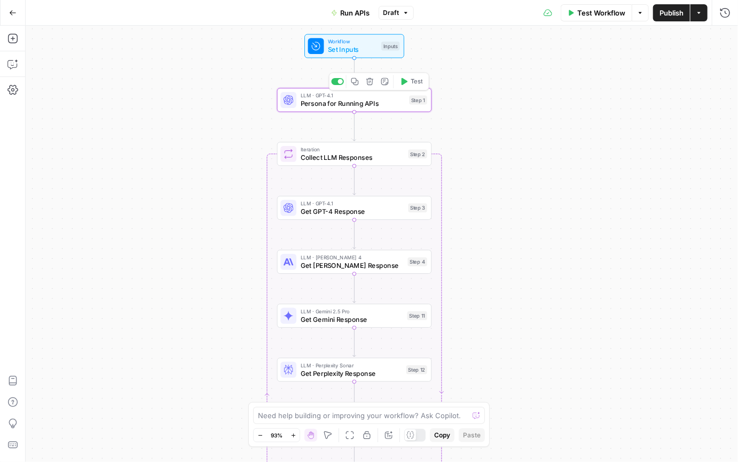
click at [349, 105] on span "Persona for Running APIs" at bounding box center [353, 103] width 105 height 10
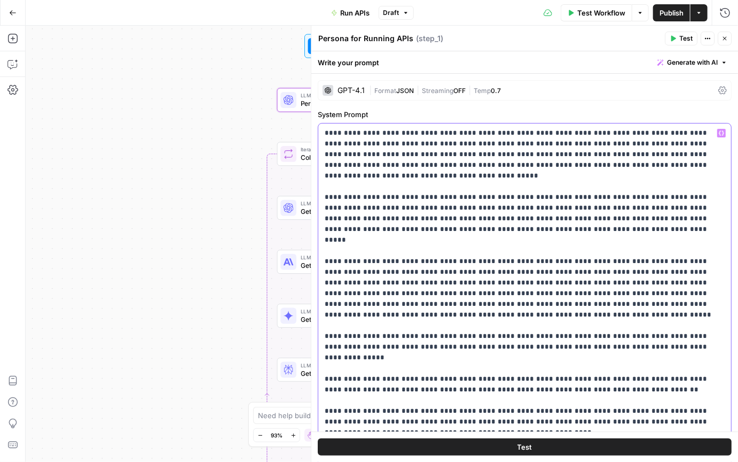
drag, startPoint x: 352, startPoint y: 143, endPoint x: 470, endPoint y: 145, distance: 117.6
click at [726, 41] on icon "button" at bounding box center [725, 38] width 6 height 6
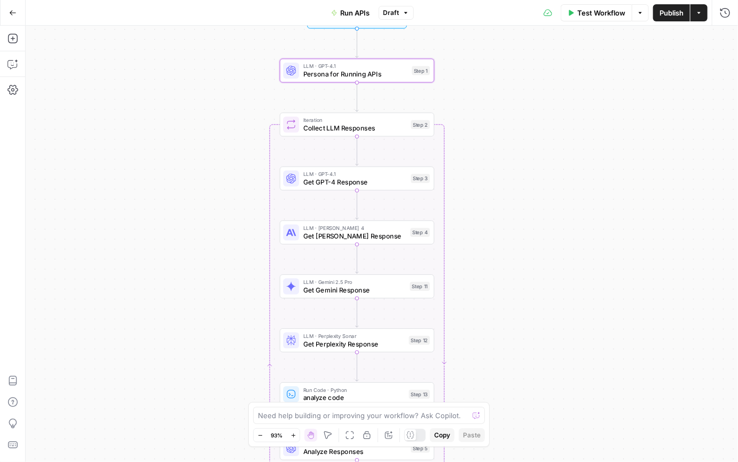
drag, startPoint x: 544, startPoint y: 120, endPoint x: 549, endPoint y: 79, distance: 41.4
click at [550, 79] on div "Workflow Set Inputs Inputs LLM · GPT-4.1 Persona for Running APIs Step 1 Loop I…" at bounding box center [382, 244] width 713 height 436
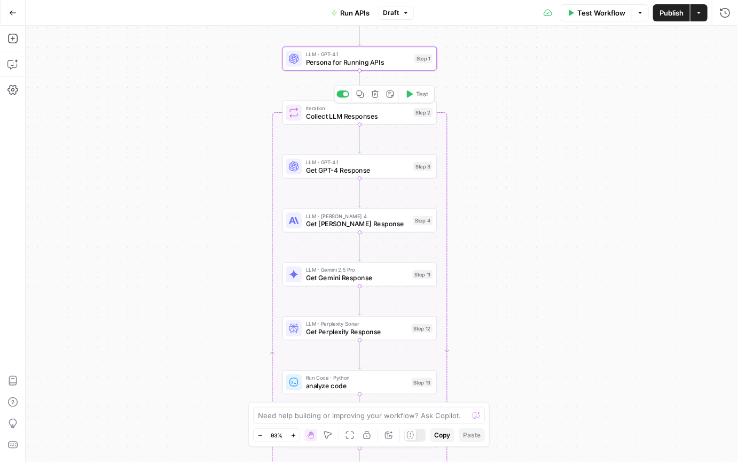
click at [352, 115] on span "Collect LLM Responses" at bounding box center [358, 116] width 104 height 10
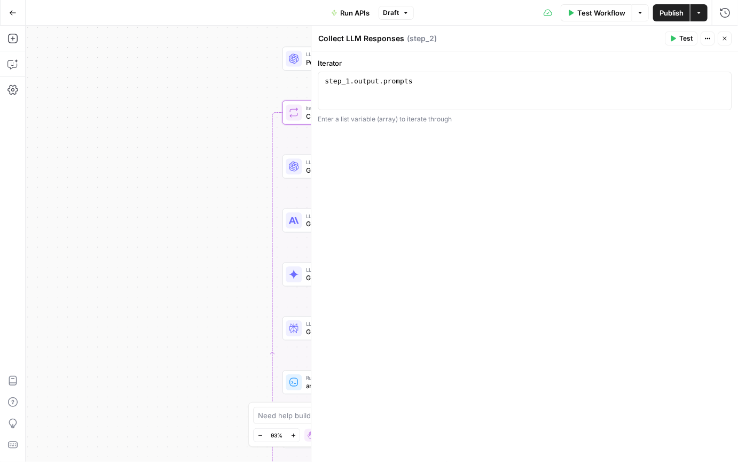
drag, startPoint x: 727, startPoint y: 35, endPoint x: 614, endPoint y: 65, distance: 116.3
click at [727, 35] on button "Close" at bounding box center [725, 39] width 14 height 14
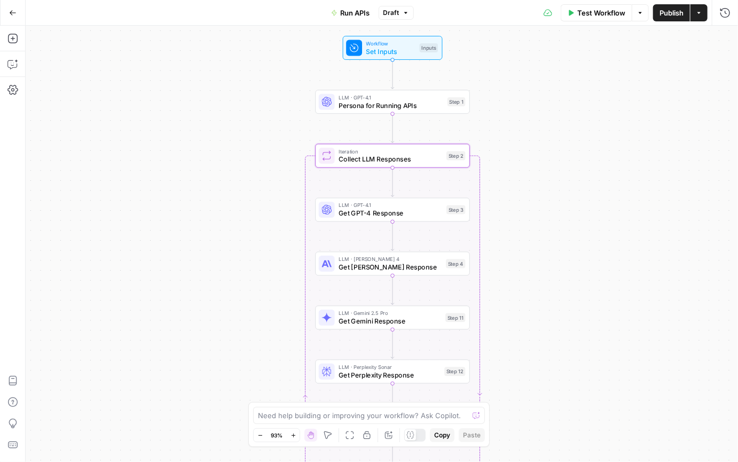
click at [193, 125] on div "Workflow Set Inputs Inputs LLM · GPT-4.1 Persona for Running APIs Step 1 Loop I…" at bounding box center [382, 244] width 713 height 436
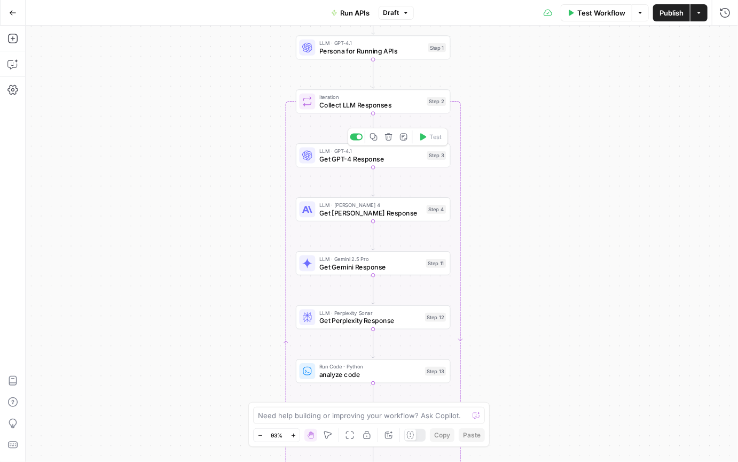
click at [402, 155] on span "Get GPT-4 Response" at bounding box center [372, 159] width 104 height 10
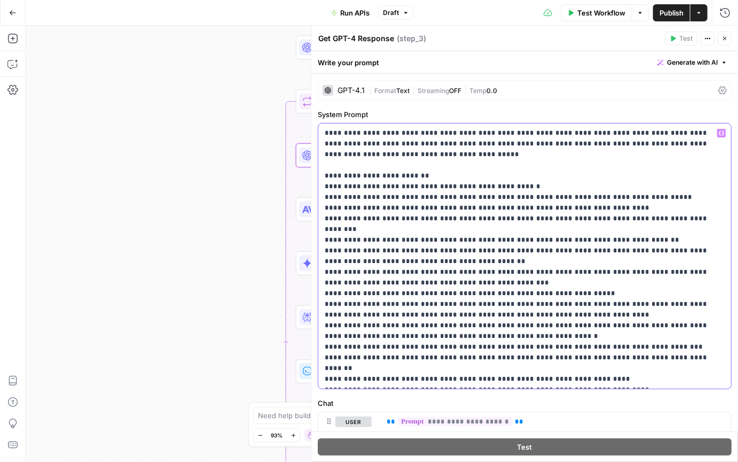
drag, startPoint x: 363, startPoint y: 131, endPoint x: 542, endPoint y: 164, distance: 181.9
click at [492, 145] on p "**********" at bounding box center [525, 256] width 401 height 256
click at [559, 168] on p "**********" at bounding box center [525, 256] width 401 height 256
drag, startPoint x: 423, startPoint y: 149, endPoint x: 542, endPoint y: 167, distance: 121.1
click at [542, 167] on p "**********" at bounding box center [525, 256] width 401 height 256
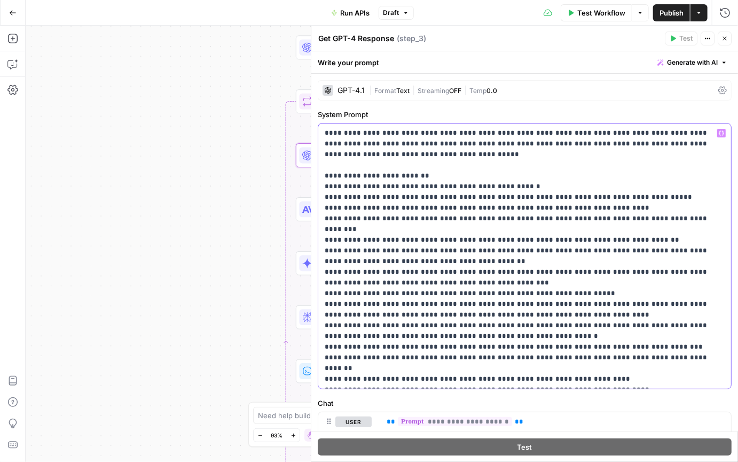
click at [570, 177] on p "**********" at bounding box center [525, 256] width 401 height 256
click at [721, 38] on button "Close" at bounding box center [725, 39] width 14 height 14
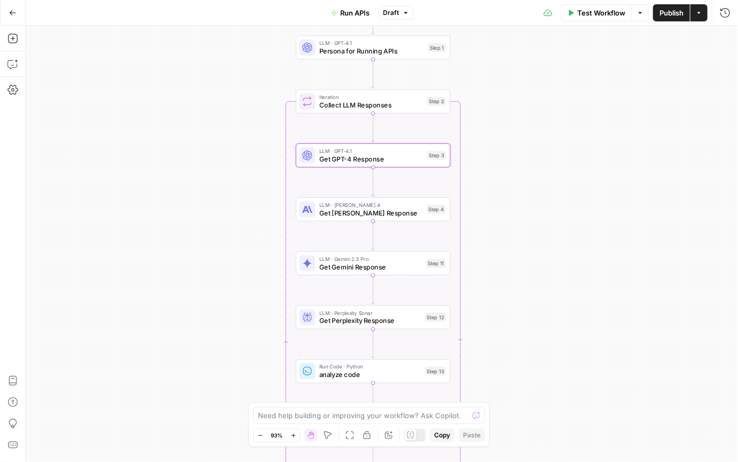
click at [587, 183] on div "Workflow Set Inputs Inputs LLM · GPT-4.1 Persona for Running APIs Step 1 Loop I…" at bounding box center [382, 244] width 713 height 436
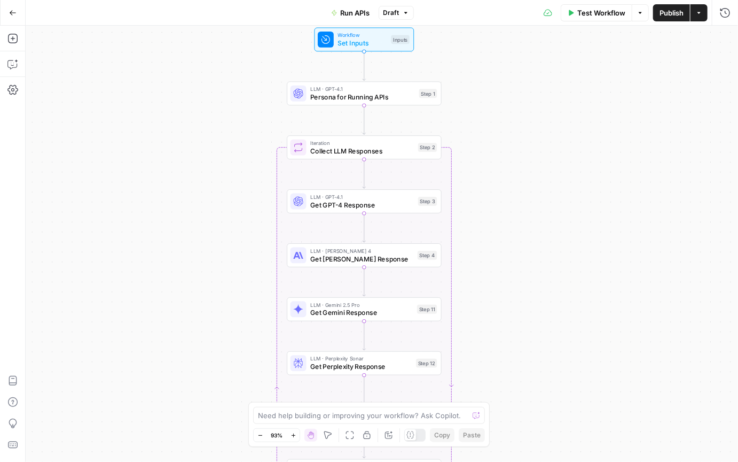
click at [586, 210] on div "Workflow Set Inputs Inputs LLM · GPT-4.1 Persona for Running APIs Step 1 Loop I…" at bounding box center [382, 244] width 713 height 436
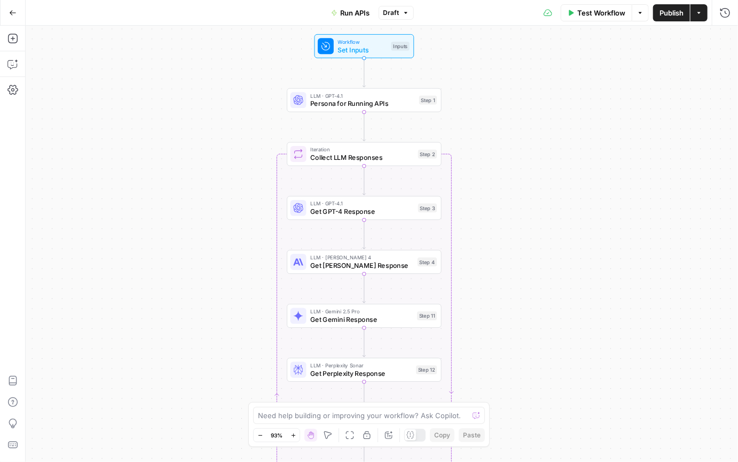
click at [602, 14] on span "Test Workflow" at bounding box center [602, 12] width 48 height 11
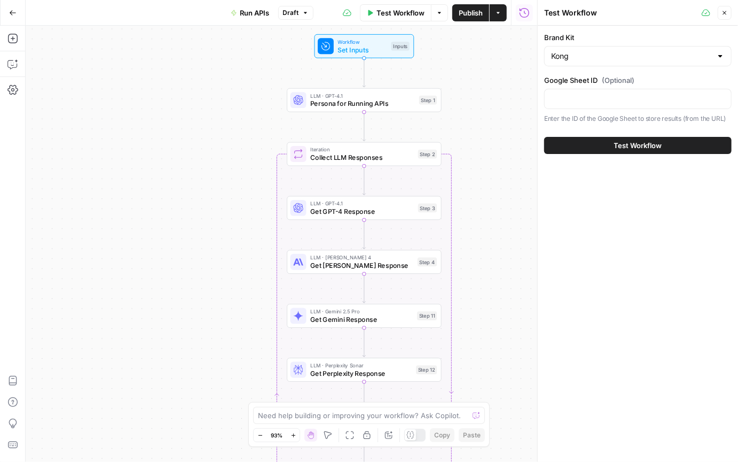
click at [648, 144] on span "Test Workflow" at bounding box center [638, 145] width 48 height 11
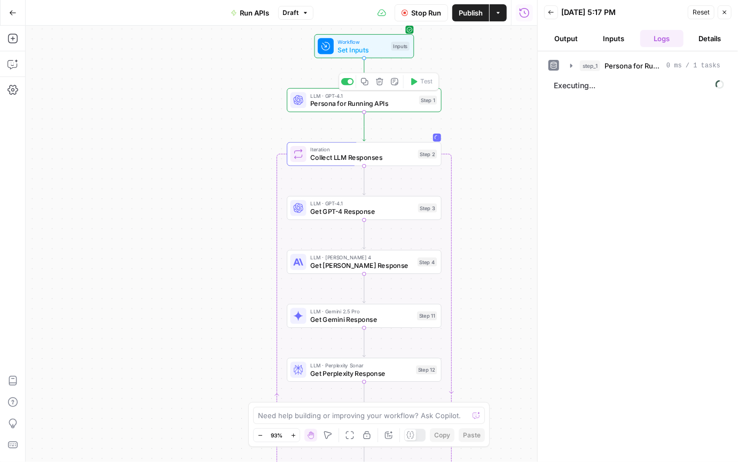
click at [370, 104] on span "Persona for Running APIs" at bounding box center [362, 103] width 105 height 10
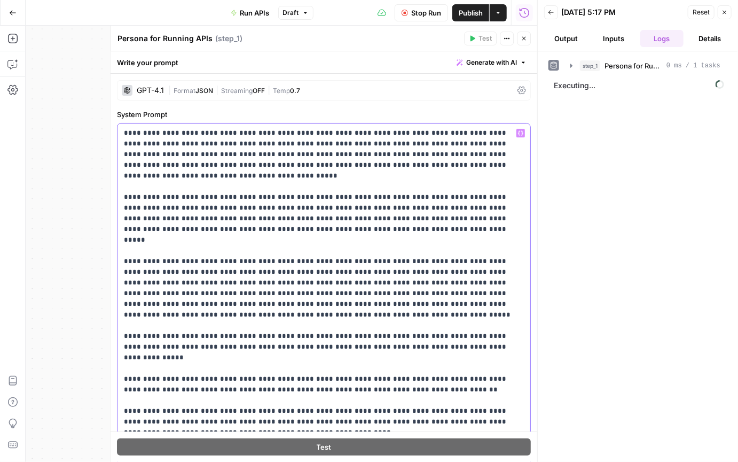
drag, startPoint x: 127, startPoint y: 135, endPoint x: 275, endPoint y: 246, distance: 185.1
drag, startPoint x: 151, startPoint y: 144, endPoint x: 269, endPoint y: 146, distance: 118.6
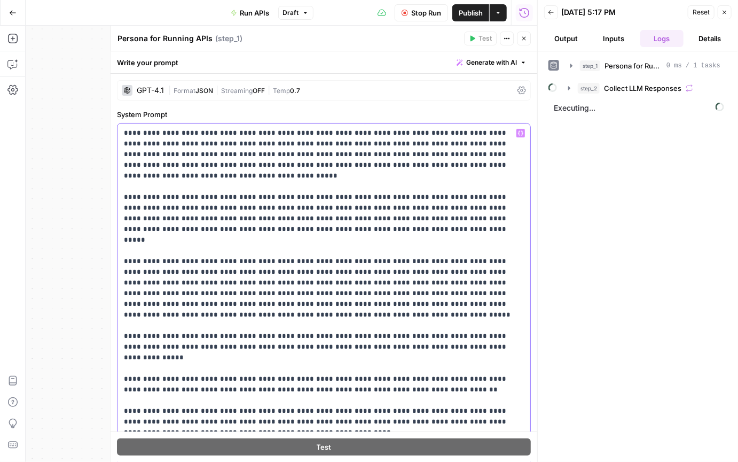
drag, startPoint x: 206, startPoint y: 166, endPoint x: 267, endPoint y: 170, distance: 61.6
click at [524, 40] on icon "button" at bounding box center [524, 38] width 6 height 6
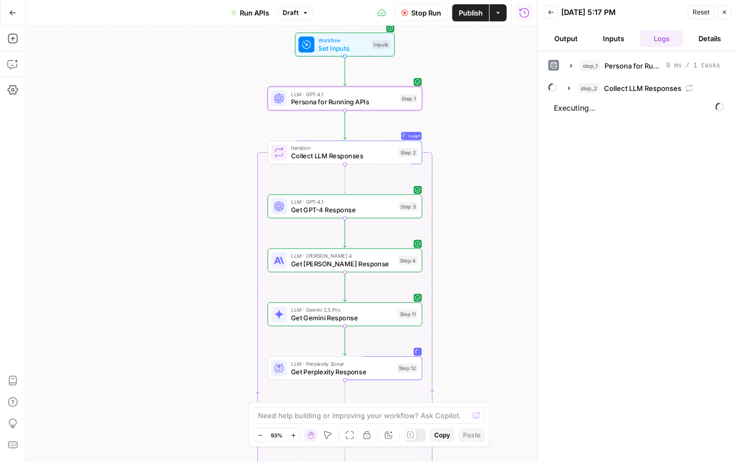
drag, startPoint x: 483, startPoint y: 120, endPoint x: 466, endPoint y: 119, distance: 16.6
click at [472, 120] on div "Workflow Set Inputs Inputs LLM · GPT-4.1 Persona for Running APIs Step 1 Loop L…" at bounding box center [282, 244] width 512 height 436
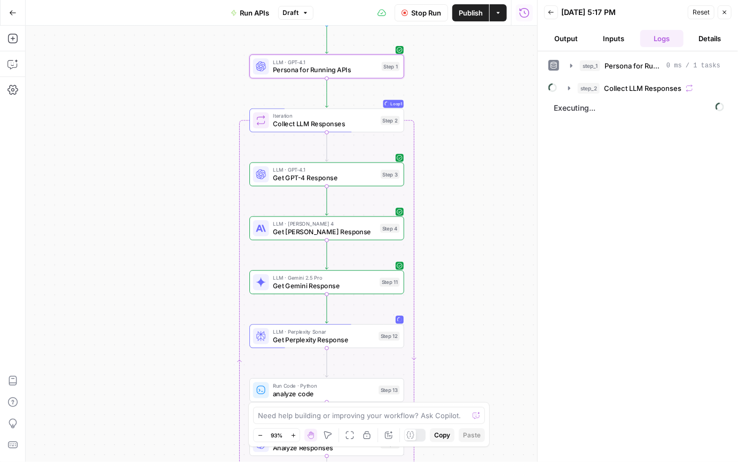
drag, startPoint x: 469, startPoint y: 147, endPoint x: 454, endPoint y: 121, distance: 30.2
click at [454, 121] on div "Workflow Set Inputs Inputs LLM · GPT-4.1 Persona for Running APIs Step 1 Loop L…" at bounding box center [282, 244] width 512 height 436
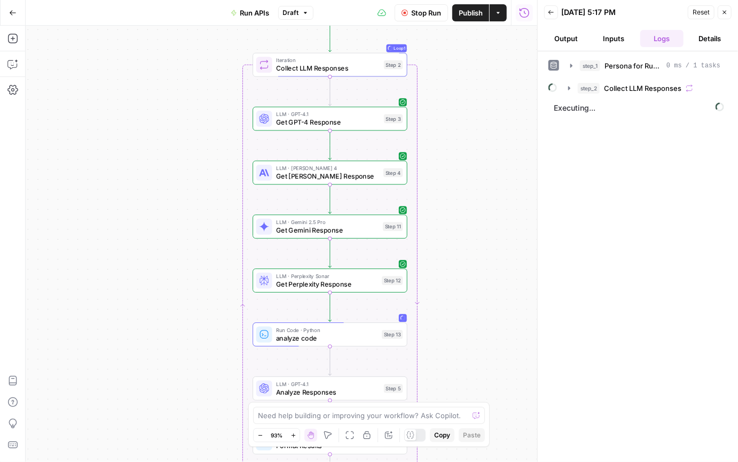
drag, startPoint x: 460, startPoint y: 175, endPoint x: 463, endPoint y: 135, distance: 40.7
click at [463, 135] on div "Workflow Set Inputs Inputs LLM · GPT-4.1 Persona for Running APIs Step 1 Loop L…" at bounding box center [282, 244] width 512 height 436
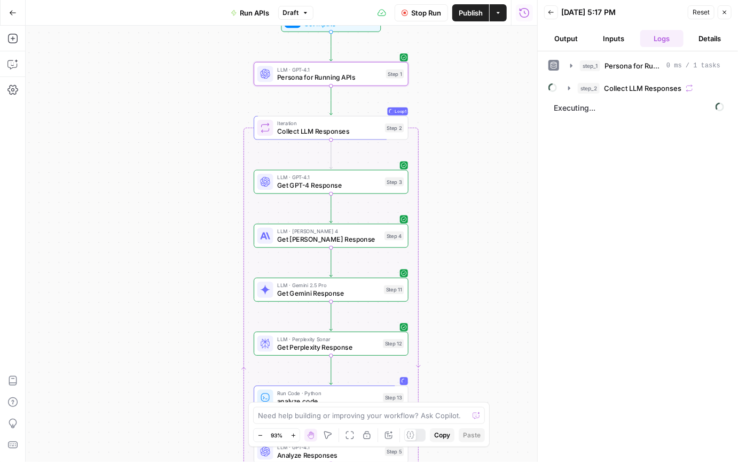
drag, startPoint x: 461, startPoint y: 133, endPoint x: 460, endPoint y: 197, distance: 63.6
click at [460, 197] on div "Workflow Set Inputs Inputs LLM · GPT-4.1 Persona for Running APIs Step 1 Loop L…" at bounding box center [282, 244] width 512 height 436
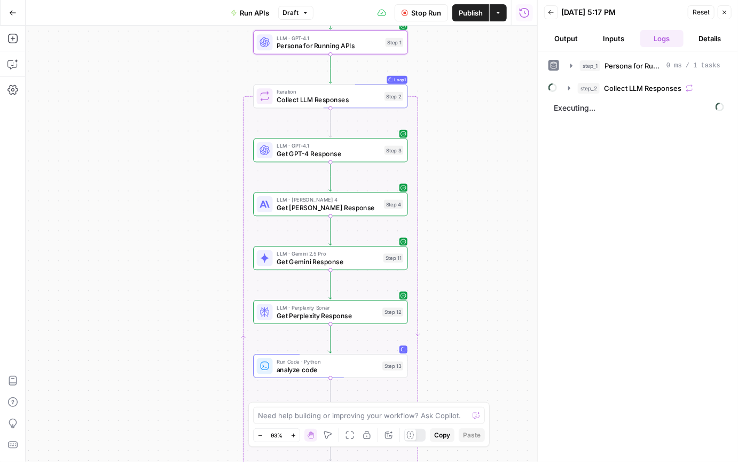
drag, startPoint x: 454, startPoint y: 168, endPoint x: 455, endPoint y: 109, distance: 58.8
click at [455, 109] on div "Workflow Set Inputs Inputs LLM · GPT-4.1 Persona for Running APIs Step 1 Loop L…" at bounding box center [282, 244] width 512 height 436
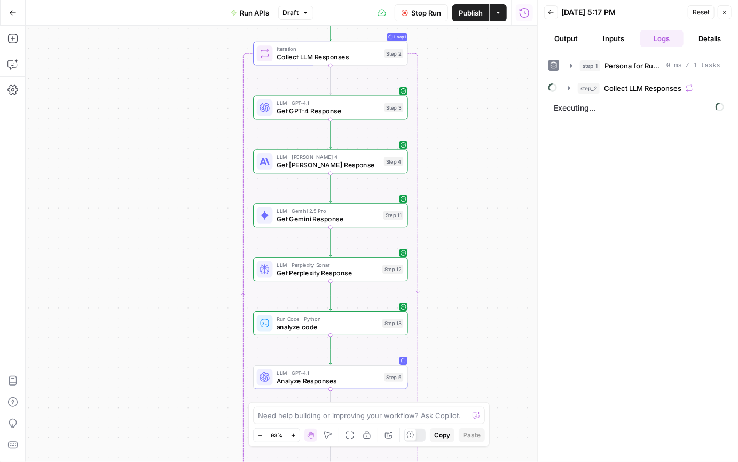
drag, startPoint x: 451, startPoint y: 151, endPoint x: 450, endPoint y: 103, distance: 48.6
click at [450, 103] on div "Workflow Set Inputs Inputs LLM · GPT-4.1 Persona for Running APIs Step 1 Loop L…" at bounding box center [282, 244] width 512 height 436
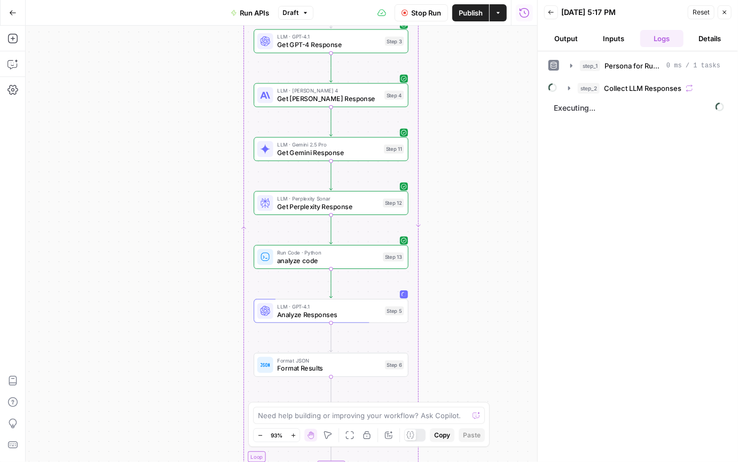
drag, startPoint x: 429, startPoint y: 268, endPoint x: 429, endPoint y: 226, distance: 42.2
click at [429, 226] on div "Workflow Set Inputs Inputs LLM · GPT-4.1 Persona for Running APIs Step 1 Loop L…" at bounding box center [282, 244] width 512 height 436
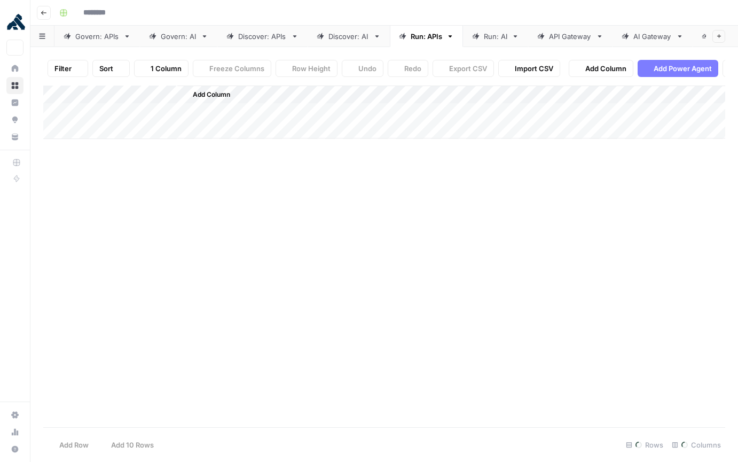
type input "**********"
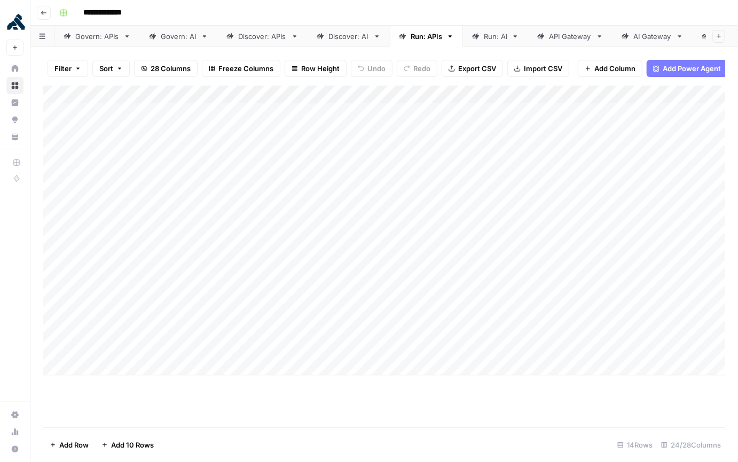
drag, startPoint x: 167, startPoint y: 111, endPoint x: 203, endPoint y: 346, distance: 238.3
click at [204, 349] on div "Add Column" at bounding box center [384, 230] width 682 height 290
click at [227, 136] on div "Add Column" at bounding box center [384, 230] width 682 height 290
click at [229, 111] on div "Add Column" at bounding box center [384, 230] width 682 height 290
click at [247, 114] on div "Add Column" at bounding box center [384, 230] width 682 height 290
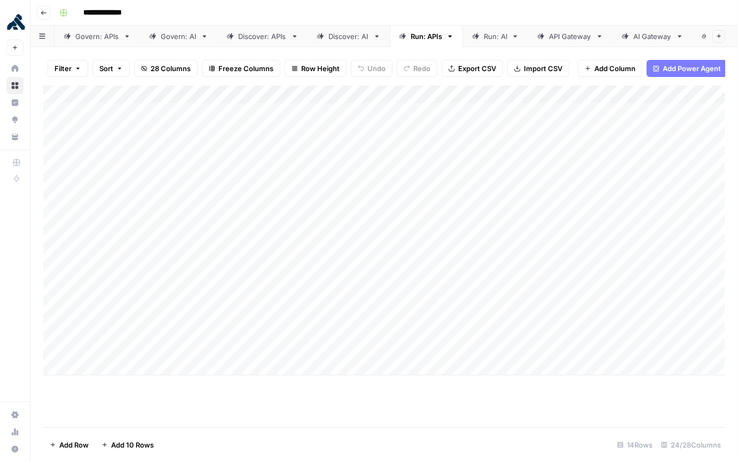
click at [337, 114] on div "Add Column" at bounding box center [384, 230] width 682 height 290
drag, startPoint x: 322, startPoint y: 339, endPoint x: 320, endPoint y: 107, distance: 232.4
click at [320, 107] on div "Add Column" at bounding box center [384, 230] width 682 height 290
click at [441, 115] on div "Add Column" at bounding box center [384, 230] width 682 height 290
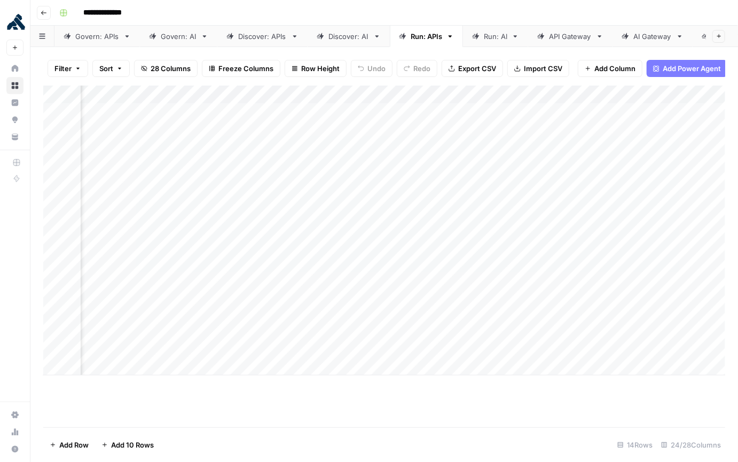
click at [480, 110] on div "Add Column" at bounding box center [384, 230] width 682 height 290
click at [300, 110] on div "Add Column" at bounding box center [384, 230] width 682 height 290
click at [299, 110] on div "Add Column" at bounding box center [384, 230] width 682 height 290
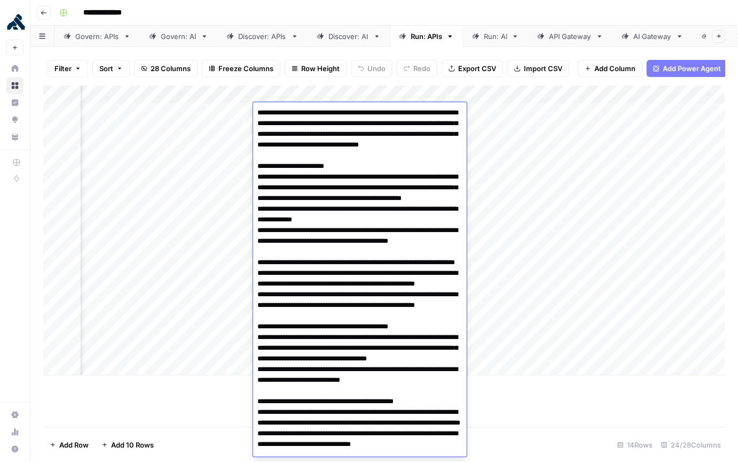
scroll to position [614, 0]
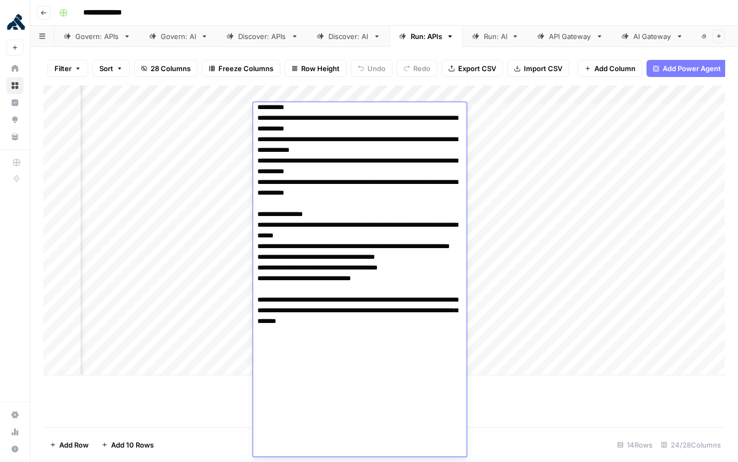
click at [608, 197] on div "Add Column" at bounding box center [384, 230] width 682 height 290
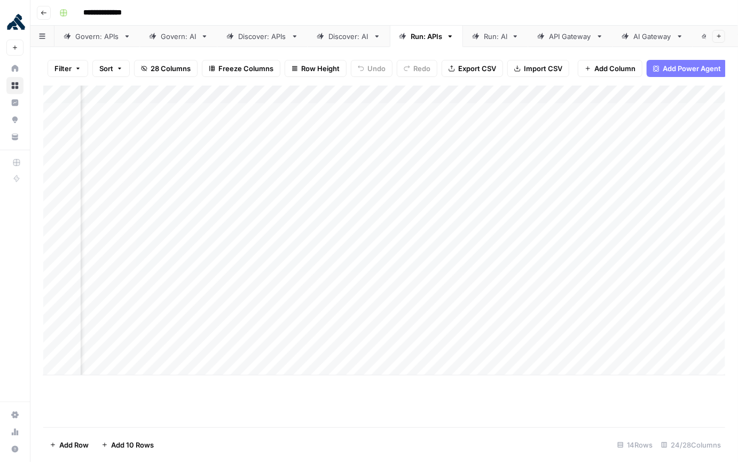
click at [412, 113] on div "Add Column" at bounding box center [384, 230] width 682 height 290
click at [410, 94] on div "Add Column" at bounding box center [384, 230] width 682 height 290
click at [355, 107] on div "Add Column" at bounding box center [384, 230] width 682 height 290
click at [404, 112] on div "Add Column" at bounding box center [384, 230] width 682 height 290
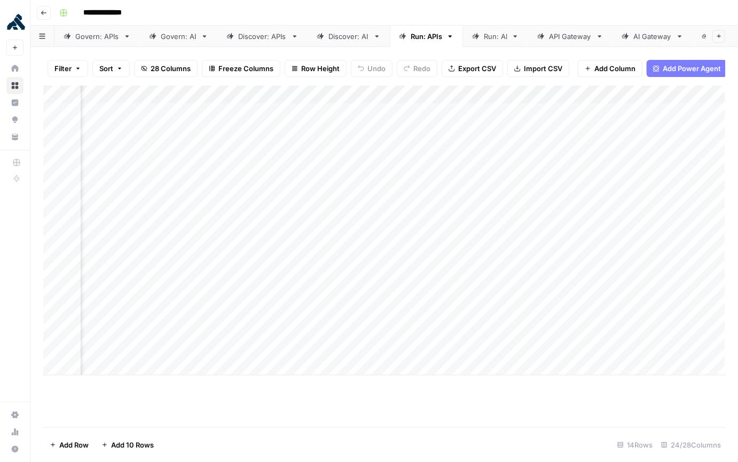
click at [431, 111] on div "Add Column" at bounding box center [384, 230] width 682 height 290
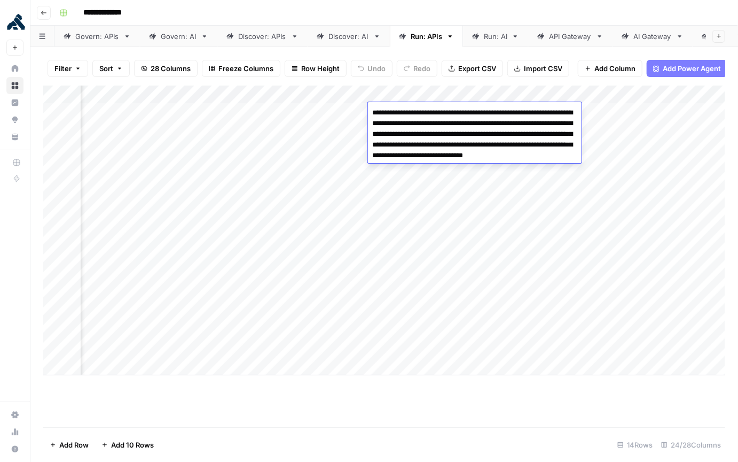
click at [442, 113] on textarea "**********" at bounding box center [475, 139] width 214 height 68
click at [455, 114] on textarea "**********" at bounding box center [475, 139] width 214 height 68
drag, startPoint x: 500, startPoint y: 157, endPoint x: 503, endPoint y: 212, distance: 54.6
click at [532, 158] on textarea "**********" at bounding box center [475, 139] width 214 height 68
click at [483, 227] on div "Add Column" at bounding box center [384, 230] width 682 height 290
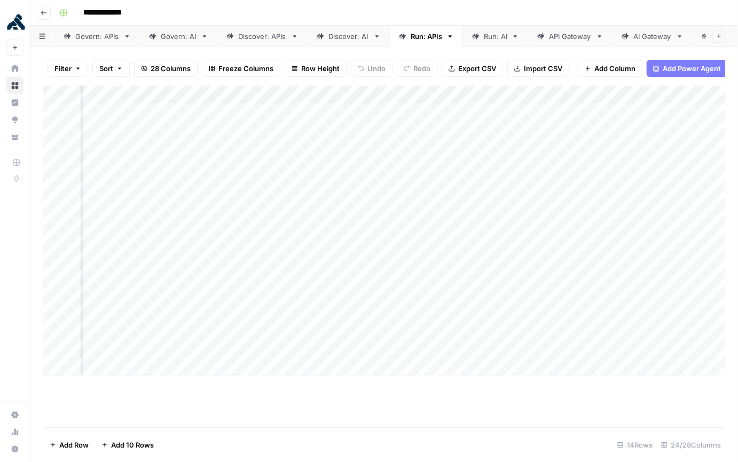
scroll to position [0, 582]
click at [326, 92] on div "Add Column" at bounding box center [384, 230] width 682 height 290
click at [349, 88] on div at bounding box center [341, 95] width 97 height 21
click at [431, 91] on div "Add Column" at bounding box center [384, 230] width 682 height 290
click at [468, 82] on div "Filter Sort 28 Columns Freeze Columns Row Height Undo Redo Export CSV Import CS…" at bounding box center [384, 68] width 682 height 34
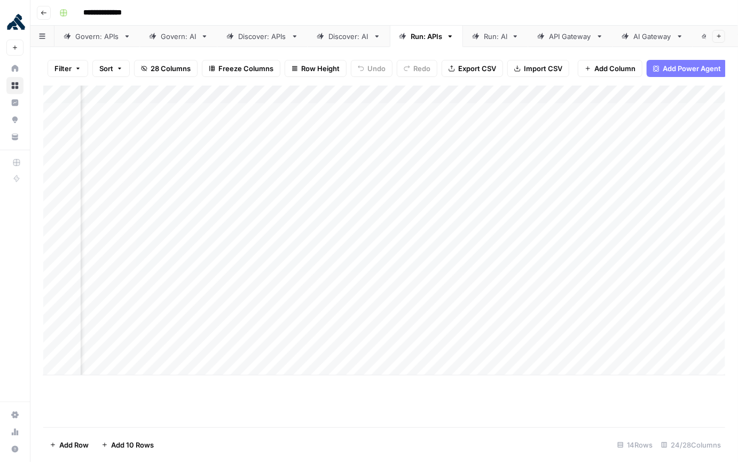
scroll to position [0, 1040]
click at [470, 96] on div "Add Column" at bounding box center [384, 230] width 682 height 290
click at [552, 127] on div "Add Column" at bounding box center [384, 230] width 682 height 290
click at [421, 113] on div "Add Column" at bounding box center [384, 230] width 682 height 290
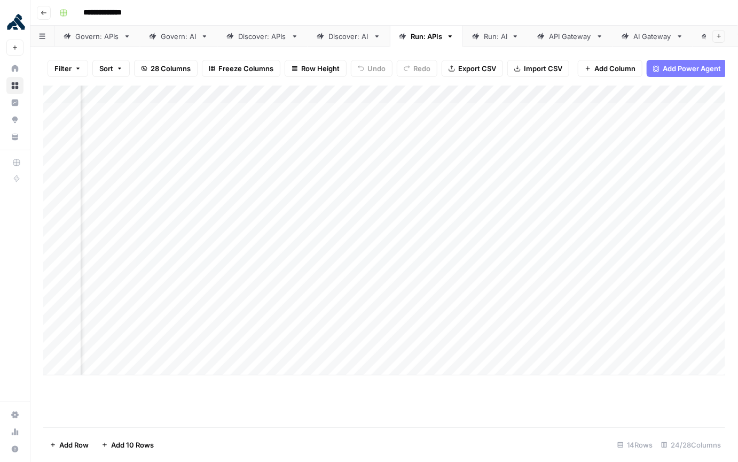
scroll to position [0, 0]
click at [59, 113] on div "Add Column" at bounding box center [384, 230] width 682 height 290
click at [57, 129] on div "Add Column" at bounding box center [384, 230] width 682 height 290
drag, startPoint x: 56, startPoint y: 144, endPoint x: 57, endPoint y: 152, distance: 8.0
click at [56, 146] on div "Add Column" at bounding box center [384, 230] width 682 height 290
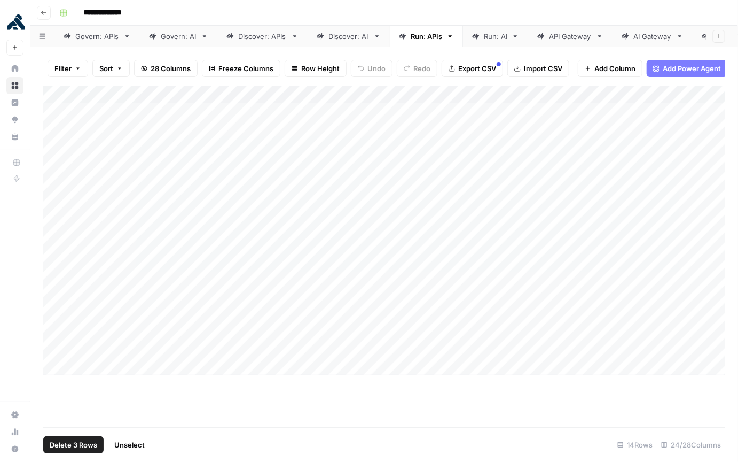
click at [56, 175] on div "Add Column" at bounding box center [384, 230] width 682 height 290
drag, startPoint x: 55, startPoint y: 168, endPoint x: 56, endPoint y: 173, distance: 5.6
click at [55, 168] on div "Add Column" at bounding box center [384, 230] width 682 height 290
click at [57, 187] on div "Add Column" at bounding box center [384, 230] width 682 height 290
click at [71, 112] on div "Add Column" at bounding box center [384, 230] width 682 height 290
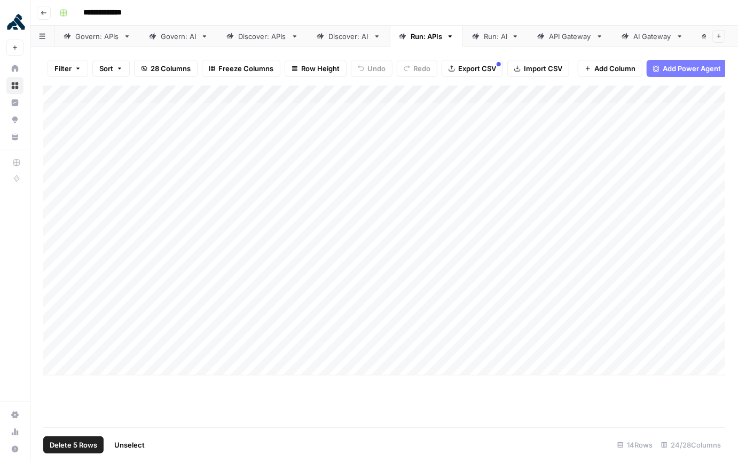
click at [67, 130] on div "Add Column" at bounding box center [384, 230] width 682 height 290
drag, startPoint x: 68, startPoint y: 149, endPoint x: 69, endPoint y: 162, distance: 12.9
click at [68, 149] on div "Add Column" at bounding box center [384, 230] width 682 height 290
click at [70, 166] on div "Add Column" at bounding box center [384, 230] width 682 height 290
click at [71, 184] on div "Add Column" at bounding box center [384, 230] width 682 height 290
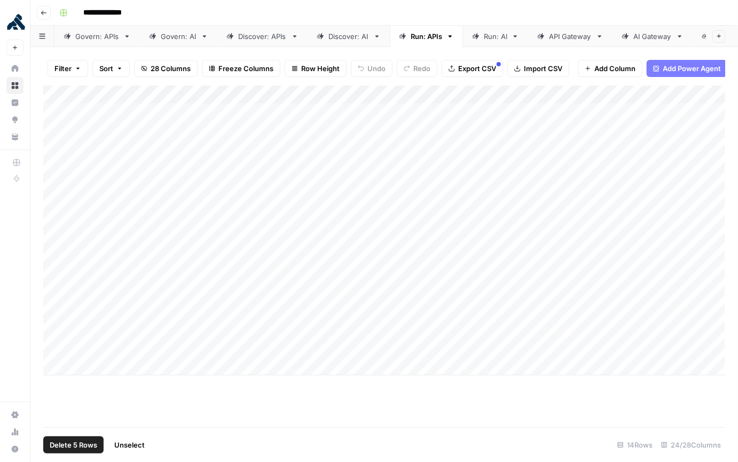
click at [59, 93] on div "Add Column" at bounding box center [384, 230] width 682 height 290
click at [70, 202] on div "Add Column" at bounding box center [384, 230] width 682 height 290
click at [69, 222] on div "Add Column" at bounding box center [384, 230] width 682 height 290
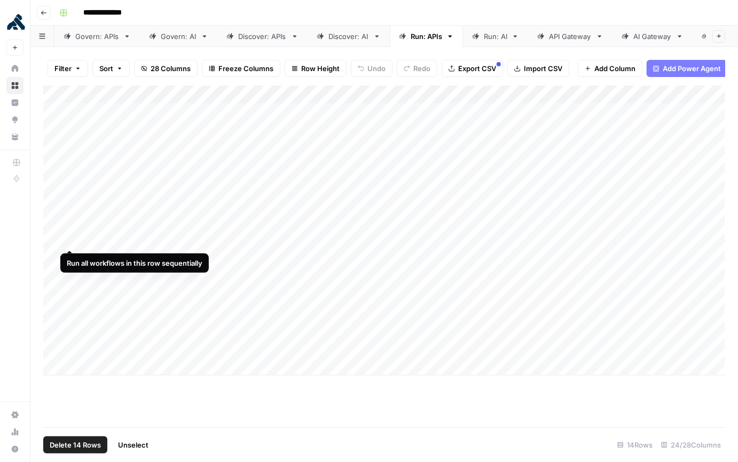
click at [71, 238] on div "Add Column" at bounding box center [384, 230] width 682 height 290
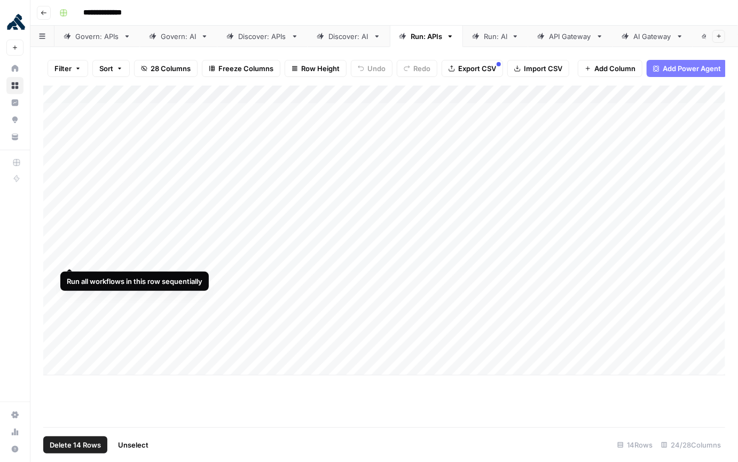
drag, startPoint x: 71, startPoint y: 260, endPoint x: 68, endPoint y: 271, distance: 11.9
click at [71, 260] on div "Add Column" at bounding box center [384, 230] width 682 height 290
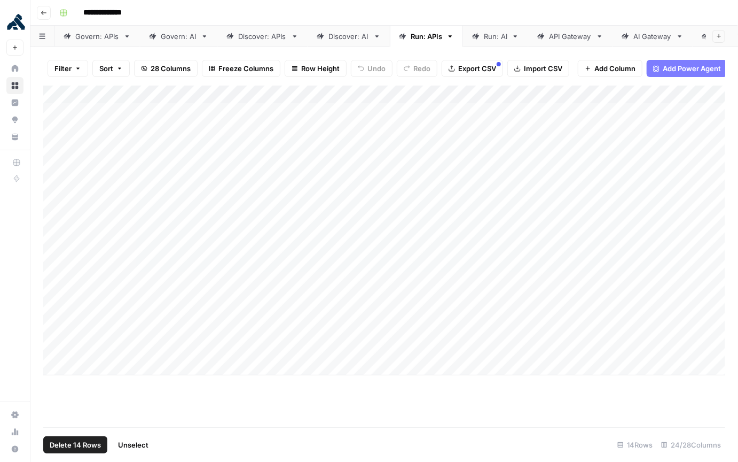
drag, startPoint x: 69, startPoint y: 277, endPoint x: 68, endPoint y: 283, distance: 5.9
click at [68, 277] on div "Add Column" at bounding box center [384, 230] width 682 height 290
click at [69, 292] on div "Add Column" at bounding box center [384, 230] width 682 height 290
click at [71, 312] on div "Add Column" at bounding box center [384, 230] width 682 height 290
click at [71, 327] on div "Add Column" at bounding box center [384, 230] width 682 height 290
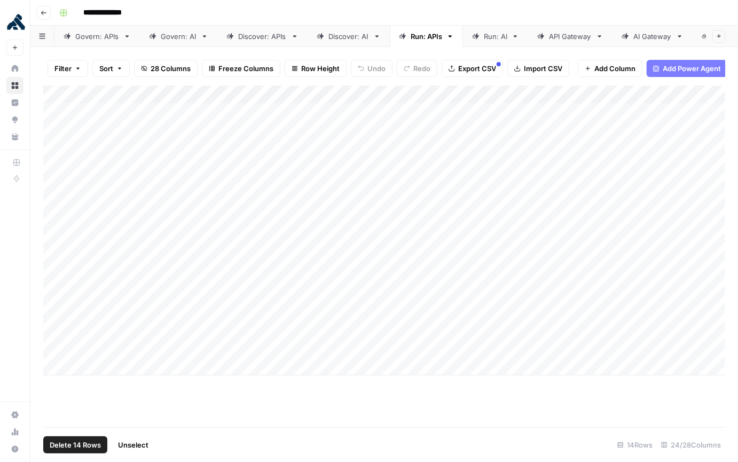
drag, startPoint x: 69, startPoint y: 348, endPoint x: 112, endPoint y: 349, distance: 42.8
click at [69, 348] on div "Add Column" at bounding box center [384, 230] width 682 height 290
click at [421, 406] on div "Add Column" at bounding box center [384, 255] width 682 height 341
click at [368, 183] on div "Add Column" at bounding box center [384, 230] width 682 height 290
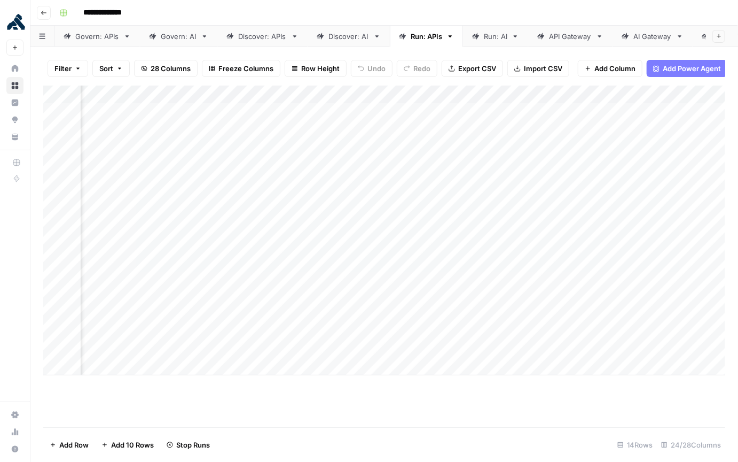
scroll to position [0, 1692]
click at [368, 312] on div "Add Column" at bounding box center [384, 230] width 682 height 290
click at [369, 347] on div "Add Column" at bounding box center [384, 230] width 682 height 290
click at [57, 114] on div "Add Column" at bounding box center [384, 230] width 682 height 290
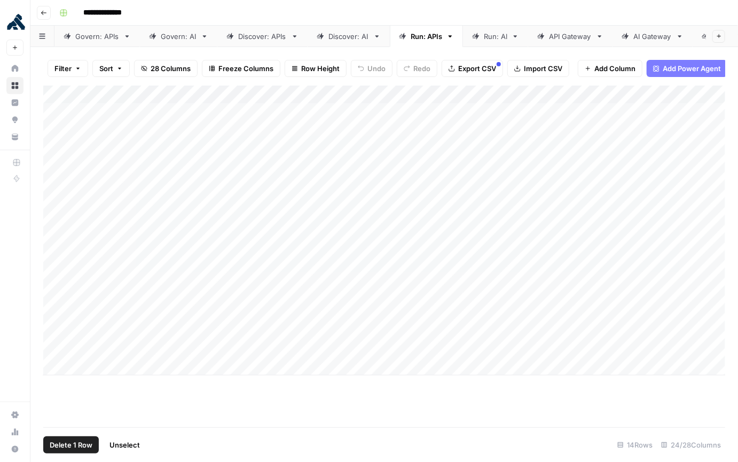
click at [154, 116] on div "Add Column" at bounding box center [384, 230] width 682 height 290
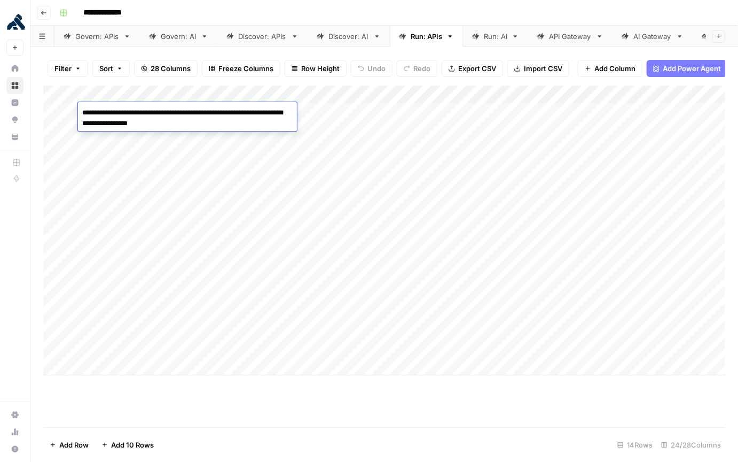
click at [184, 124] on textarea "**********" at bounding box center [187, 118] width 219 height 26
click at [341, 109] on div "Add Column" at bounding box center [384, 230] width 682 height 290
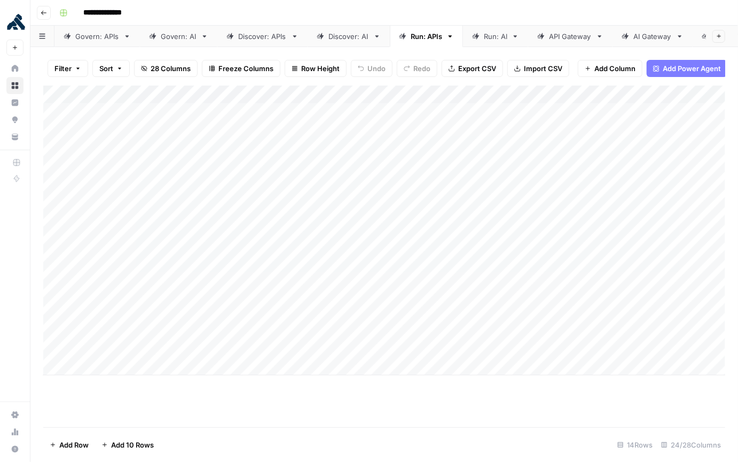
click at [434, 111] on div "Add Column" at bounding box center [384, 230] width 682 height 290
click at [547, 116] on div "Add Column" at bounding box center [384, 230] width 682 height 290
click at [233, 112] on div "Add Column" at bounding box center [384, 230] width 682 height 290
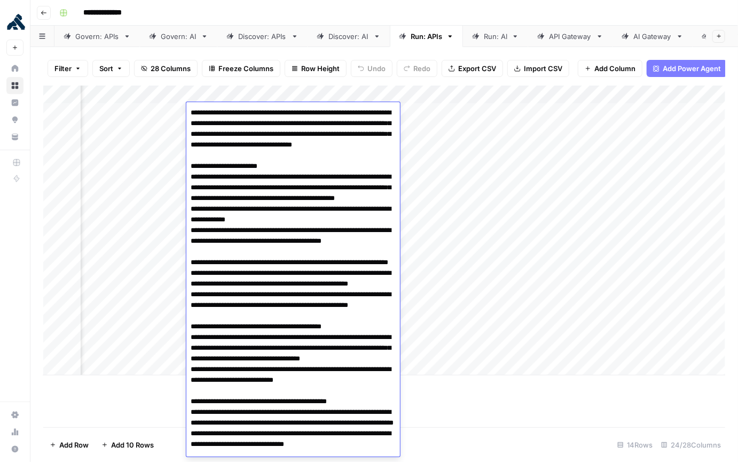
scroll to position [614, 0]
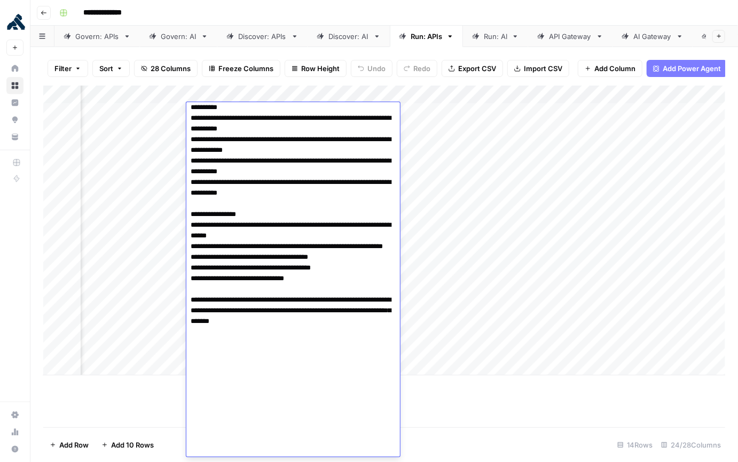
drag, startPoint x: 569, startPoint y: 164, endPoint x: 504, endPoint y: 160, distance: 64.3
click at [569, 164] on div "Add Column" at bounding box center [384, 230] width 682 height 290
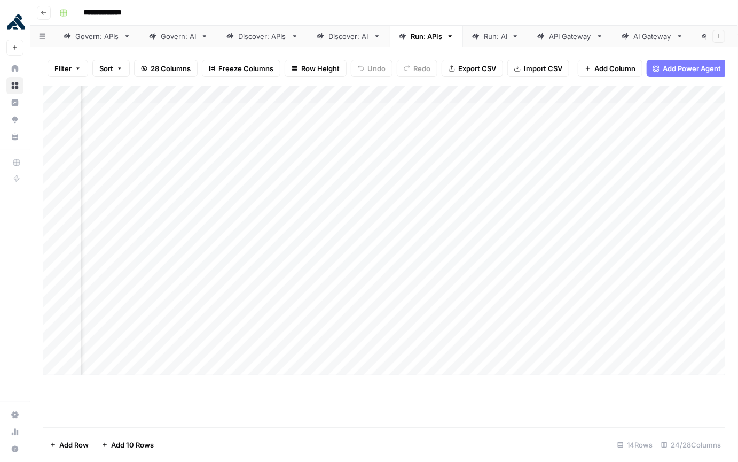
scroll to position [0, 500]
click at [215, 112] on div "Add Column" at bounding box center [384, 230] width 682 height 290
click at [307, 111] on div "Add Column" at bounding box center [384, 230] width 682 height 290
click at [363, 95] on div "Add Column" at bounding box center [384, 230] width 682 height 290
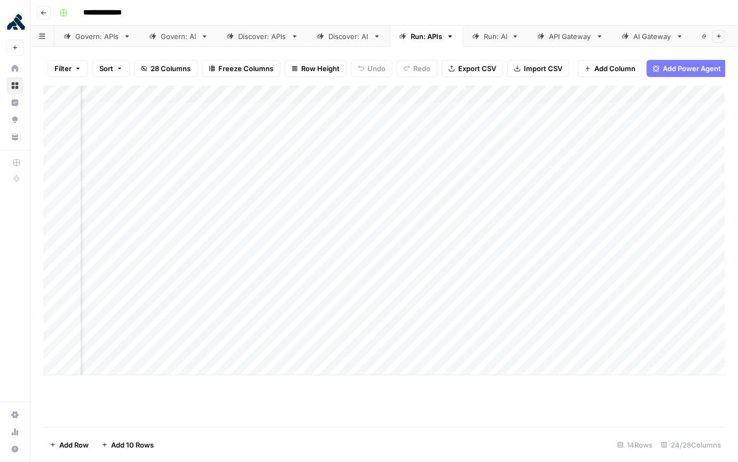
scroll to position [0, 663]
click at [519, 95] on div "Add Column" at bounding box center [384, 230] width 682 height 290
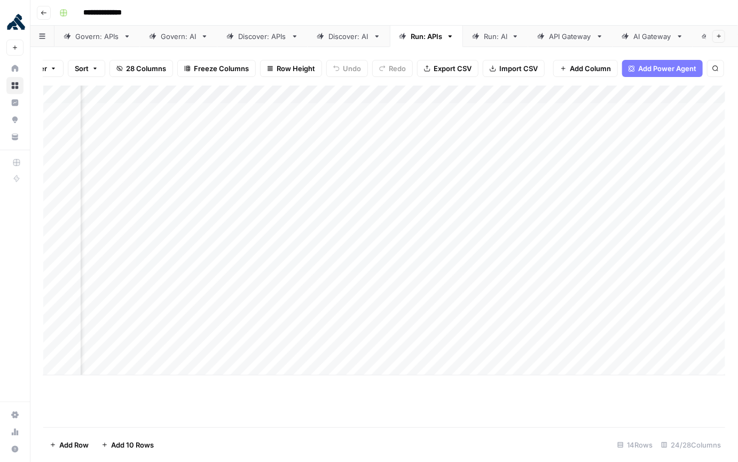
scroll to position [0, 1032]
click at [453, 95] on div "Add Column" at bounding box center [384, 230] width 682 height 290
click at [379, 112] on div "Add Column" at bounding box center [384, 230] width 682 height 290
click at [564, 109] on div "Add Column" at bounding box center [384, 230] width 682 height 290
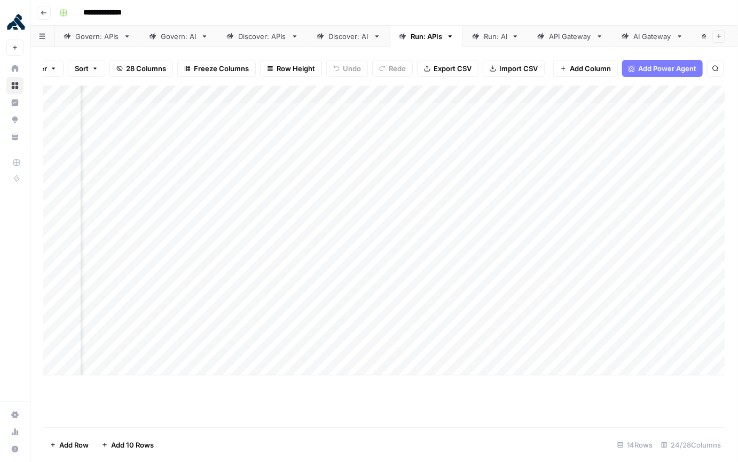
scroll to position [0, 1567]
click at [521, 111] on div "Add Column" at bounding box center [384, 230] width 682 height 290
click at [591, 115] on div "Add Column" at bounding box center [384, 230] width 682 height 290
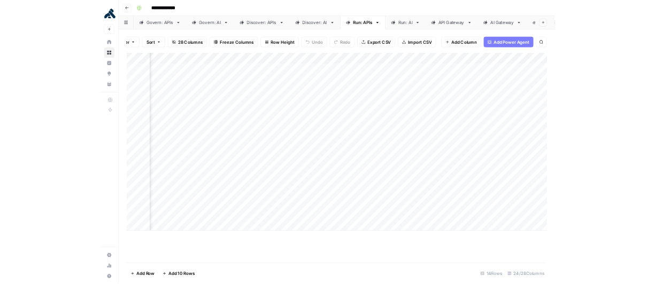
scroll to position [0, 1780]
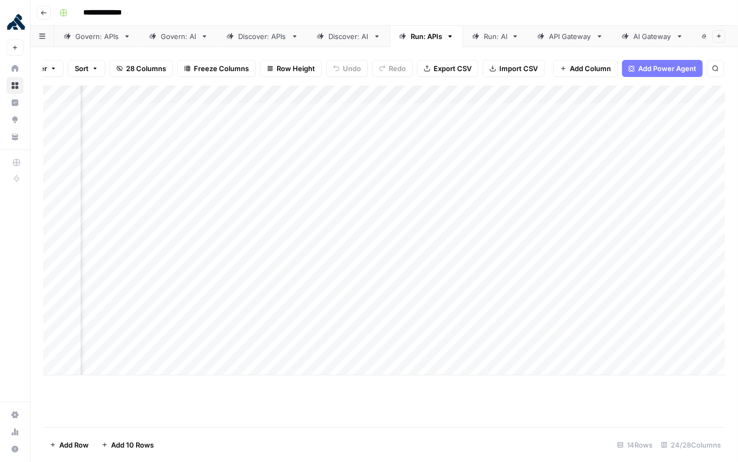
drag, startPoint x: 318, startPoint y: 112, endPoint x: 315, endPoint y: 355, distance: 242.6
click at [317, 355] on div "Add Column" at bounding box center [384, 230] width 682 height 290
click at [345, 34] on div "Discover: AI" at bounding box center [349, 36] width 41 height 11
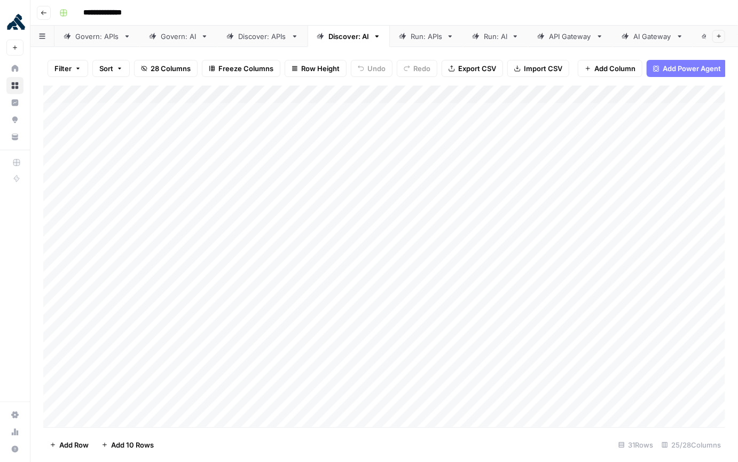
click at [434, 41] on div "Run: APIs" at bounding box center [427, 36] width 32 height 11
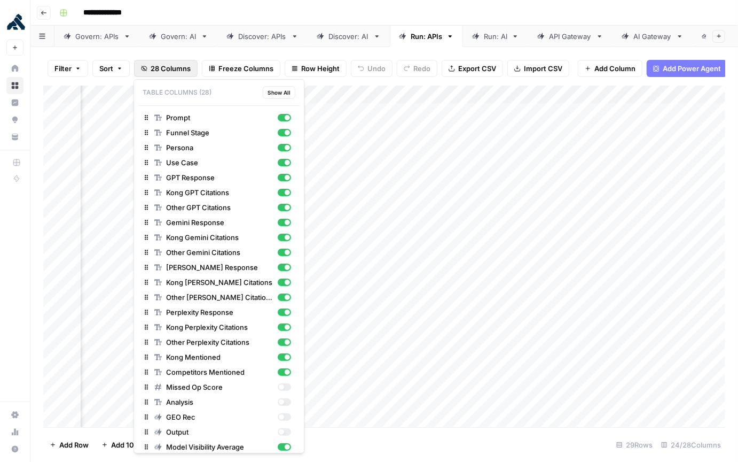
click at [166, 70] on span "28 Columns" at bounding box center [171, 68] width 40 height 11
click at [577, 315] on div "Add Column" at bounding box center [384, 255] width 682 height 341
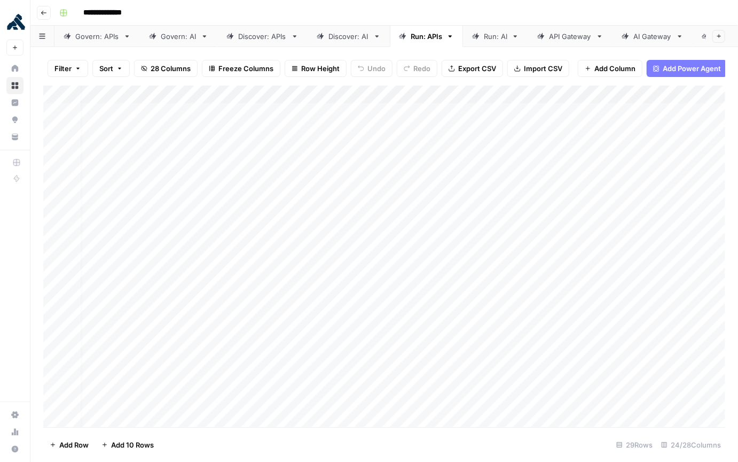
scroll to position [0, 0]
click at [57, 112] on div "Add Column" at bounding box center [384, 255] width 682 height 341
click at [122, 113] on div "Add Column" at bounding box center [384, 255] width 682 height 341
click at [333, 112] on div "Add Column" at bounding box center [384, 255] width 682 height 341
click at [273, 113] on div "Add Column" at bounding box center [384, 255] width 682 height 341
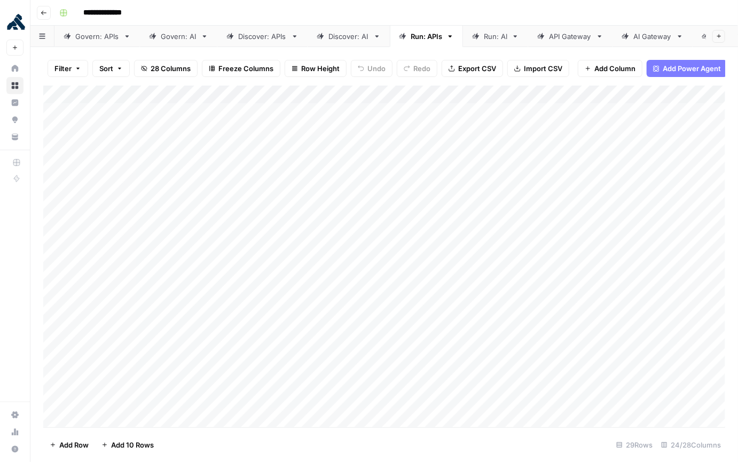
click at [423, 113] on div "Add Column" at bounding box center [384, 255] width 682 height 341
click at [331, 112] on div "Add Column" at bounding box center [384, 255] width 682 height 341
click at [236, 115] on div "Add Column" at bounding box center [384, 255] width 682 height 341
click at [411, 117] on div "Add Column" at bounding box center [384, 255] width 682 height 341
click at [192, 118] on div "Add Column" at bounding box center [384, 255] width 682 height 341
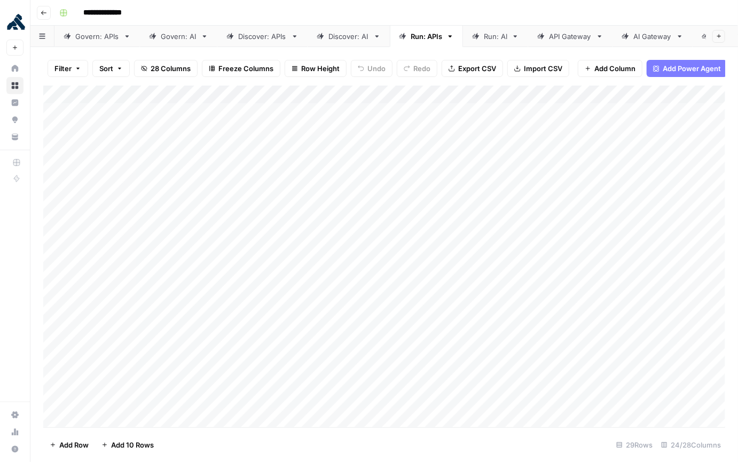
click at [534, 115] on div "Add Column" at bounding box center [384, 255] width 682 height 341
click at [159, 114] on div "Add Column" at bounding box center [384, 255] width 682 height 341
click at [388, 112] on div "Add Column" at bounding box center [384, 255] width 682 height 341
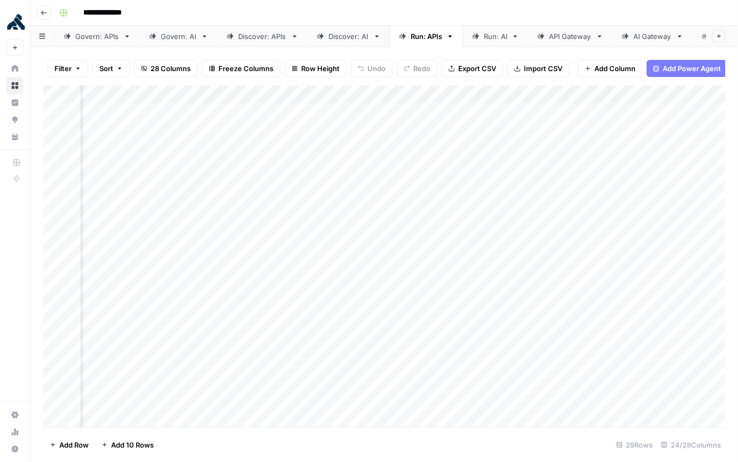
click at [477, 111] on div "Add Column" at bounding box center [384, 255] width 682 height 341
click at [515, 118] on div "Add Column" at bounding box center [384, 255] width 682 height 341
click at [547, 115] on div "Add Column" at bounding box center [384, 255] width 682 height 341
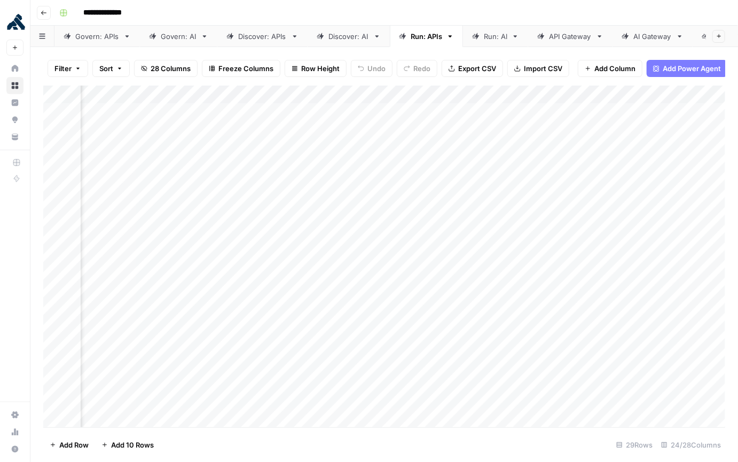
scroll to position [1, 1713]
drag, startPoint x: 388, startPoint y: 112, endPoint x: 392, endPoint y: 344, distance: 231.9
click at [393, 344] on div "Add Column" at bounding box center [384, 255] width 682 height 341
click at [67, 148] on div "Add Column" at bounding box center [384, 255] width 682 height 341
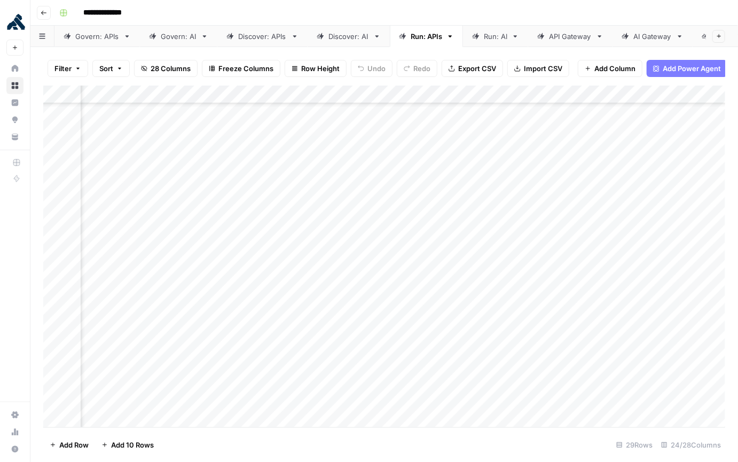
click at [57, 146] on div "Add Column" at bounding box center [384, 255] width 682 height 341
drag, startPoint x: 56, startPoint y: 164, endPoint x: 55, endPoint y: 174, distance: 10.2
click at [56, 164] on div "Add Column" at bounding box center [384, 255] width 682 height 341
click at [55, 177] on div "Add Column" at bounding box center [384, 255] width 682 height 341
click at [52, 198] on div "Add Column" at bounding box center [384, 255] width 682 height 341
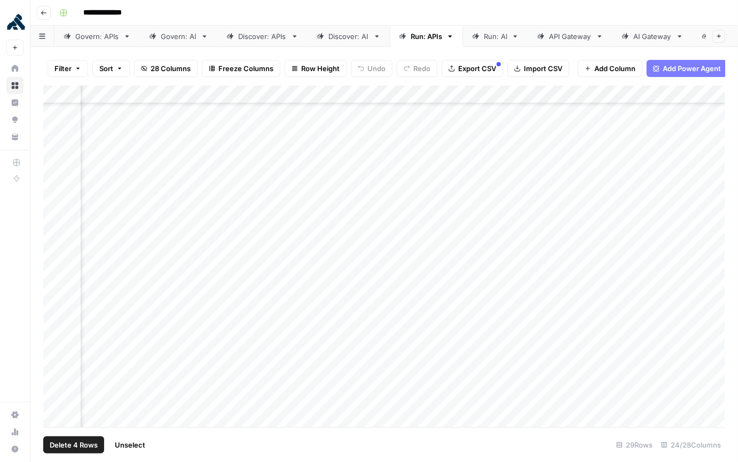
click at [53, 216] on div "Add Column" at bounding box center [384, 255] width 682 height 341
click at [54, 238] on div "Add Column" at bounding box center [384, 255] width 682 height 341
drag, startPoint x: 57, startPoint y: 256, endPoint x: 54, endPoint y: 270, distance: 14.7
click at [57, 256] on div "Add Column" at bounding box center [384, 255] width 682 height 341
click at [54, 276] on div "Add Column" at bounding box center [384, 255] width 682 height 341
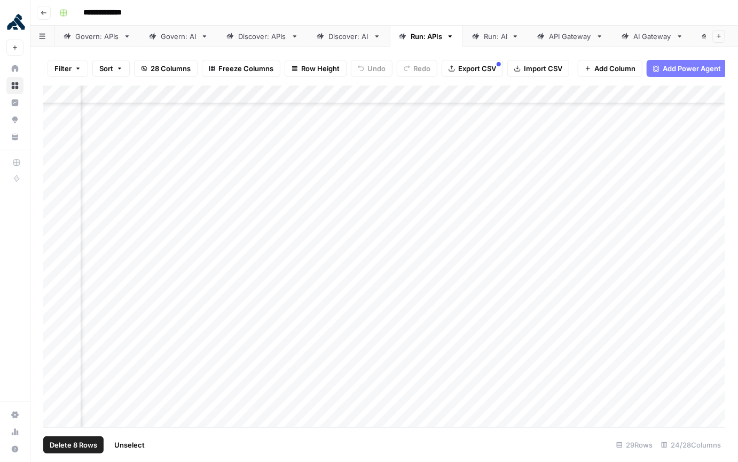
click at [55, 293] on div "Add Column" at bounding box center [384, 255] width 682 height 341
click at [54, 313] on div "Add Column" at bounding box center [384, 255] width 682 height 341
click at [58, 329] on div "Add Column" at bounding box center [384, 255] width 682 height 341
click at [55, 349] on div "Add Column" at bounding box center [384, 255] width 682 height 341
drag, startPoint x: 56, startPoint y: 365, endPoint x: 50, endPoint y: 389, distance: 24.2
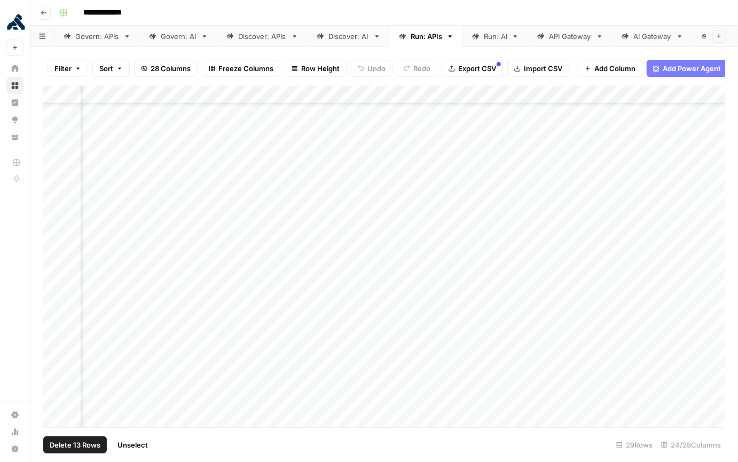
click at [56, 365] on div "Add Column" at bounding box center [384, 255] width 682 height 341
drag, startPoint x: 53, startPoint y: 383, endPoint x: 51, endPoint y: 400, distance: 17.2
click at [53, 383] on div "Add Column" at bounding box center [384, 255] width 682 height 341
click at [51, 402] on div "Add Column" at bounding box center [384, 255] width 682 height 341
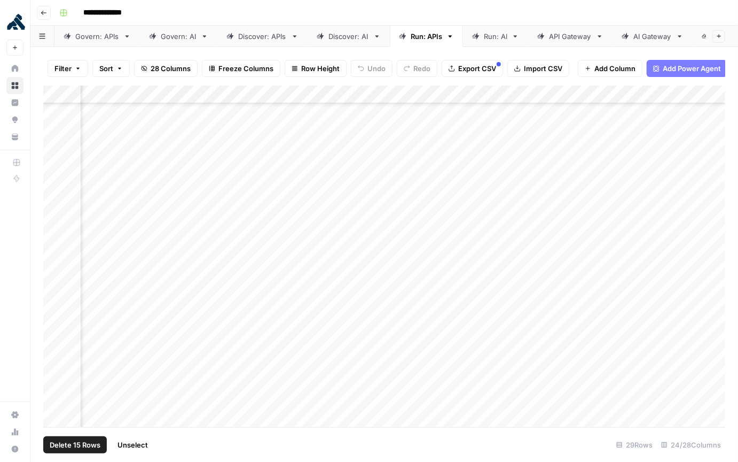
click at [73, 165] on div "Add Column" at bounding box center [384, 255] width 682 height 341
drag, startPoint x: 71, startPoint y: 183, endPoint x: 69, endPoint y: 197, distance: 14.6
click at [71, 183] on div "Add Column" at bounding box center [384, 255] width 682 height 341
click at [67, 200] on div "Add Column" at bounding box center [384, 255] width 682 height 341
drag, startPoint x: 65, startPoint y: 217, endPoint x: 68, endPoint y: 235, distance: 17.8
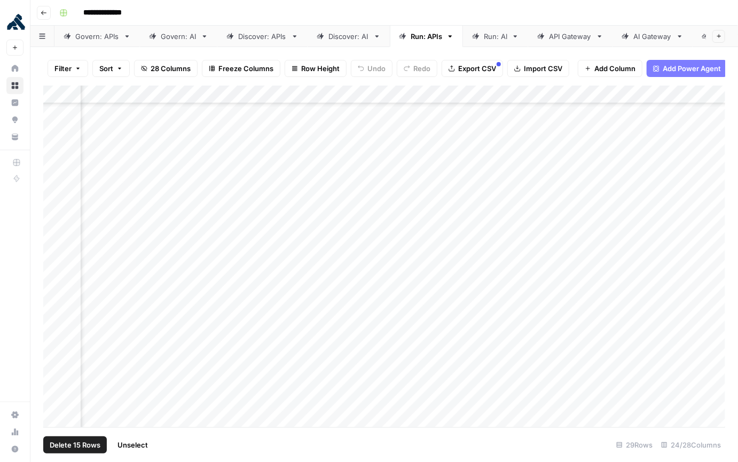
click at [65, 217] on div "Add Column" at bounding box center [384, 255] width 682 height 341
click at [68, 238] on div "Add Column" at bounding box center [384, 255] width 682 height 341
click at [69, 255] on div "Add Column" at bounding box center [384, 255] width 682 height 341
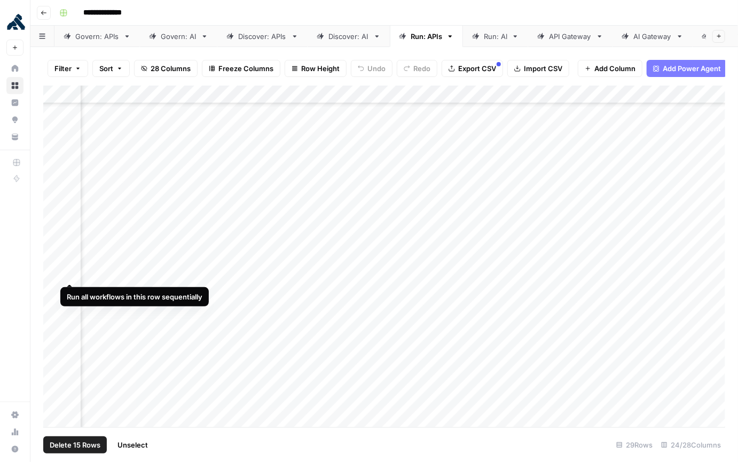
click at [67, 274] on div "Add Column" at bounding box center [384, 255] width 682 height 341
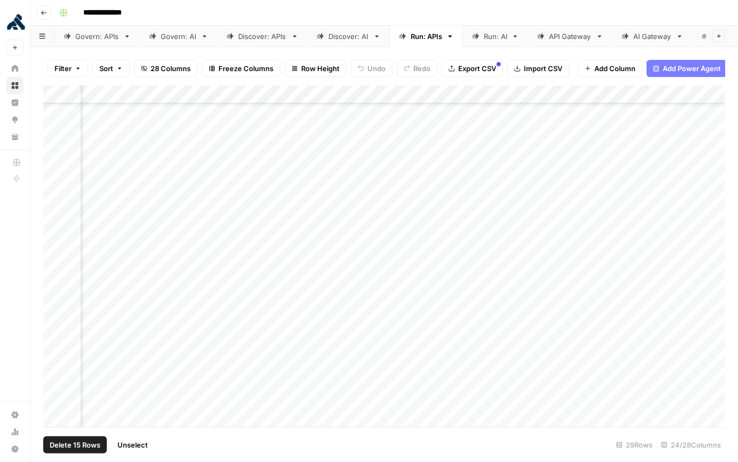
click at [69, 290] on div "Add Column" at bounding box center [384, 255] width 682 height 341
click at [68, 306] on div "Add Column" at bounding box center [384, 255] width 682 height 341
click at [67, 326] on div "Add Column" at bounding box center [384, 255] width 682 height 341
click at [66, 345] on div "Add Column" at bounding box center [384, 255] width 682 height 341
click at [67, 363] on div "Add Column" at bounding box center [384, 255] width 682 height 341
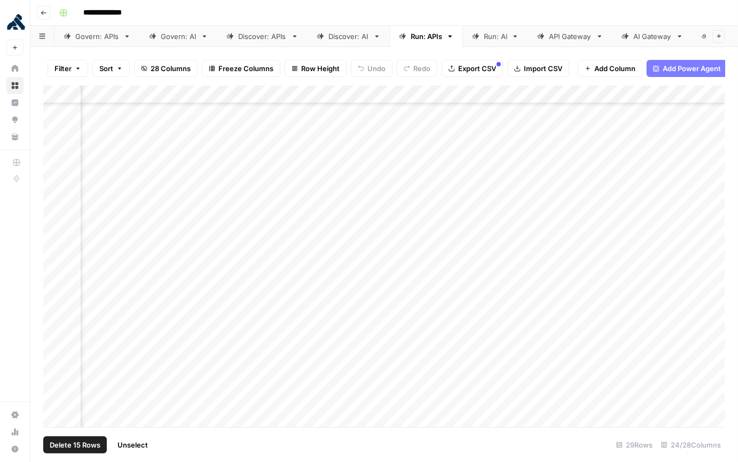
scroll to position [220, 1447]
drag, startPoint x: 68, startPoint y: 381, endPoint x: 68, endPoint y: 387, distance: 6.4
click at [68, 381] on div "Add Column" at bounding box center [384, 255] width 682 height 341
click at [69, 402] on div "Add Column" at bounding box center [384, 255] width 682 height 341
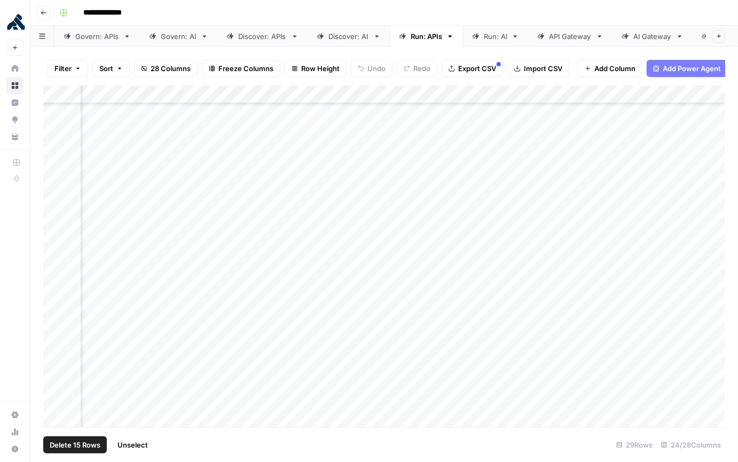
click at [276, 275] on div "Add Column" at bounding box center [384, 255] width 682 height 341
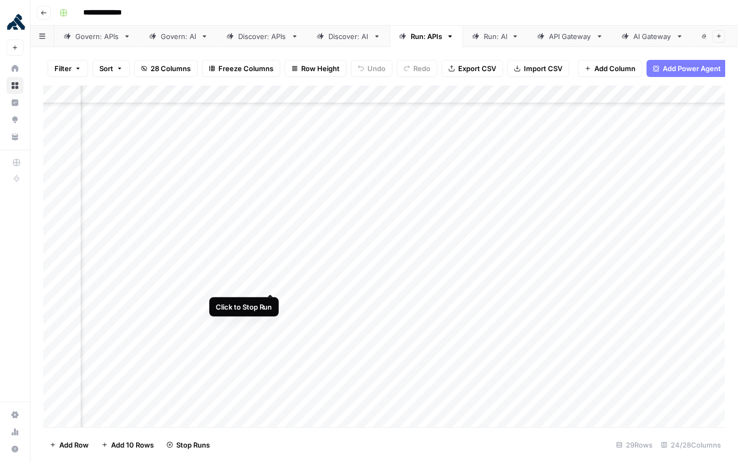
click at [274, 260] on div "Add Column" at bounding box center [384, 255] width 682 height 341
click at [271, 158] on div "Add Column" at bounding box center [384, 255] width 682 height 341
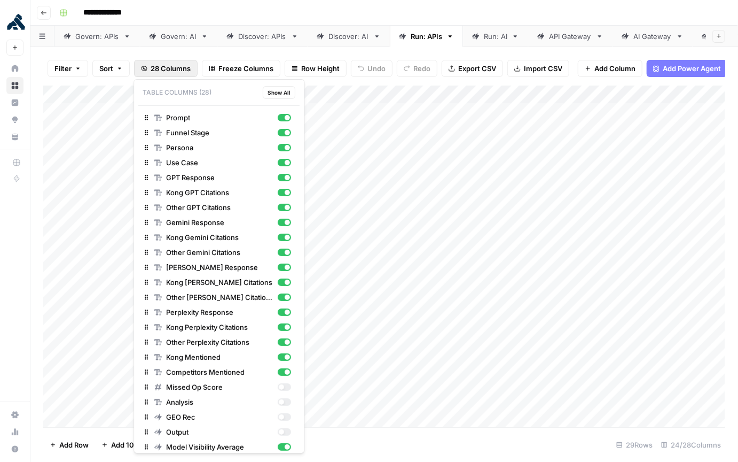
click at [174, 70] on span "28 Columns" at bounding box center [171, 68] width 40 height 11
click at [284, 177] on div "button" at bounding box center [284, 177] width 13 height 7
click at [285, 192] on div "button" at bounding box center [287, 192] width 5 height 5
click at [285, 207] on div "button" at bounding box center [284, 207] width 13 height 7
click at [281, 222] on div "button" at bounding box center [284, 222] width 13 height 7
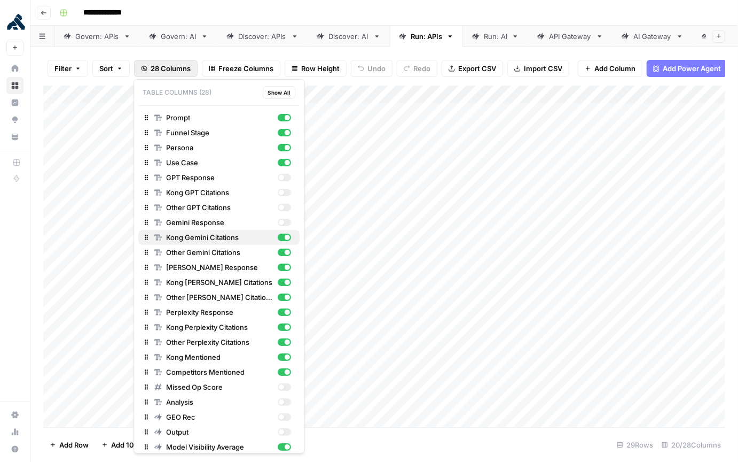
click at [284, 235] on div "button" at bounding box center [284, 236] width 13 height 7
click at [283, 251] on div "button" at bounding box center [284, 251] width 13 height 7
click at [283, 268] on div "button" at bounding box center [284, 266] width 13 height 7
click at [287, 281] on div "button" at bounding box center [287, 281] width 5 height 5
click at [285, 297] on div "button" at bounding box center [287, 296] width 5 height 5
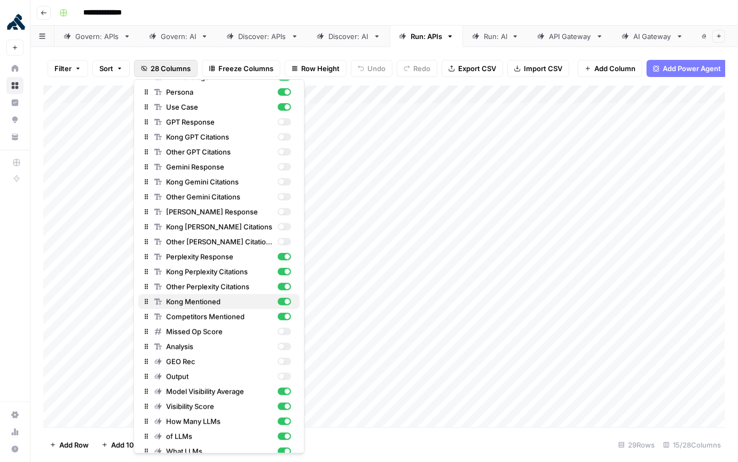
scroll to position [57, 0]
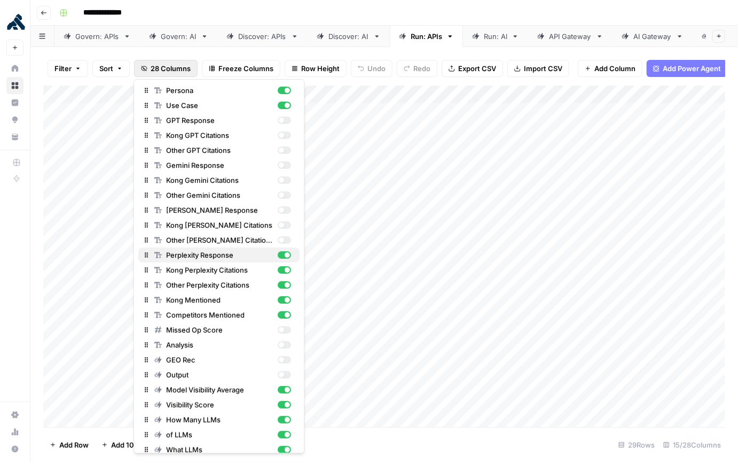
click at [284, 253] on div "button" at bounding box center [284, 254] width 13 height 7
click at [285, 268] on div "button" at bounding box center [287, 269] width 5 height 5
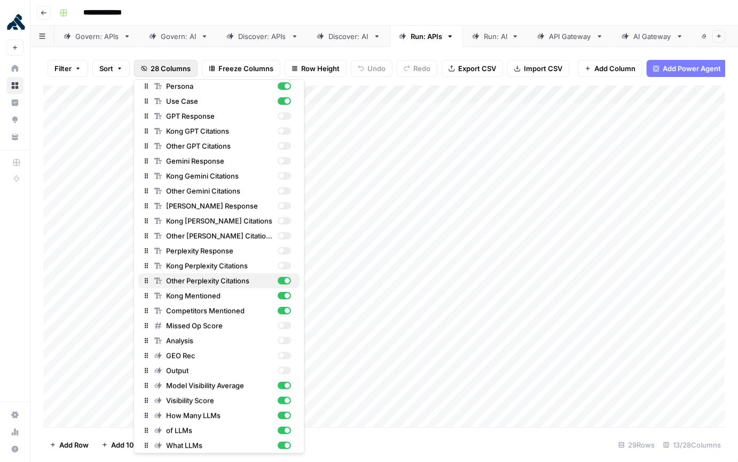
scroll to position [64, 0]
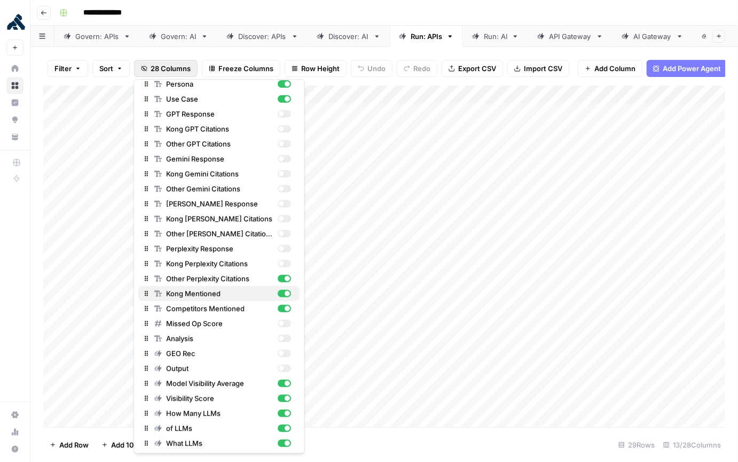
click at [285, 287] on button "Kong Mentioned" at bounding box center [218, 293] width 161 height 15
click at [283, 290] on div "button" at bounding box center [284, 293] width 13 height 7
click at [284, 275] on div "button" at bounding box center [284, 278] width 13 height 7
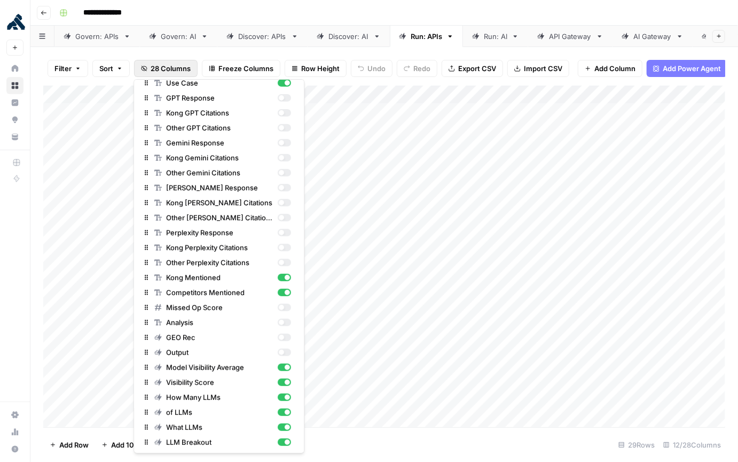
click at [553, 362] on div "Add Column" at bounding box center [384, 255] width 682 height 341
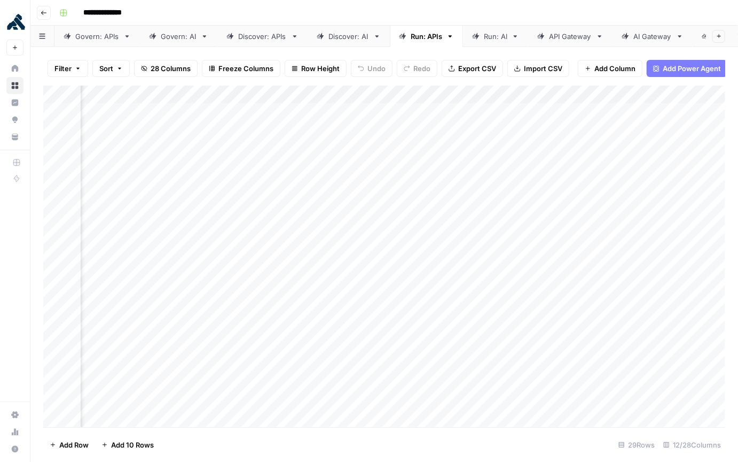
scroll to position [0, 0]
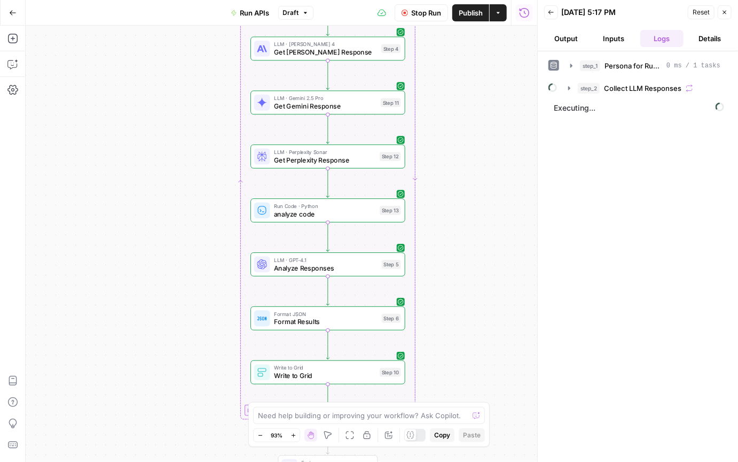
drag, startPoint x: 472, startPoint y: 281, endPoint x: 469, endPoint y: 235, distance: 46.1
click at [469, 235] on div "Workflow Set Inputs Inputs LLM · GPT-4.1 Persona for Running APIs Step 1 Loop L…" at bounding box center [282, 244] width 512 height 436
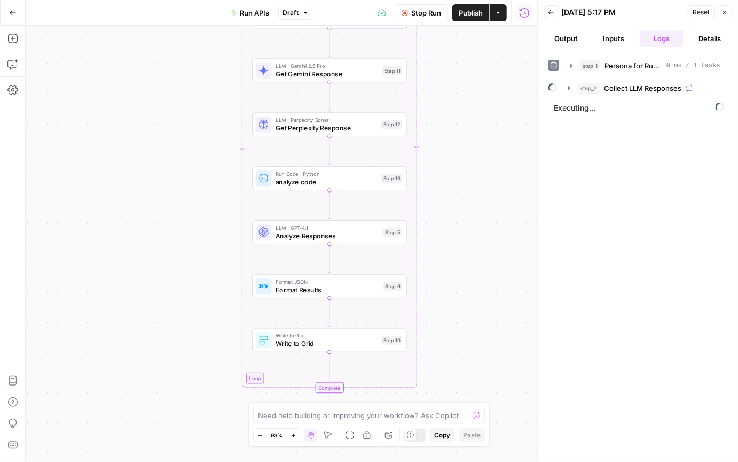
drag, startPoint x: 469, startPoint y: 235, endPoint x: 471, endPoint y: 203, distance: 32.1
click at [471, 203] on div "Workflow Set Inputs Inputs LLM · GPT-4.1 Persona for Running APIs Step 1 Loop L…" at bounding box center [282, 244] width 512 height 436
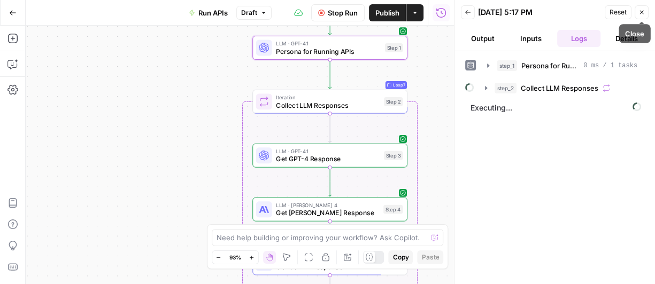
click at [642, 13] on icon "button" at bounding box center [642, 13] width 4 height 4
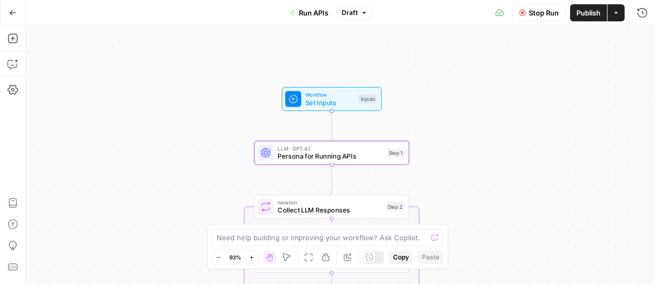
click at [536, 13] on span "Stop Run" at bounding box center [543, 12] width 30 height 11
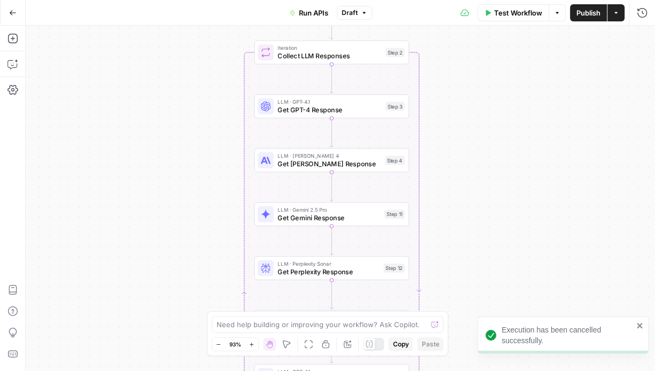
drag, startPoint x: 643, startPoint y: 328, endPoint x: 629, endPoint y: 321, distance: 14.8
click at [643, 328] on icon "close" at bounding box center [639, 325] width 7 height 9
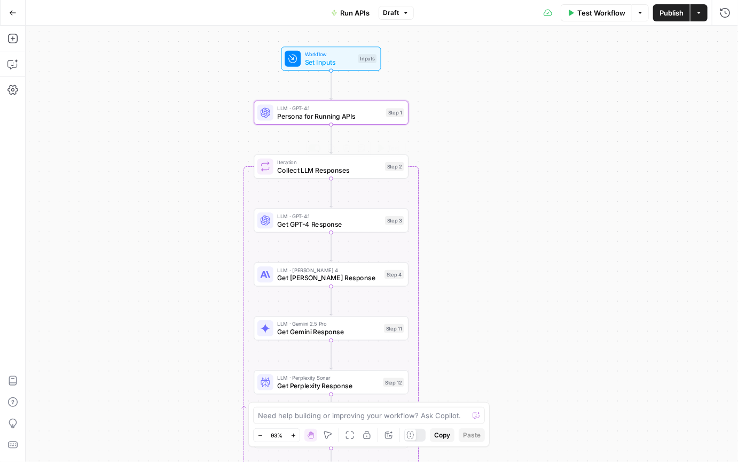
click at [511, 224] on div "Workflow Set Inputs Inputs LLM · GPT-4.1 Persona for Running APIs Step 1 Loop I…" at bounding box center [382, 244] width 713 height 436
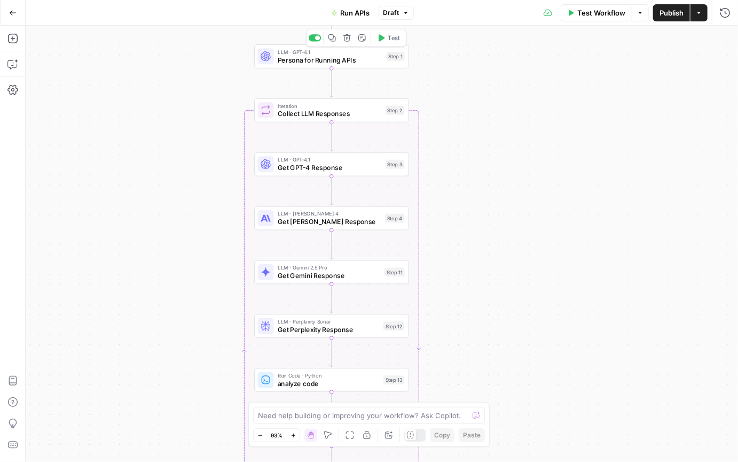
click at [328, 57] on span "Persona for Running APIs" at bounding box center [330, 60] width 105 height 10
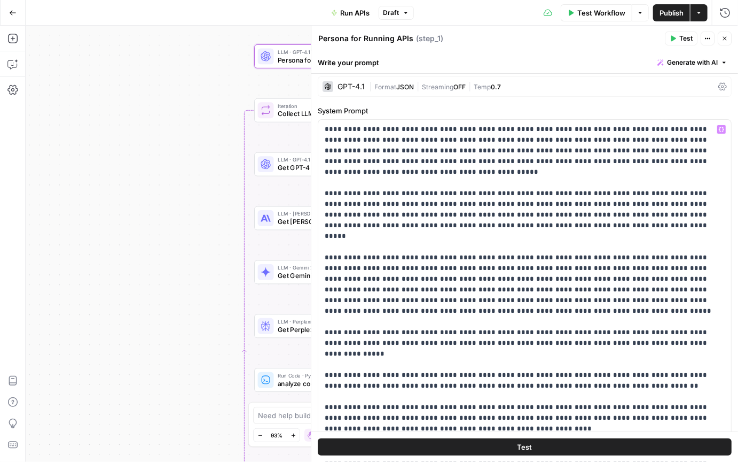
scroll to position [2, 0]
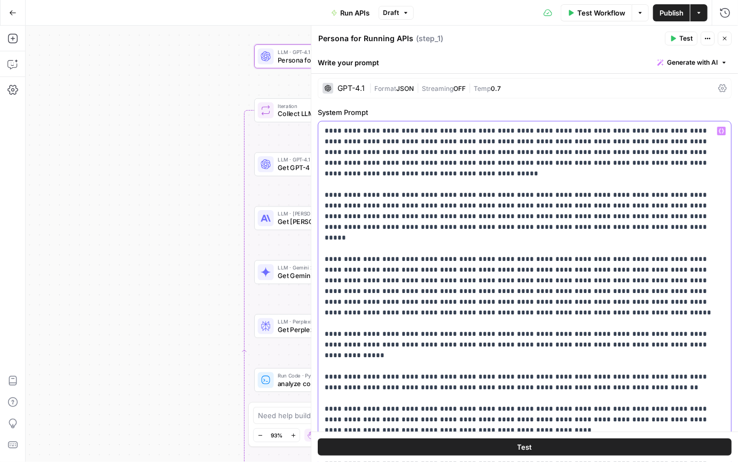
drag, startPoint x: 350, startPoint y: 142, endPoint x: 389, endPoint y: 142, distance: 39.0
click at [725, 41] on icon "button" at bounding box center [725, 38] width 6 height 6
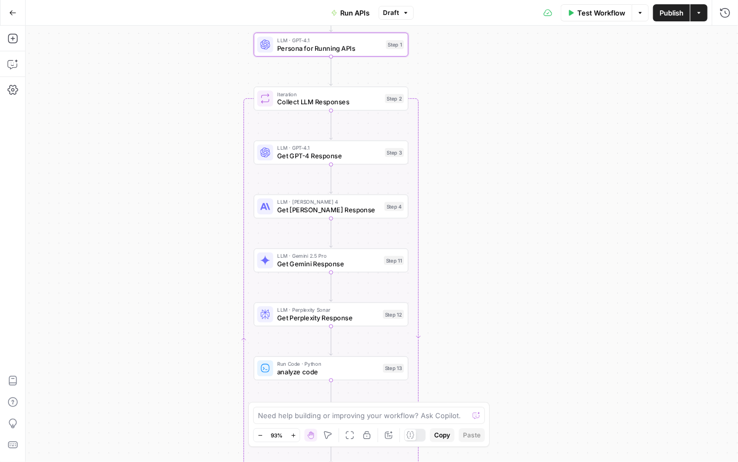
drag, startPoint x: 539, startPoint y: 172, endPoint x: 539, endPoint y: 154, distance: 17.6
click at [539, 154] on div "Workflow Set Inputs Inputs LLM · GPT-4.1 Persona for Running APIs Step 1 Loop I…" at bounding box center [382, 244] width 713 height 436
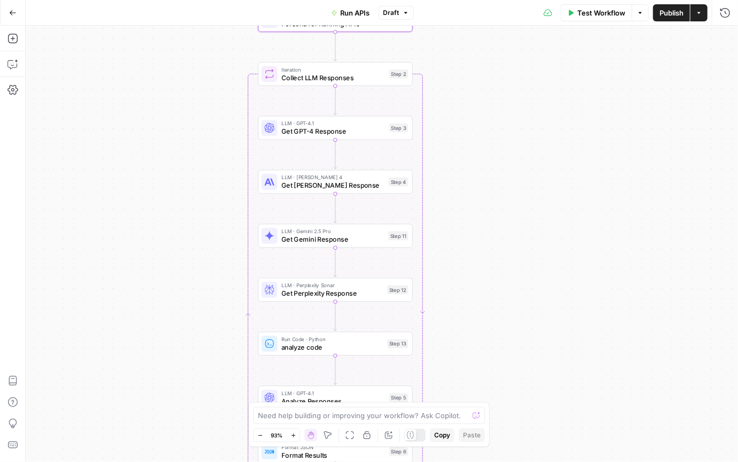
drag, startPoint x: 479, startPoint y: 170, endPoint x: 482, endPoint y: 152, distance: 19.1
click at [482, 152] on div "Workflow Set Inputs Inputs LLM · GPT-4.1 Persona for Running APIs Step 1 Loop I…" at bounding box center [382, 244] width 713 height 436
click at [582, 16] on span "Test Workflow" at bounding box center [602, 12] width 48 height 11
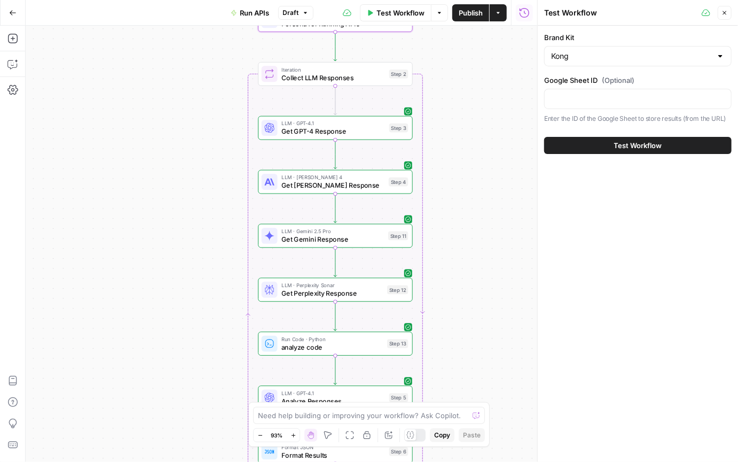
click at [610, 147] on button "Test Workflow" at bounding box center [638, 145] width 188 height 17
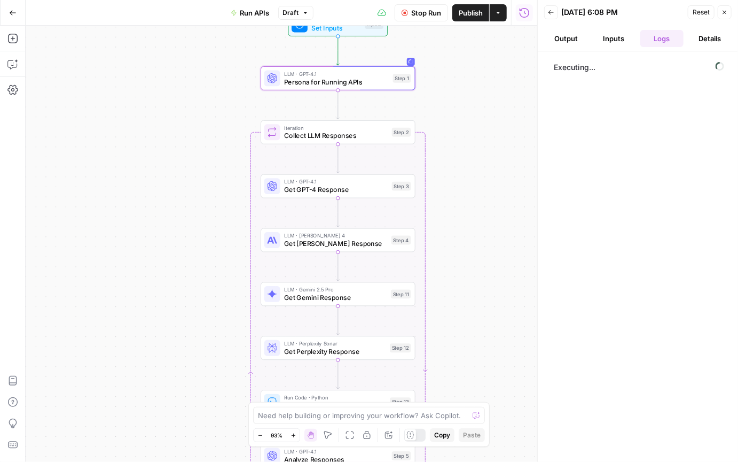
drag, startPoint x: 500, startPoint y: 125, endPoint x: 502, endPoint y: 174, distance: 49.2
click at [503, 178] on div "Workflow Set Inputs Inputs LLM · GPT-4.1 Persona for Running APIs Step 1 Loop I…" at bounding box center [282, 244] width 512 height 436
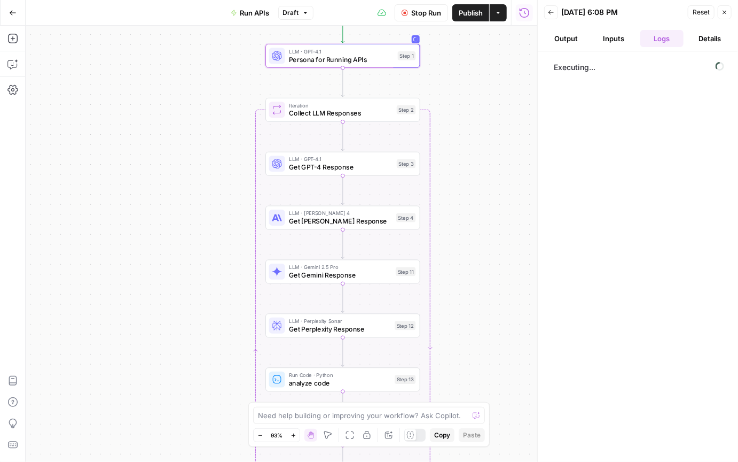
drag, startPoint x: 463, startPoint y: 119, endPoint x: 462, endPoint y: 91, distance: 28.3
click at [467, 94] on div "Workflow Set Inputs Inputs LLM · GPT-4.1 Persona for Running APIs Step 1 Loop I…" at bounding box center [282, 244] width 512 height 436
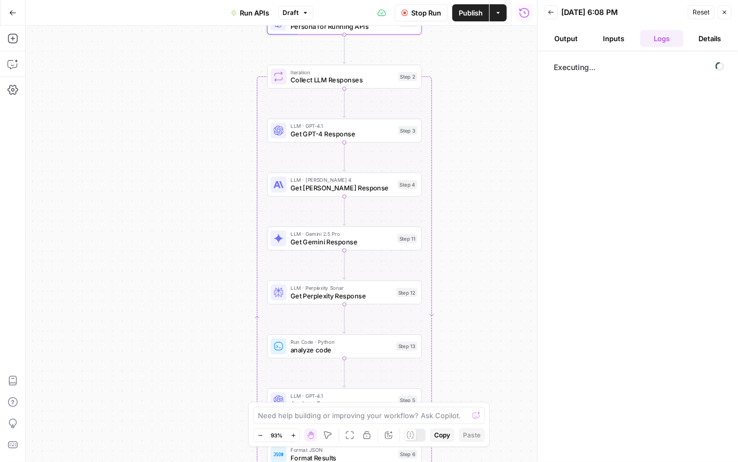
drag, startPoint x: 472, startPoint y: 145, endPoint x: 473, endPoint y: 114, distance: 31.6
click at [473, 114] on div "Workflow Set Inputs Inputs LLM · GPT-4.1 Persona for Running APIs Step 1 Loop I…" at bounding box center [282, 244] width 512 height 436
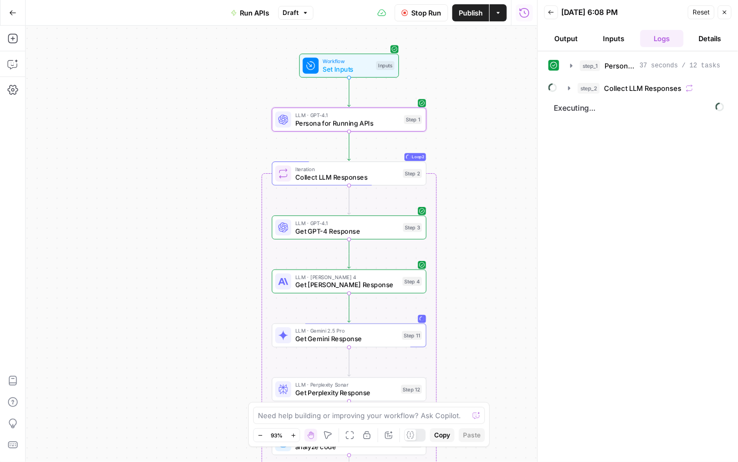
click at [421, 18] on button "Stop Run" at bounding box center [421, 12] width 53 height 17
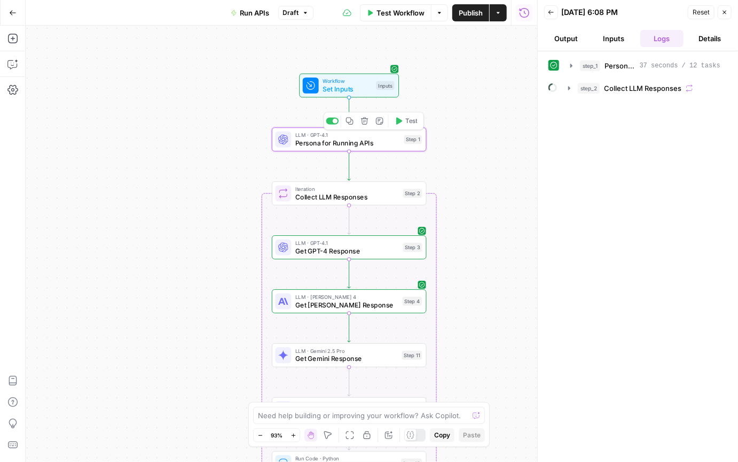
click at [325, 145] on span "Persona for Running APIs" at bounding box center [347, 143] width 105 height 10
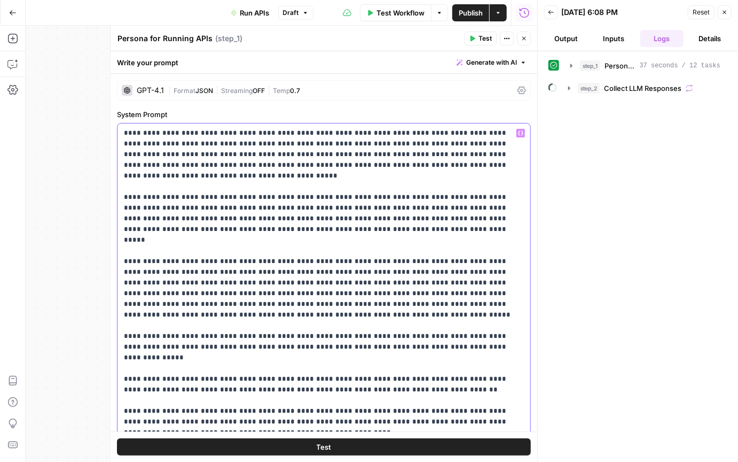
drag, startPoint x: 124, startPoint y: 143, endPoint x: 172, endPoint y: 143, distance: 47.6
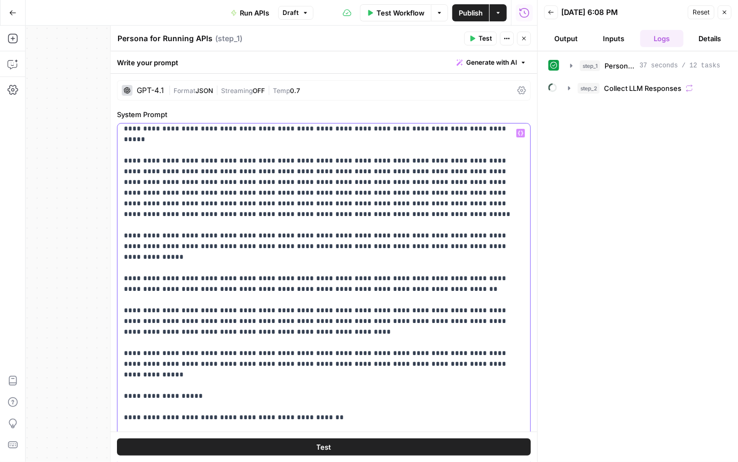
scroll to position [111, 0]
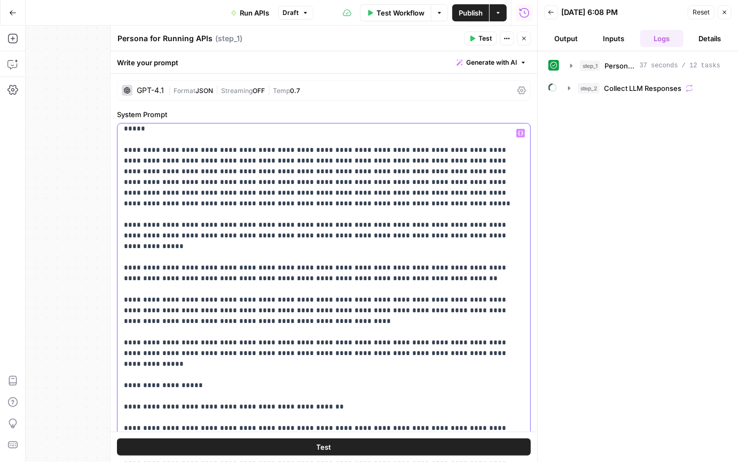
drag, startPoint x: 122, startPoint y: 203, endPoint x: 442, endPoint y: 323, distance: 341.7
click at [442, 322] on div "**********" at bounding box center [325, 340] width 414 height 435
click at [525, 40] on icon "button" at bounding box center [524, 38] width 6 height 6
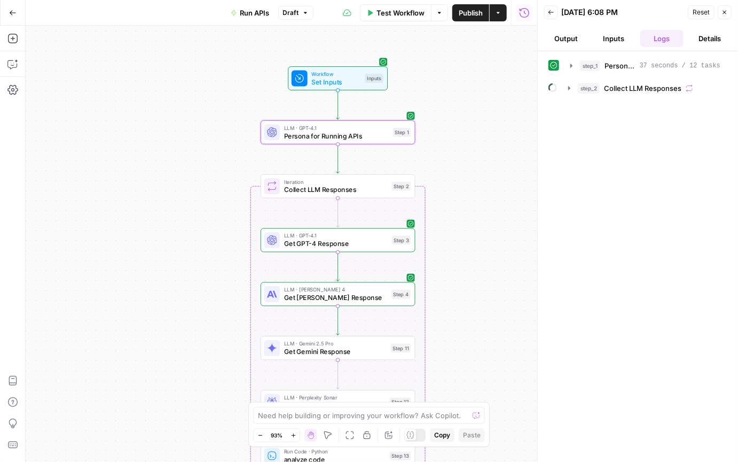
drag, startPoint x: 355, startPoint y: 165, endPoint x: 344, endPoint y: 154, distance: 15.9
click at [344, 154] on div "Workflow Set Inputs Inputs LLM · GPT-4.1 Persona for Running APIs Step 1 Loop I…" at bounding box center [282, 244] width 512 height 436
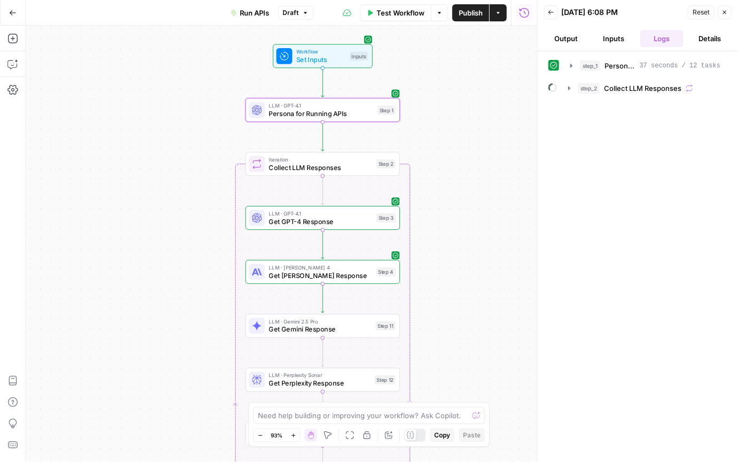
drag, startPoint x: 296, startPoint y: 156, endPoint x: 278, endPoint y: 131, distance: 30.2
click at [278, 133] on div "Workflow Set Inputs Inputs LLM · GPT-4.1 Persona for Running APIs Step 1 Loop I…" at bounding box center [282, 244] width 512 height 436
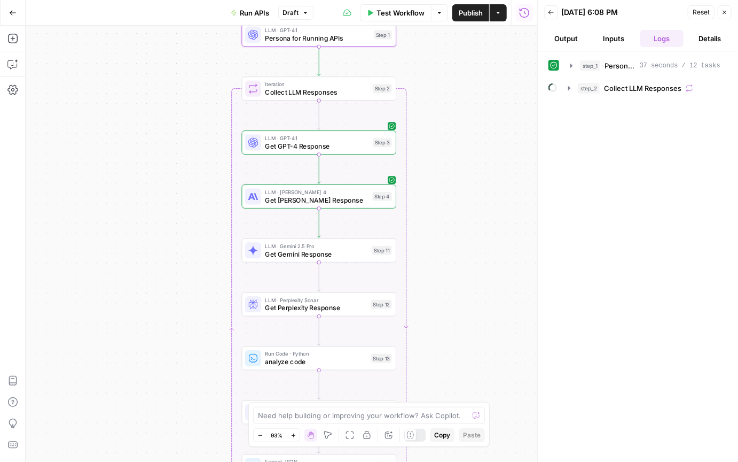
drag, startPoint x: 472, startPoint y: 227, endPoint x: 468, endPoint y: 153, distance: 74.4
click at [469, 153] on div "Workflow Set Inputs Inputs LLM · GPT-4.1 Persona for Running APIs Step 1 Loop I…" at bounding box center [282, 244] width 512 height 436
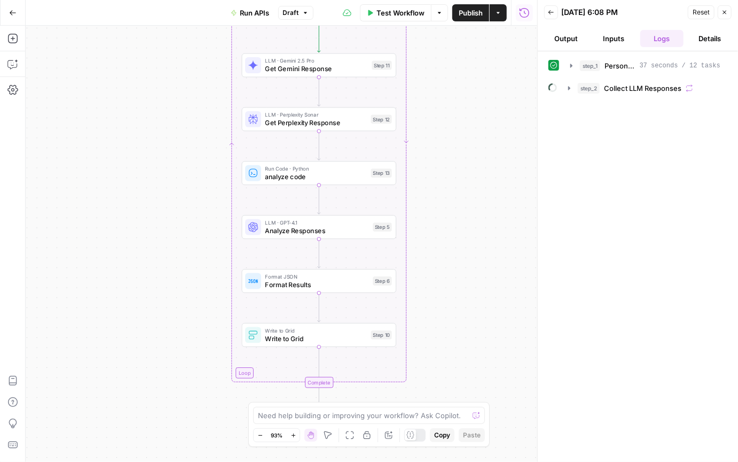
click at [697, 12] on span "Reset" at bounding box center [701, 12] width 17 height 10
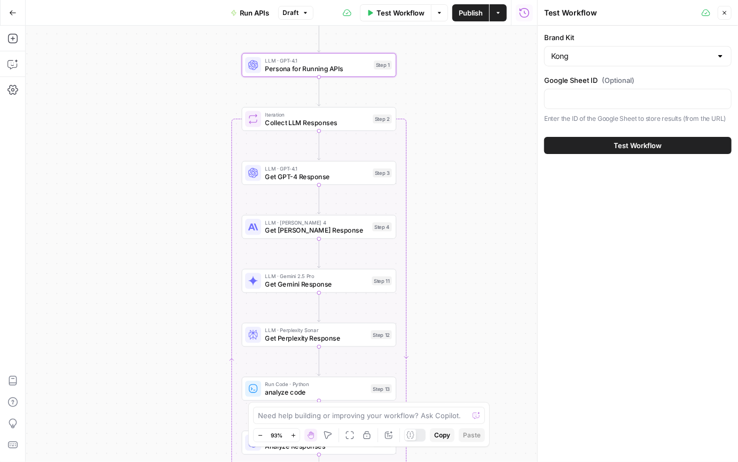
click at [729, 13] on button "Close" at bounding box center [725, 13] width 14 height 14
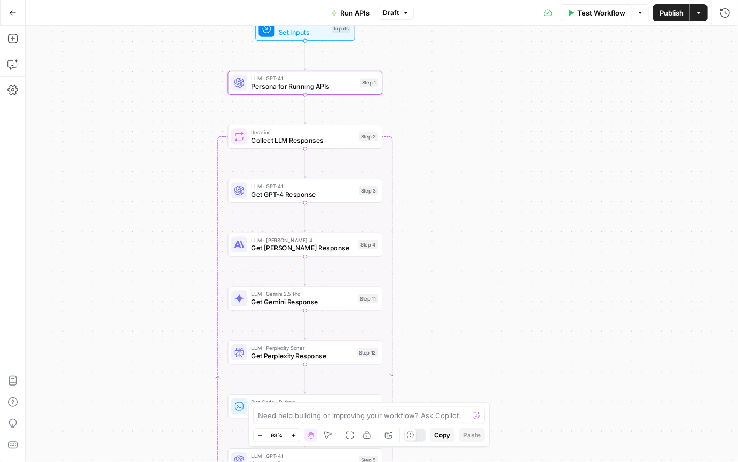
drag, startPoint x: 554, startPoint y: 69, endPoint x: 540, endPoint y: 87, distance: 22.4
click at [540, 87] on div "Workflow Set Inputs Inputs LLM · GPT-4.1 Persona for Running APIs Step 1 Loop I…" at bounding box center [382, 244] width 713 height 436
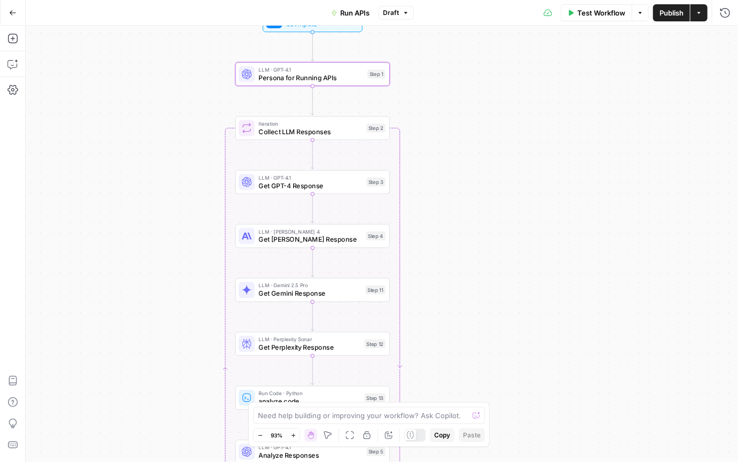
drag, startPoint x: 534, startPoint y: 92, endPoint x: 536, endPoint y: 83, distance: 8.8
click at [542, 83] on div "Workflow Set Inputs Inputs LLM · GPT-4.1 Persona for Running APIs Step 1 Loop I…" at bounding box center [382, 244] width 713 height 436
click at [284, 80] on span "Persona for Running APIs" at bounding box center [311, 78] width 105 height 10
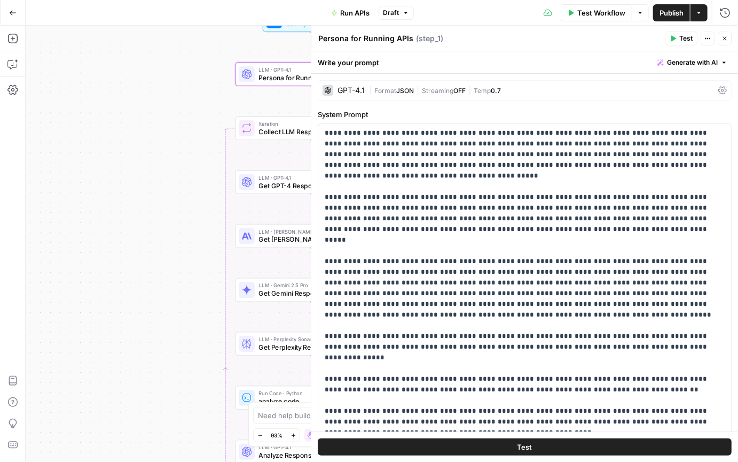
click at [369, 39] on textarea "Persona for Running APIs" at bounding box center [365, 38] width 95 height 11
drag, startPoint x: 411, startPoint y: 38, endPoint x: 287, endPoint y: 37, distance: 124.5
click at [287, 37] on body "Kong New Home Browse Insights Opportunities Your Data Recent Grids Govern, Run,…" at bounding box center [369, 231] width 738 height 462
click at [367, 37] on textarea "Persona for Running APIs" at bounding box center [365, 38] width 95 height 11
click at [366, 37] on textarea "Persona for Running APIs" at bounding box center [365, 38] width 95 height 11
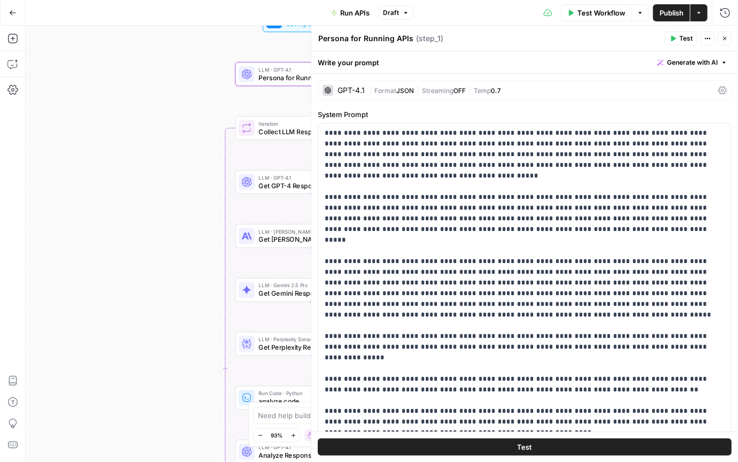
drag, startPoint x: 366, startPoint y: 37, endPoint x: 371, endPoint y: 38, distance: 5.4
click at [366, 37] on textarea "Persona for Running APIs" at bounding box center [365, 38] width 95 height 11
type textarea "K"
type textarea "Run APIs: Persona + Prompt Creation"
click at [115, 101] on div "Workflow Set Inputs Inputs LLM · GPT-4.1 Run APIs: Persona + Prompt Creation St…" at bounding box center [382, 244] width 713 height 436
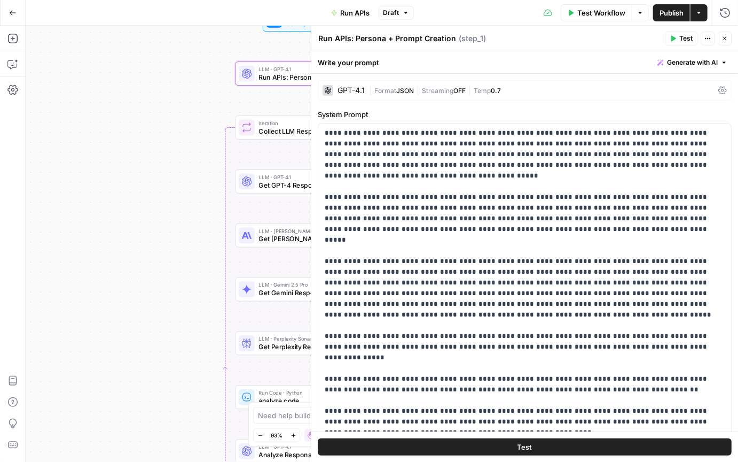
click at [170, 101] on div "Workflow Set Inputs Inputs LLM · GPT-4.1 Run APIs: Persona + Prompt Creation St…" at bounding box center [382, 244] width 713 height 436
click at [722, 38] on icon "button" at bounding box center [725, 38] width 6 height 6
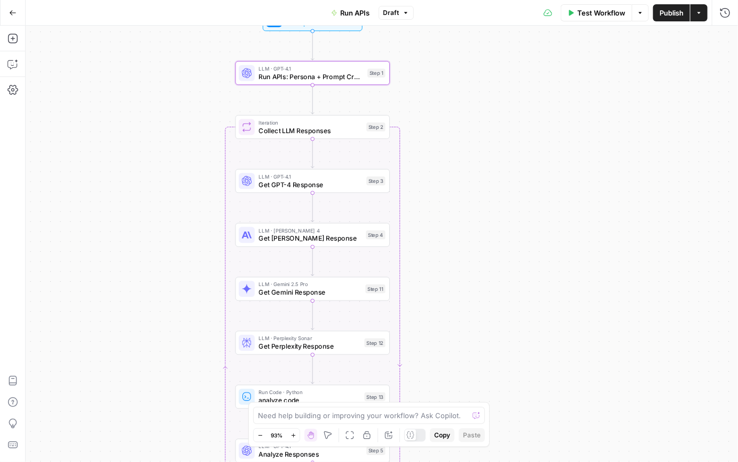
click at [495, 153] on div "Workflow Set Inputs Inputs LLM · GPT-4.1 Run APIs: Persona + Prompt Creation St…" at bounding box center [382, 244] width 713 height 436
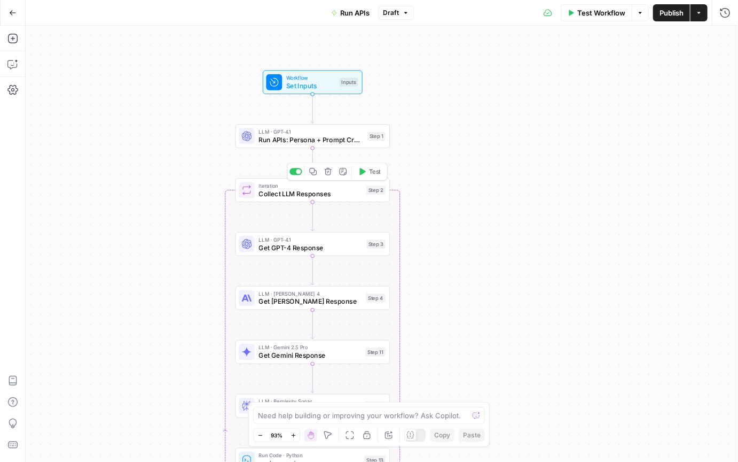
click at [307, 197] on span "Collect LLM Responses" at bounding box center [311, 194] width 104 height 10
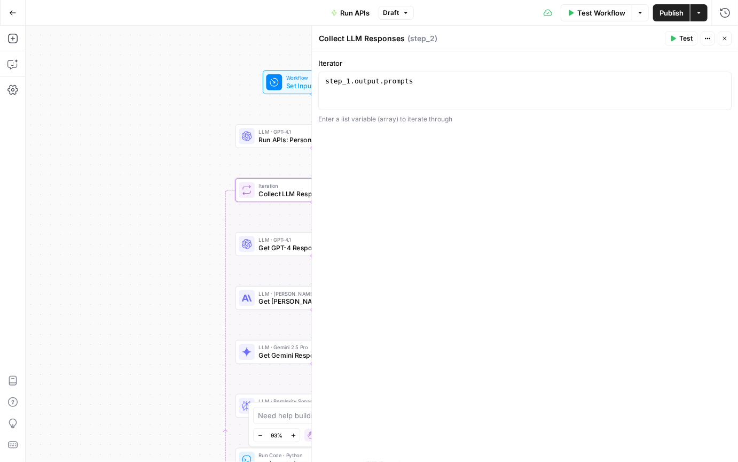
click at [379, 37] on textarea "Collect LLM Responses" at bounding box center [362, 38] width 86 height 11
click at [414, 38] on textarea "Collect recommended probpts" at bounding box center [375, 38] width 113 height 11
click at [208, 104] on div "Workflow Set Inputs Inputs LLM · GPT-4.1 Run APIs: Persona + Prompt Creation St…" at bounding box center [382, 244] width 713 height 436
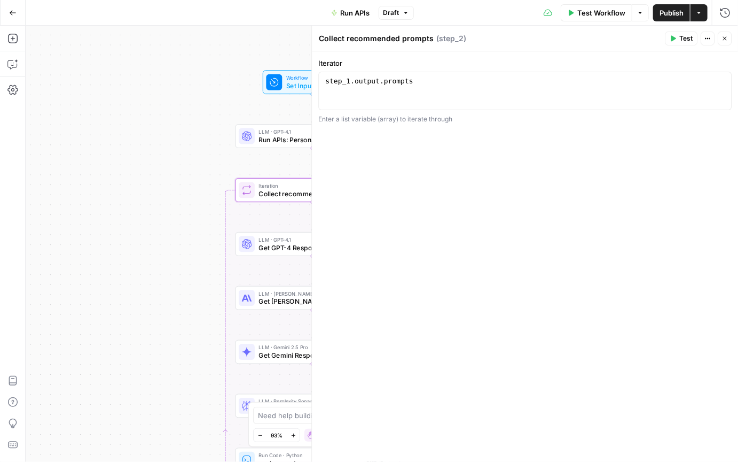
click at [360, 39] on textarea "Collect recommended prompts" at bounding box center [376, 38] width 115 height 11
drag, startPoint x: 349, startPoint y: 40, endPoint x: 309, endPoint y: 40, distance: 39.5
click at [312, 40] on div "Collect recommended prompts Collect recommended prompts ( step_2 ) Test Actions…" at bounding box center [525, 244] width 427 height 436
click at [377, 40] on textarea "Recommended prompts" at bounding box center [363, 38] width 89 height 11
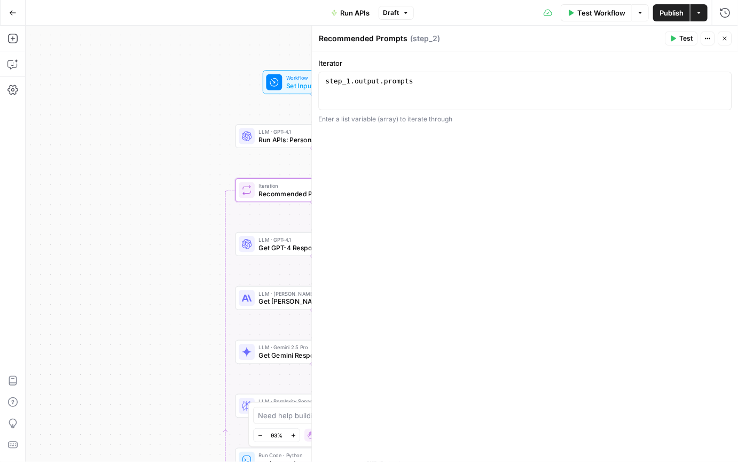
click at [403, 37] on textarea "Recommended Prompts" at bounding box center [363, 38] width 89 height 11
click at [318, 40] on div "Recommended Prompts Recommended Prompts" at bounding box center [363, 38] width 94 height 13
click at [320, 39] on textarea "Recommended Prompts" at bounding box center [363, 38] width 89 height 11
click at [406, 38] on div "Recommended Prompts Recommended Prompts" at bounding box center [363, 38] width 94 height 13
click at [403, 39] on textarea "Recommended Prompts" at bounding box center [363, 38] width 89 height 11
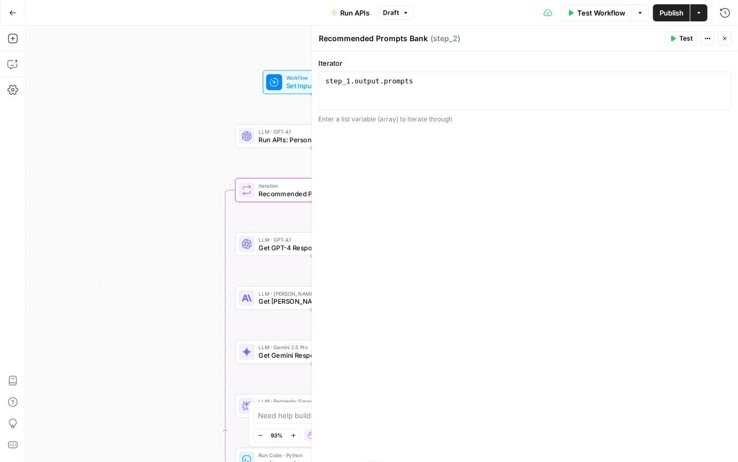
type textarea "Recommended Prompts Bank"
click at [203, 106] on div "Workflow Set Inputs Inputs Test Step LLM · GPT-4.1 Run APIs: Persona + Prompt C…" at bounding box center [382, 244] width 713 height 436
click at [182, 128] on div "Workflow Set Inputs Inputs LLM · GPT-4.1 Run APIs: Persona + Prompt Creation St…" at bounding box center [382, 244] width 713 height 436
click at [726, 38] on icon "button" at bounding box center [725, 38] width 6 height 6
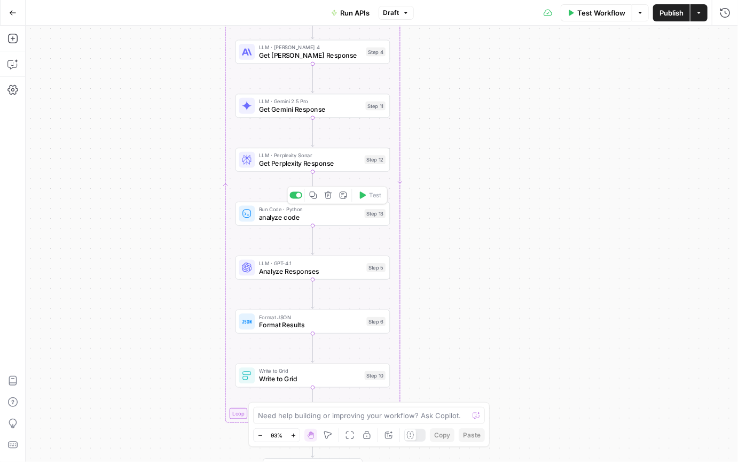
click at [279, 219] on span "analyze code" at bounding box center [310, 217] width 102 height 10
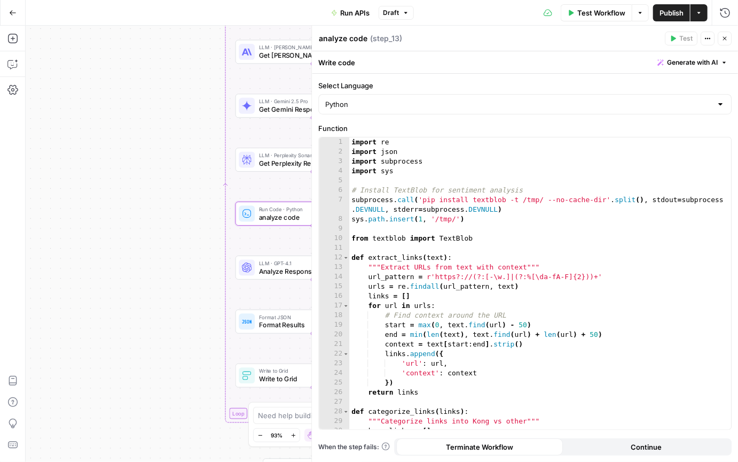
click at [357, 41] on textarea "analyze code" at bounding box center [343, 38] width 49 height 11
click at [357, 40] on textarea "analyze code" at bounding box center [343, 38] width 49 height 11
type textarea "Pull Insights"
click at [196, 196] on div "Workflow Set Inputs Inputs LLM · GPT-4.1 Run APIs: Persona + Prompt Creation St…" at bounding box center [382, 244] width 713 height 436
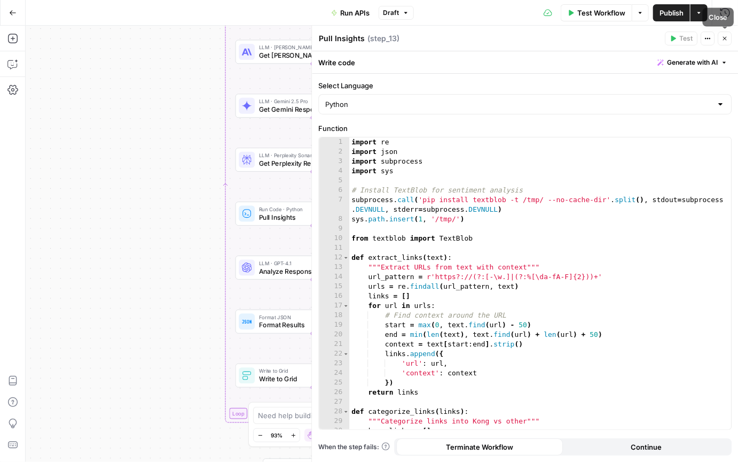
click at [722, 37] on icon "button" at bounding box center [725, 38] width 6 height 6
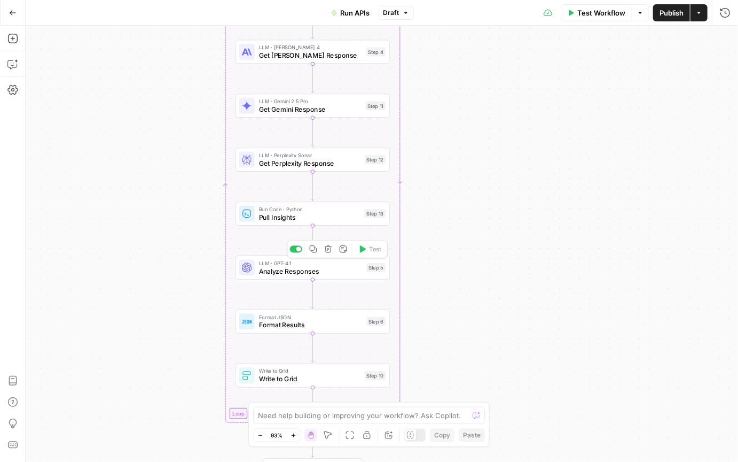
click at [281, 272] on span "Analyze Responses" at bounding box center [311, 271] width 104 height 10
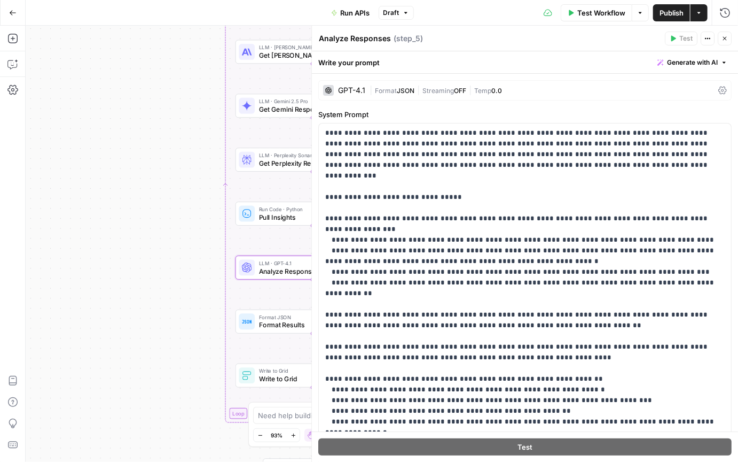
click at [365, 36] on textarea "Analyze Responses" at bounding box center [355, 38] width 72 height 11
drag, startPoint x: 391, startPoint y: 38, endPoint x: 351, endPoint y: 39, distance: 40.1
click at [351, 39] on div "Analyze Responses Analyze Responses" at bounding box center [354, 38] width 77 height 13
drag, startPoint x: 351, startPoint y: 39, endPoint x: 395, endPoint y: 40, distance: 44.4
click at [395, 40] on div "Analyze Responses Analyze Responses ( step_5 )" at bounding box center [490, 39] width 344 height 12
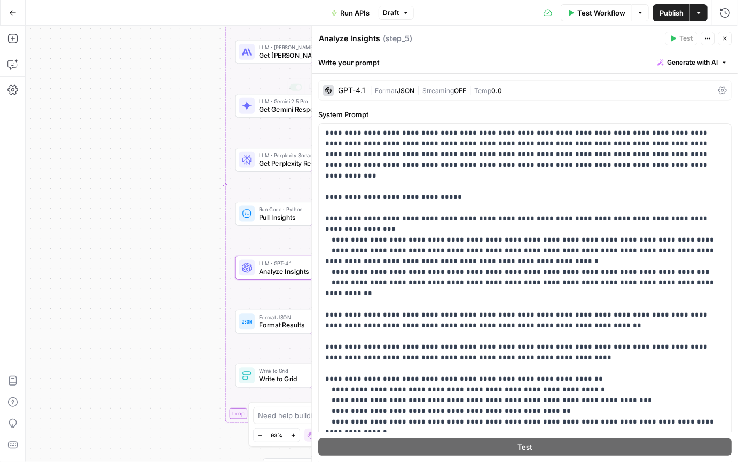
type textarea "Analyze Insights"
click at [97, 228] on div "Workflow Set Inputs Inputs LLM · GPT-4.1 Run APIs: Persona + Prompt Creation St…" at bounding box center [382, 244] width 713 height 436
click at [96, 228] on div "Workflow Set Inputs Inputs LLM · GPT-4.1 Run APIs: Persona + Prompt Creation St…" at bounding box center [382, 244] width 713 height 436
click at [723, 37] on icon "button" at bounding box center [725, 38] width 6 height 6
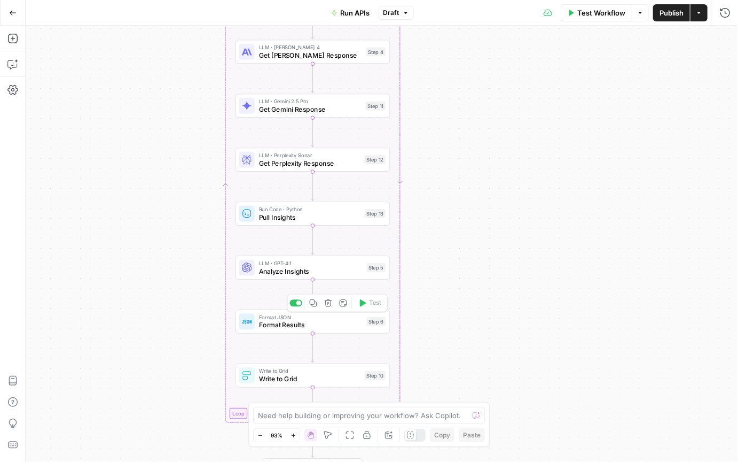
click at [279, 326] on span "Format Results" at bounding box center [311, 325] width 104 height 10
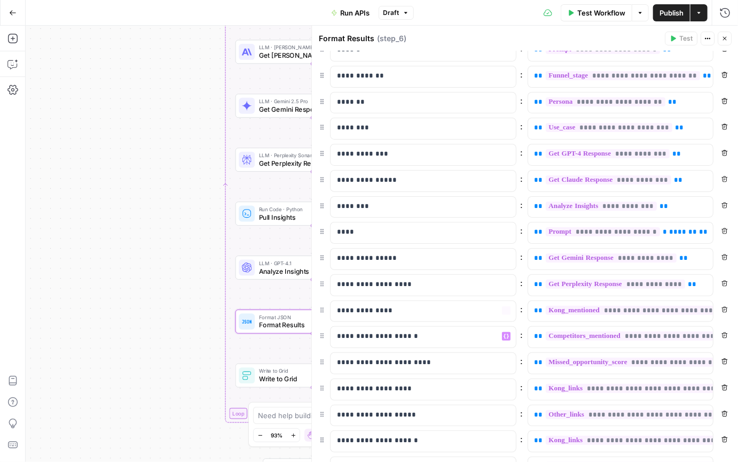
scroll to position [0, 0]
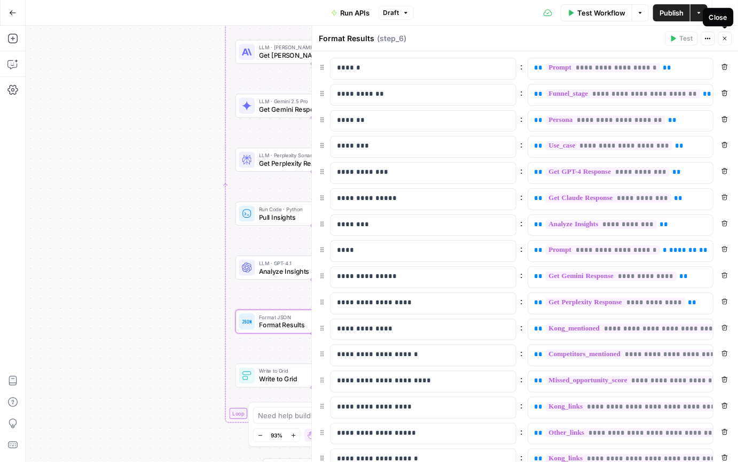
click at [721, 32] on button "Close" at bounding box center [725, 39] width 14 height 14
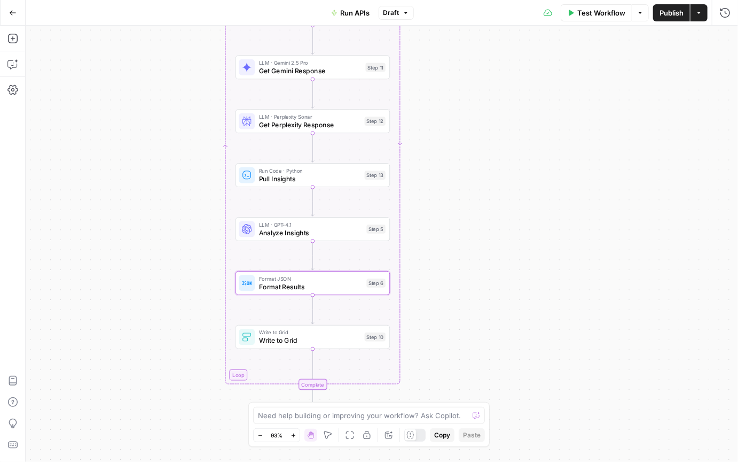
click at [488, 323] on div "Workflow Set Inputs Inputs LLM · GPT-4.1 Run APIs: Persona + Prompt Creation St…" at bounding box center [382, 244] width 713 height 436
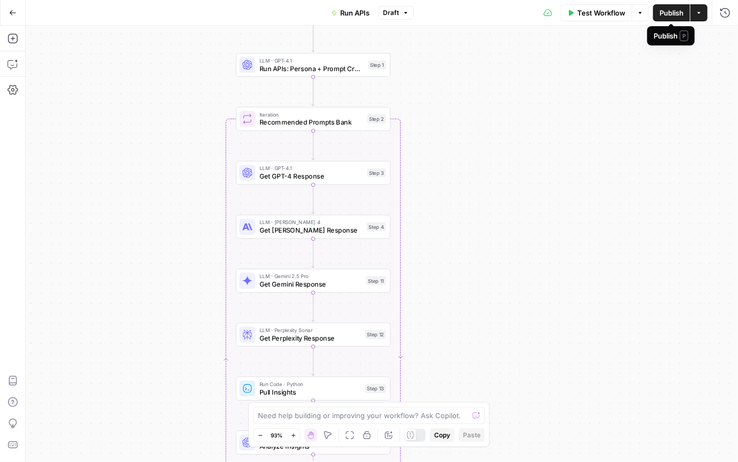
click at [669, 17] on span "Publish" at bounding box center [672, 12] width 24 height 11
click at [513, 259] on div "Workflow Set Inputs Inputs LLM · GPT-4.1 Run APIs: Persona + Prompt Creation St…" at bounding box center [382, 244] width 713 height 436
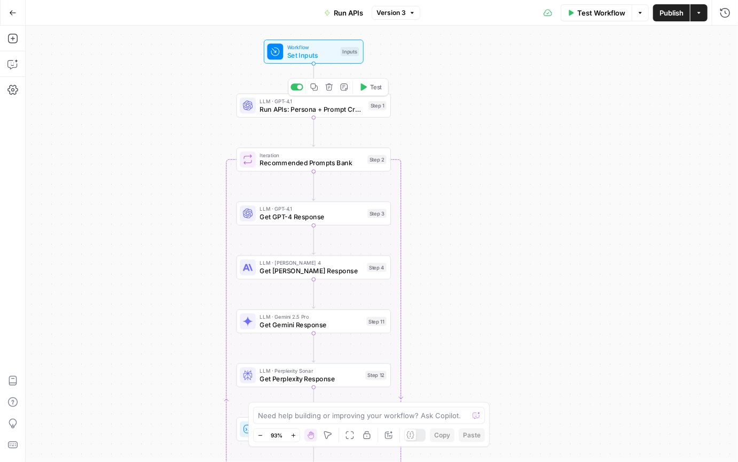
click at [310, 105] on span "Run APIs: Persona + Prompt Creation" at bounding box center [312, 109] width 105 height 10
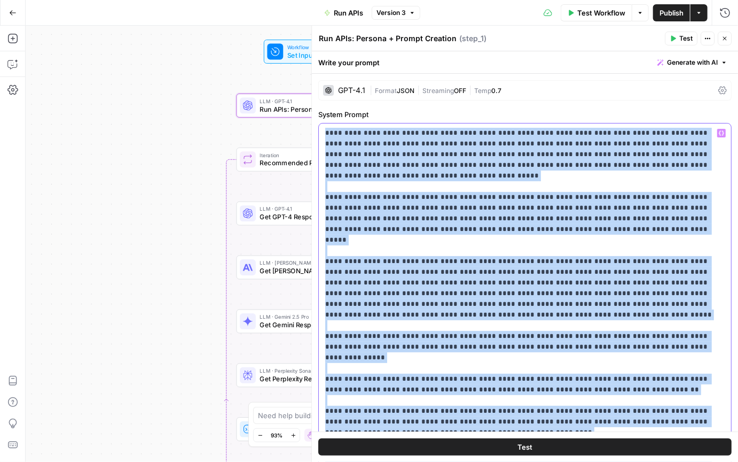
drag, startPoint x: 326, startPoint y: 131, endPoint x: 643, endPoint y: 442, distance: 444.0
click at [645, 444] on div "**********" at bounding box center [525, 256] width 426 height 410
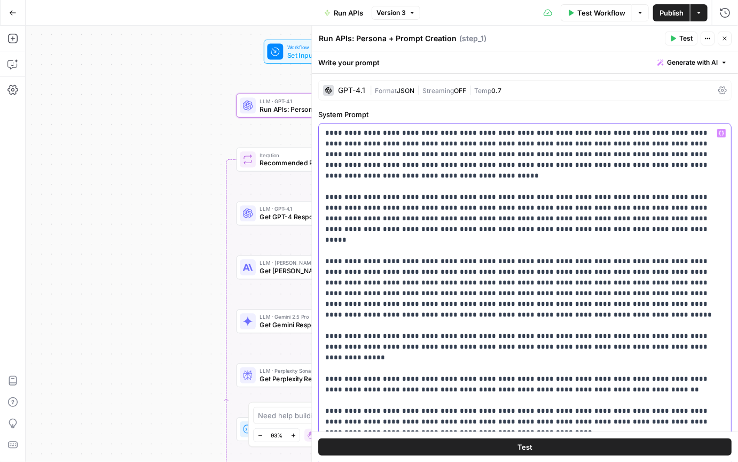
drag, startPoint x: 367, startPoint y: 166, endPoint x: 410, endPoint y: 167, distance: 43.3
drag, startPoint x: 351, startPoint y: 144, endPoint x: 466, endPoint y: 147, distance: 115.5
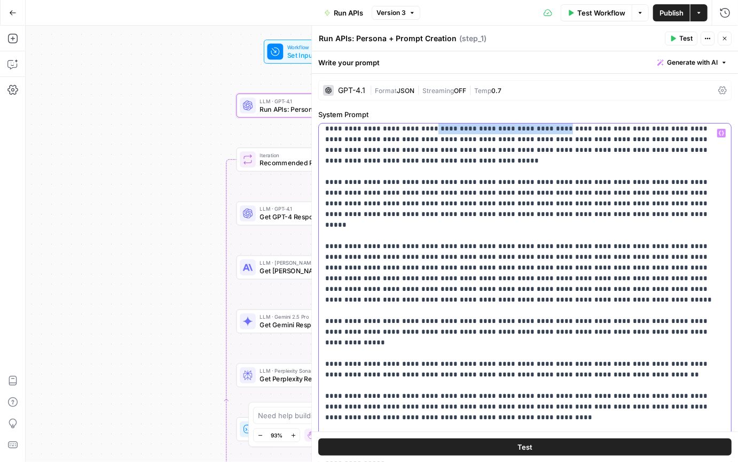
scroll to position [12, 0]
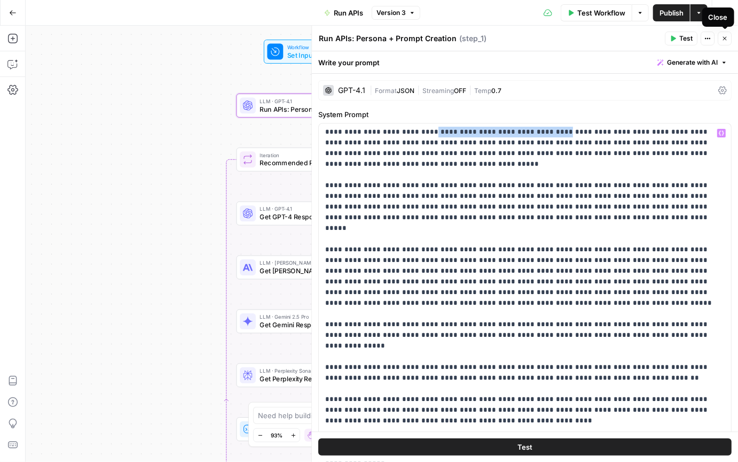
click at [725, 38] on icon "button" at bounding box center [725, 39] width 4 height 4
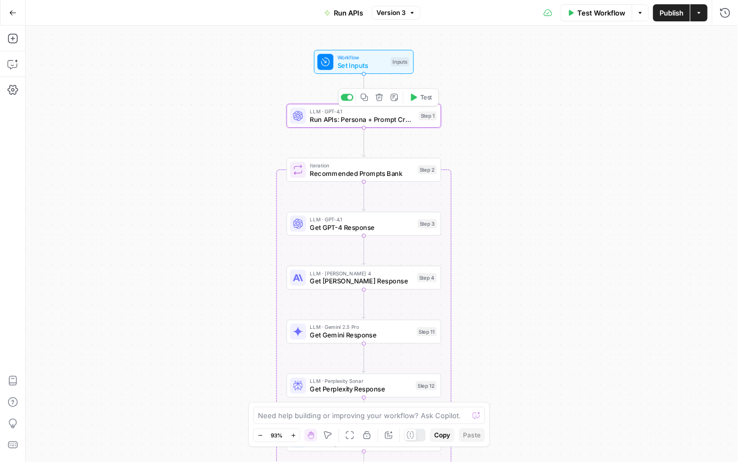
click at [369, 116] on span "Run APIs: Persona + Prompt Creation" at bounding box center [362, 119] width 105 height 10
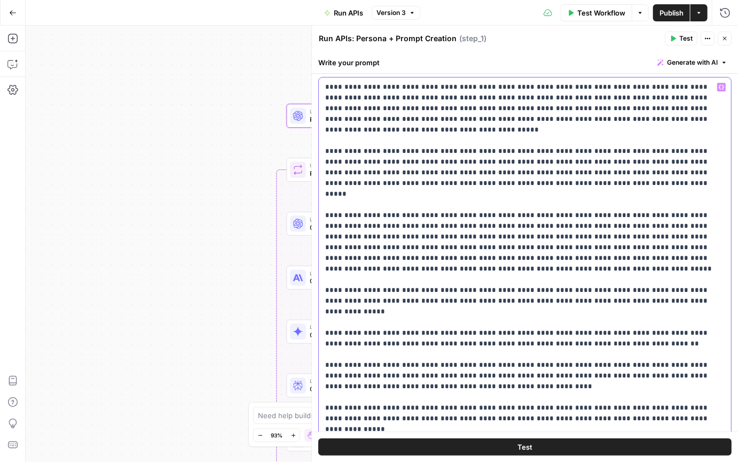
scroll to position [46, 0]
drag, startPoint x: 325, startPoint y: 133, endPoint x: 608, endPoint y: 454, distance: 428.6
click at [611, 460] on div "**********" at bounding box center [525, 256] width 426 height 410
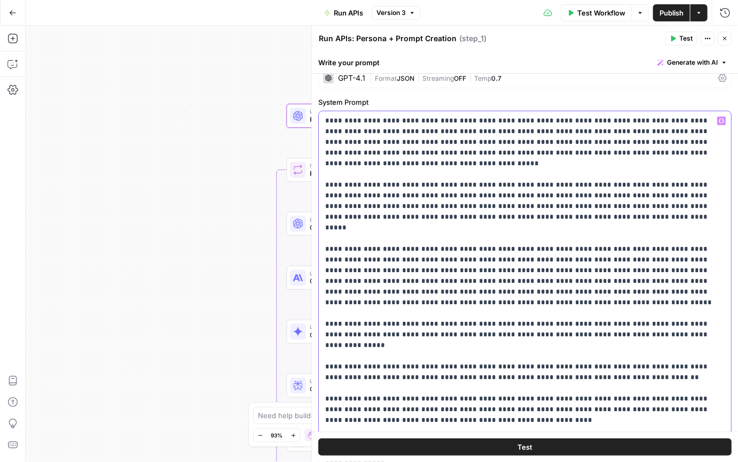
scroll to position [0, 0]
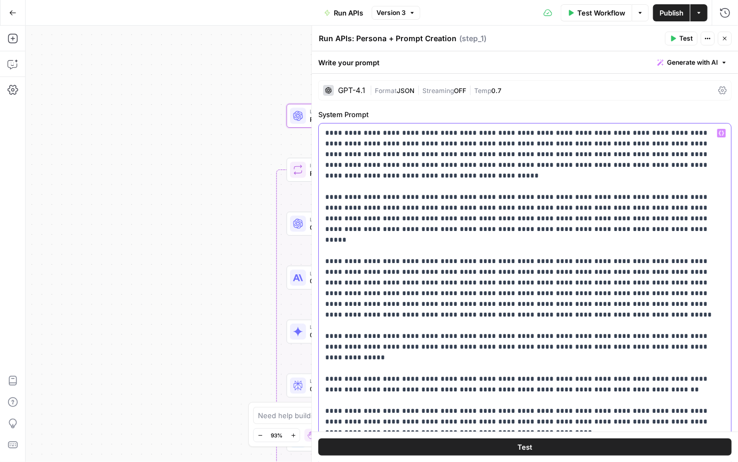
drag, startPoint x: 354, startPoint y: 142, endPoint x: 394, endPoint y: 144, distance: 40.1
click at [726, 41] on icon "button" at bounding box center [725, 38] width 6 height 6
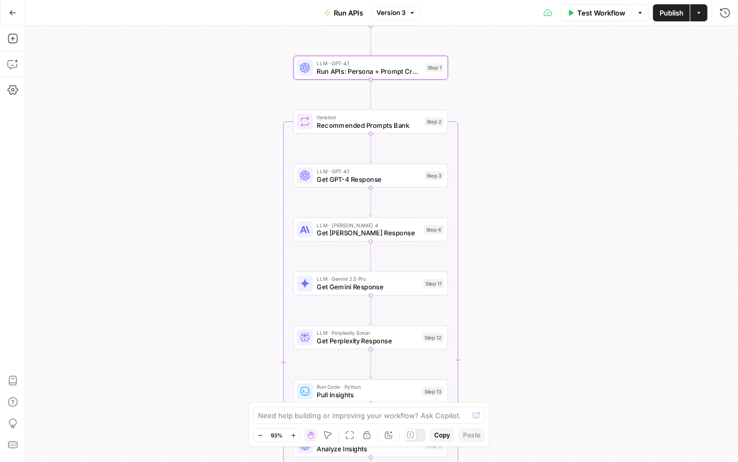
drag, startPoint x: 516, startPoint y: 210, endPoint x: 524, endPoint y: 143, distance: 67.3
click at [524, 143] on div "Workflow Set Inputs Inputs LLM · GPT-4.1 Run APIs: Persona + Prompt Creation St…" at bounding box center [382, 244] width 713 height 436
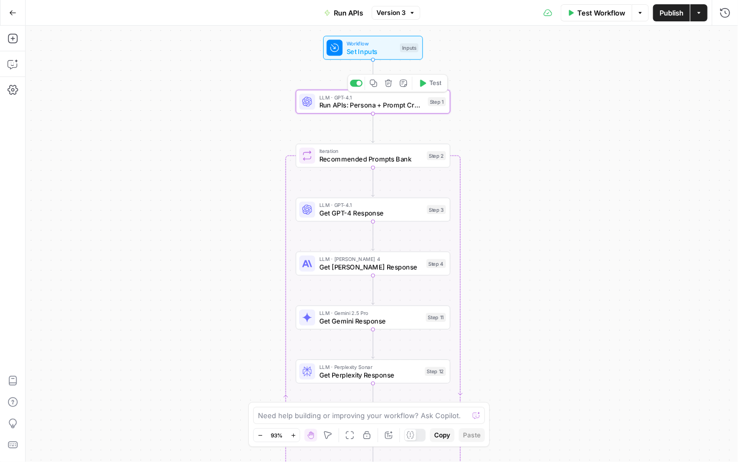
click at [371, 106] on span "Run APIs: Persona + Prompt Creation" at bounding box center [372, 105] width 105 height 10
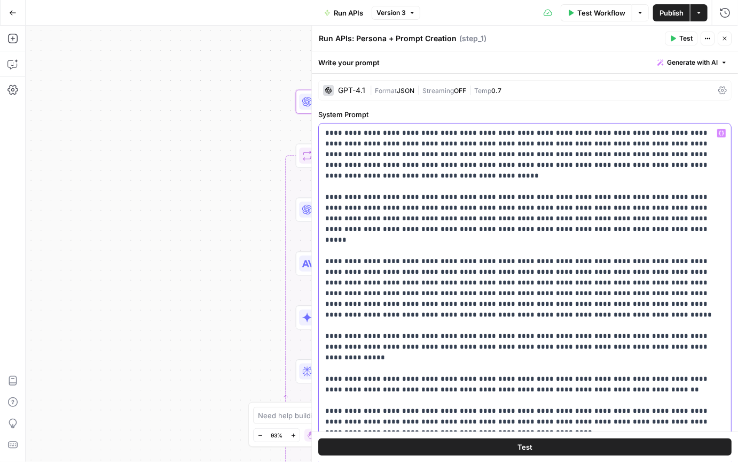
drag, startPoint x: 352, startPoint y: 144, endPoint x: 459, endPoint y: 149, distance: 107.5
click at [727, 41] on icon "button" at bounding box center [725, 38] width 6 height 6
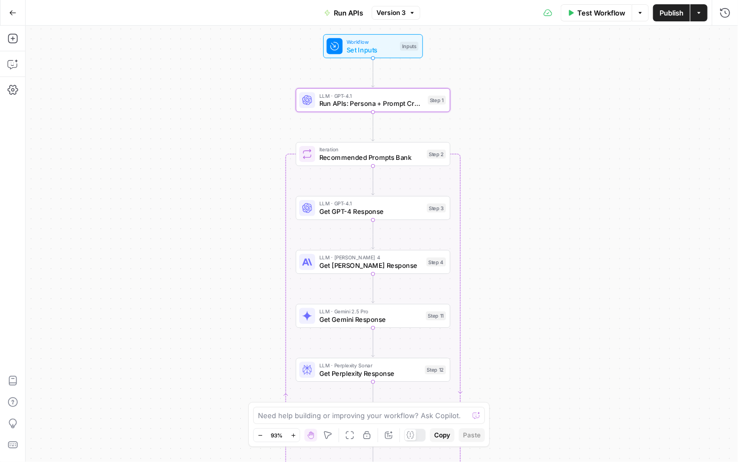
drag, startPoint x: 537, startPoint y: 222, endPoint x: 540, endPoint y: 200, distance: 22.1
click at [540, 200] on div "Workflow Set Inputs Inputs LLM · GPT-4.1 Run APIs: Persona + Prompt Creation St…" at bounding box center [382, 244] width 713 height 436
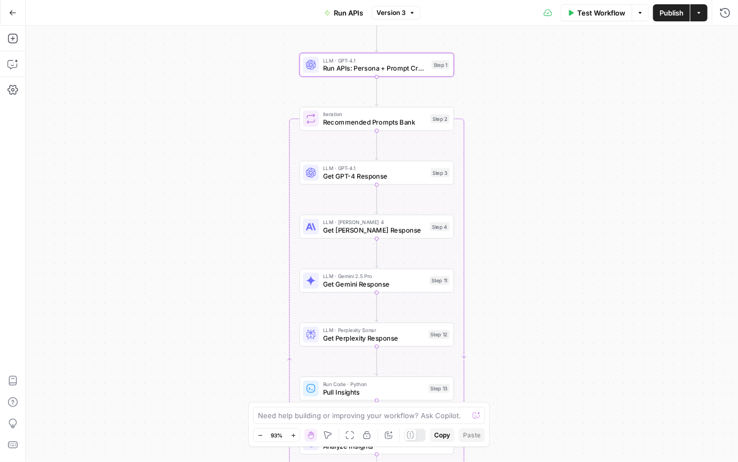
drag, startPoint x: 522, startPoint y: 224, endPoint x: 523, endPoint y: 212, distance: 12.3
click at [523, 211] on div "Workflow Set Inputs Inputs LLM · GPT-4.1 Run APIs: Persona + Prompt Creation St…" at bounding box center [382, 244] width 713 height 436
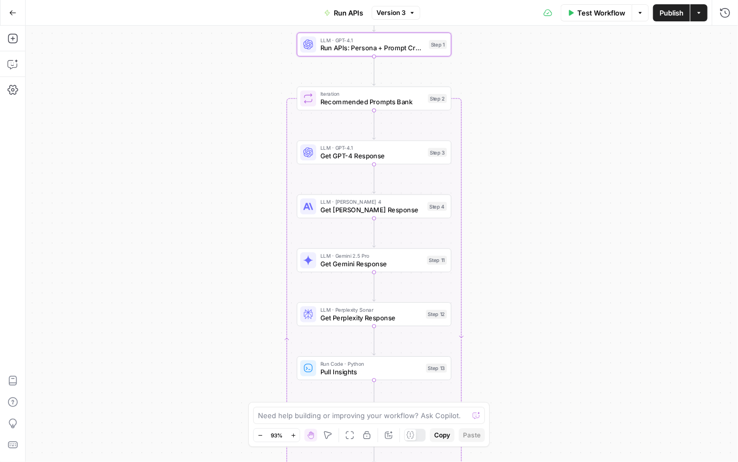
drag, startPoint x: 533, startPoint y: 216, endPoint x: 529, endPoint y: 182, distance: 35.0
click at [529, 182] on div "Workflow Set Inputs Inputs LLM · GPT-4.1 Run APIs: Persona + Prompt Creation St…" at bounding box center [382, 244] width 713 height 436
